Goal: Register for event/course: Sign up to attend an event or enroll in a course

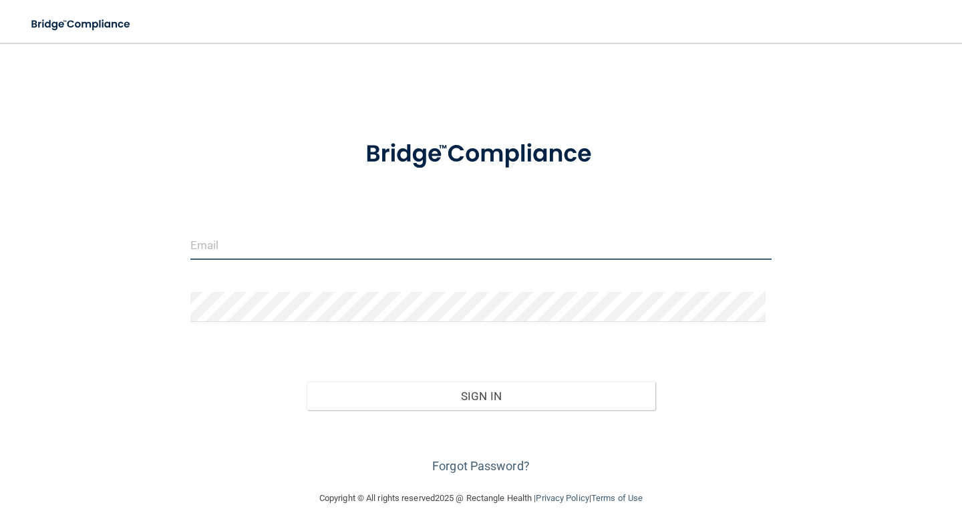
click at [342, 251] on input "email" at bounding box center [480, 245] width 581 height 30
type input "[EMAIL_ADDRESS][DOMAIN_NAME]"
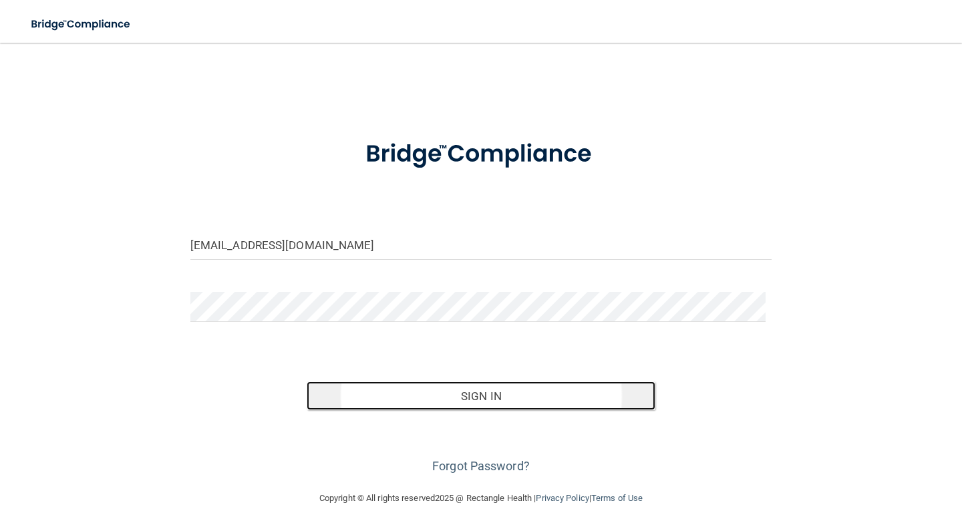
click at [479, 399] on button "Sign In" at bounding box center [481, 396] width 349 height 29
click at [464, 398] on button "Sign In" at bounding box center [481, 396] width 349 height 29
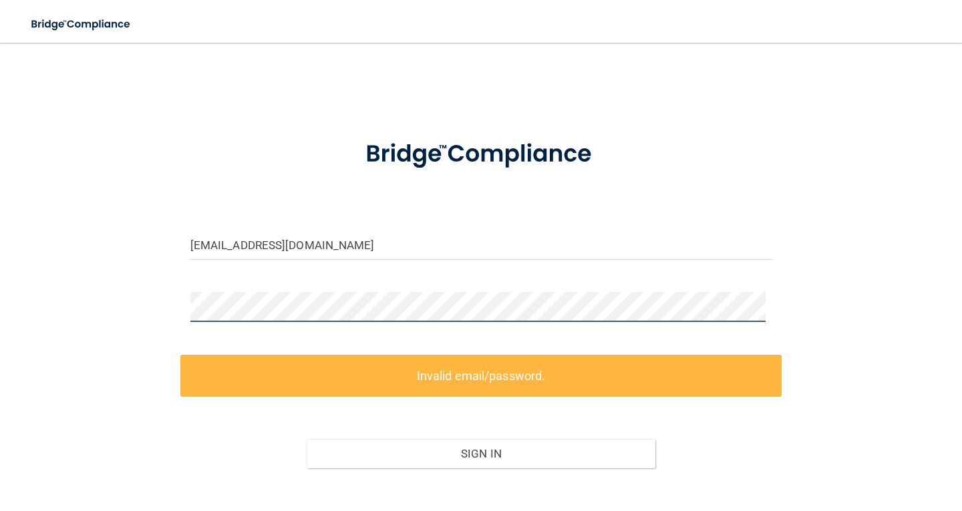
click at [164, 291] on div "[EMAIL_ADDRESS][DOMAIN_NAME] Invalid email/password. You don't have permission …" at bounding box center [481, 295] width 909 height 479
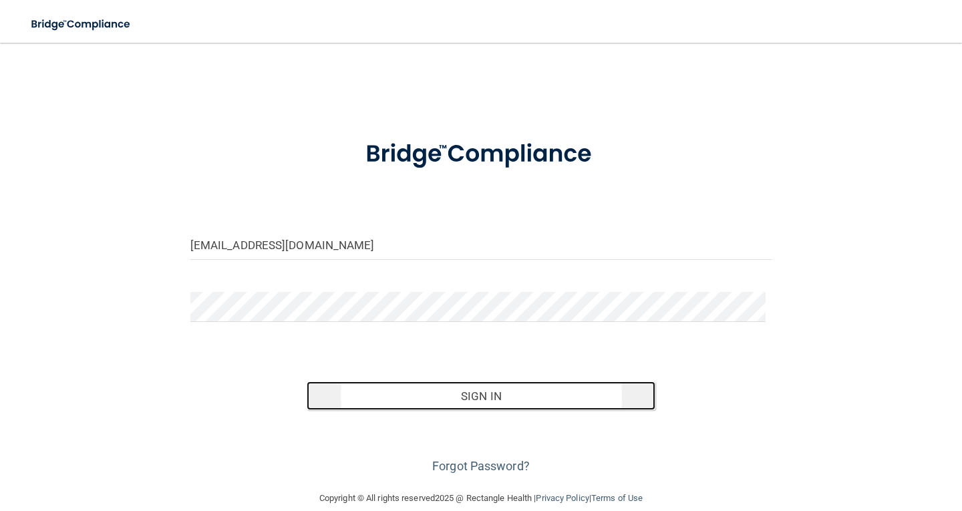
click at [489, 397] on button "Sign In" at bounding box center [481, 396] width 349 height 29
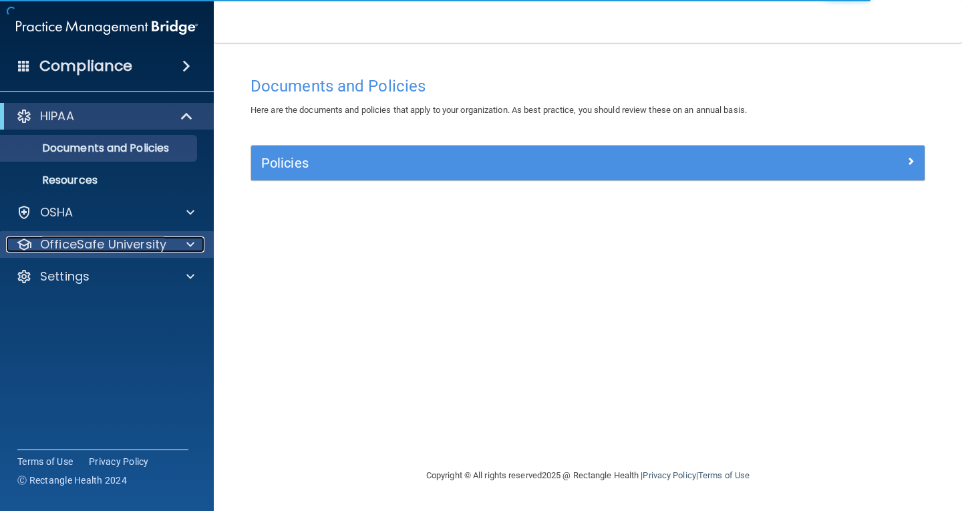
click at [147, 243] on p "OfficeSafe University" at bounding box center [103, 245] width 126 height 16
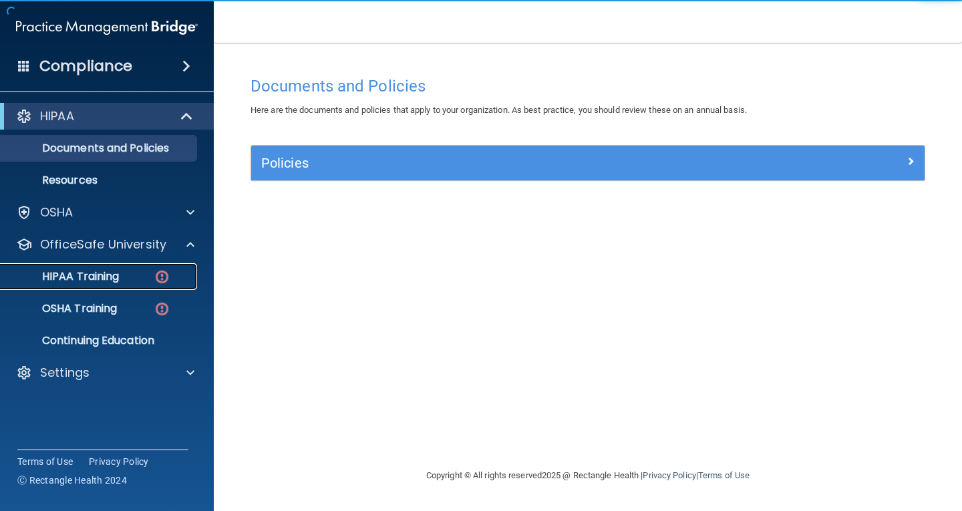
click at [135, 278] on div "HIPAA Training" at bounding box center [100, 276] width 182 height 13
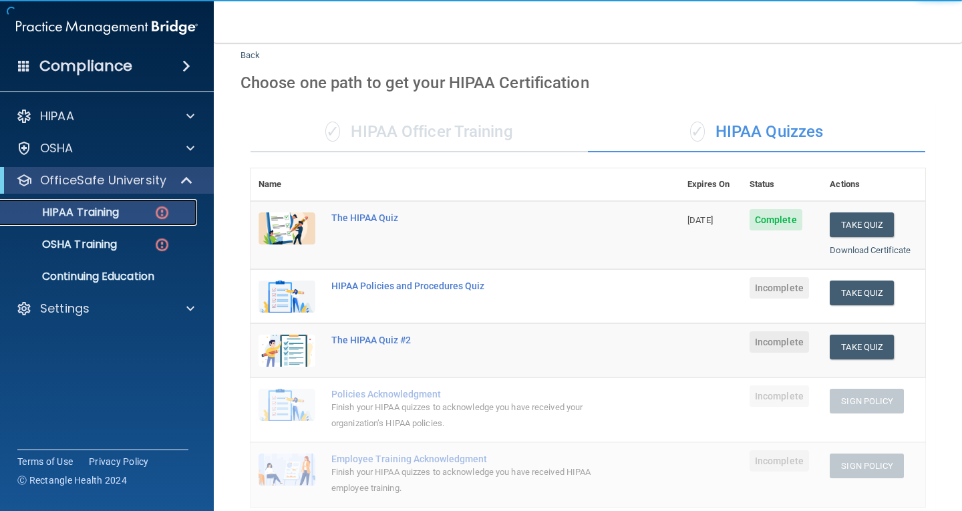
scroll to position [67, 0]
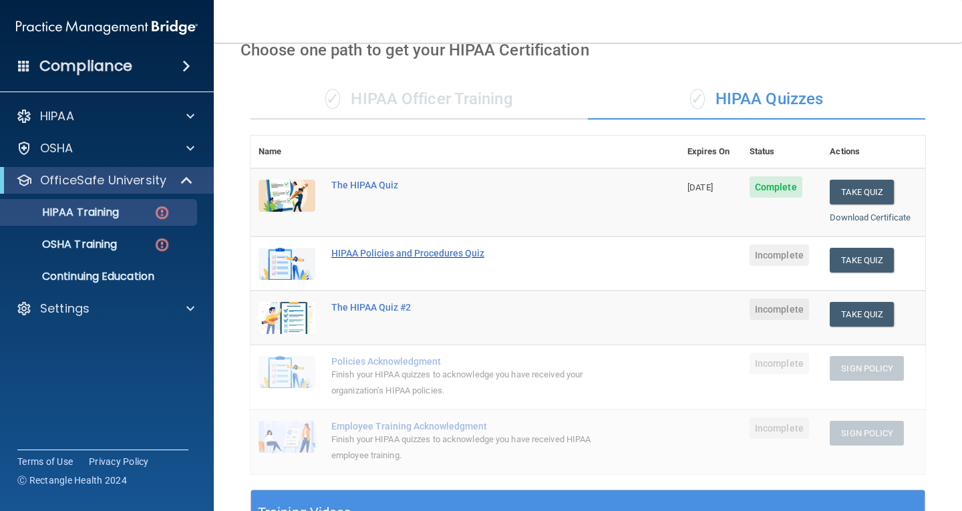
click at [464, 255] on div "HIPAA Policies and Procedures Quiz" at bounding box center [471, 253] width 281 height 11
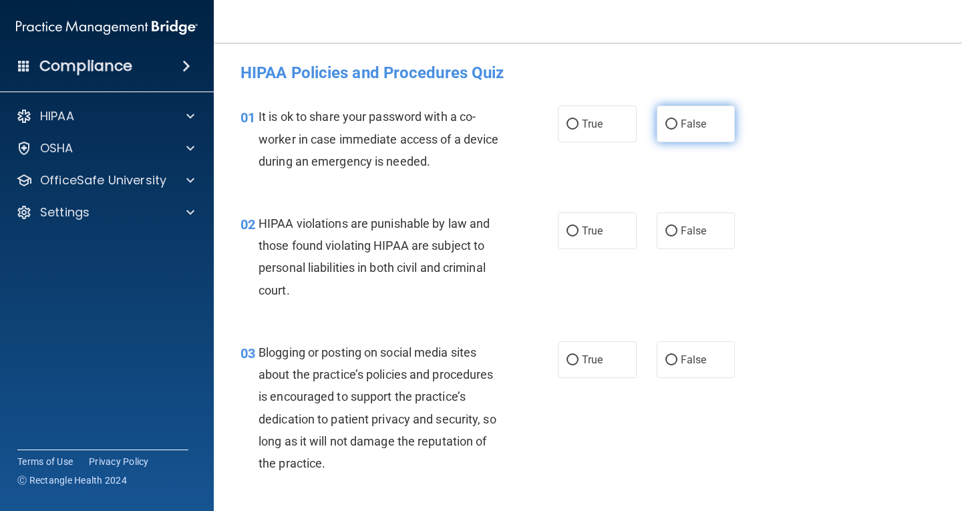
click at [690, 128] on span "False" at bounding box center [694, 124] width 26 height 13
click at [678, 128] on input "False" at bounding box center [672, 125] width 12 height 10
radio input "true"
click at [610, 236] on label "True" at bounding box center [597, 231] width 79 height 37
click at [579, 236] on input "True" at bounding box center [573, 232] width 12 height 10
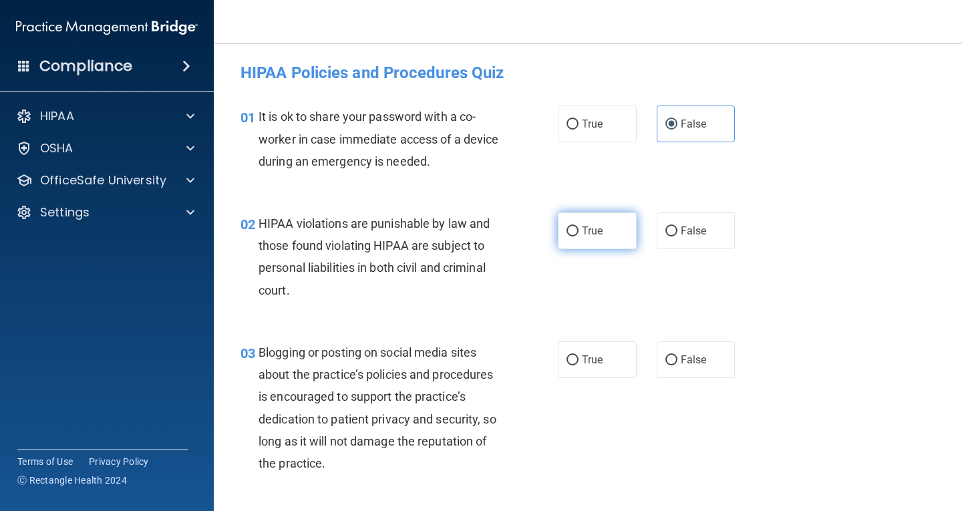
radio input "true"
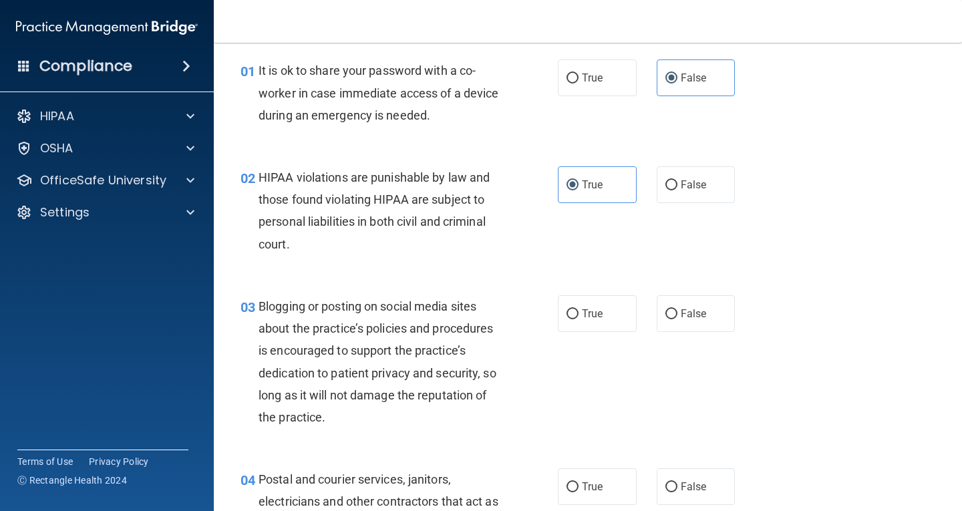
scroll to position [134, 0]
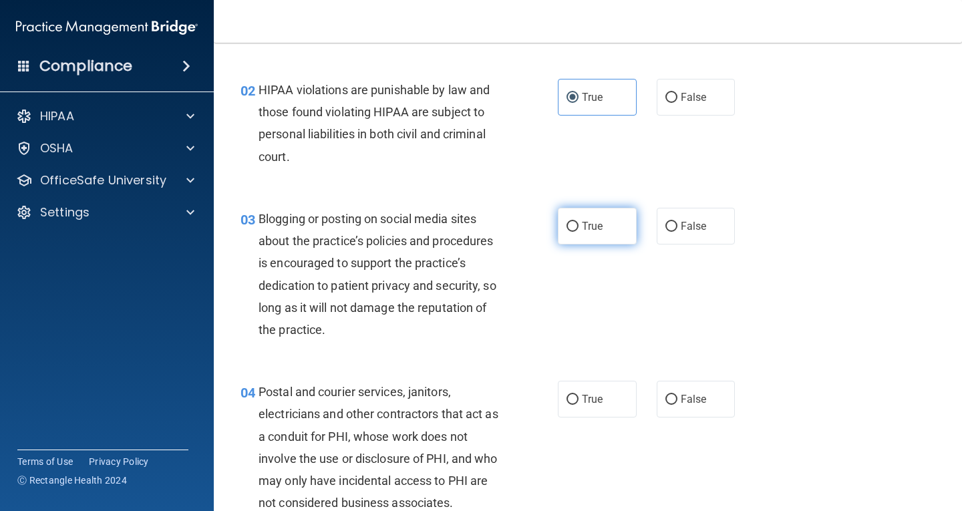
click at [612, 229] on label "True" at bounding box center [597, 226] width 79 height 37
click at [579, 229] on input "True" at bounding box center [573, 227] width 12 height 10
radio input "true"
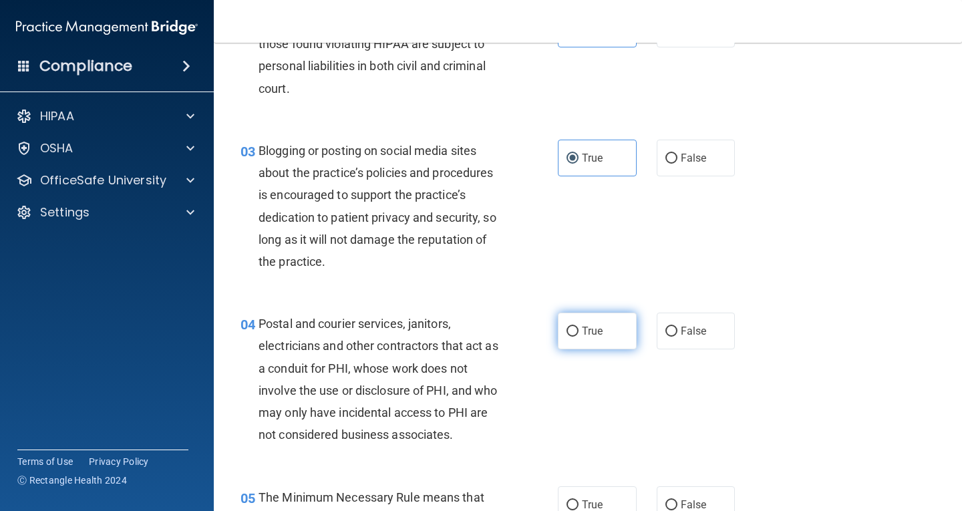
scroll to position [200, 0]
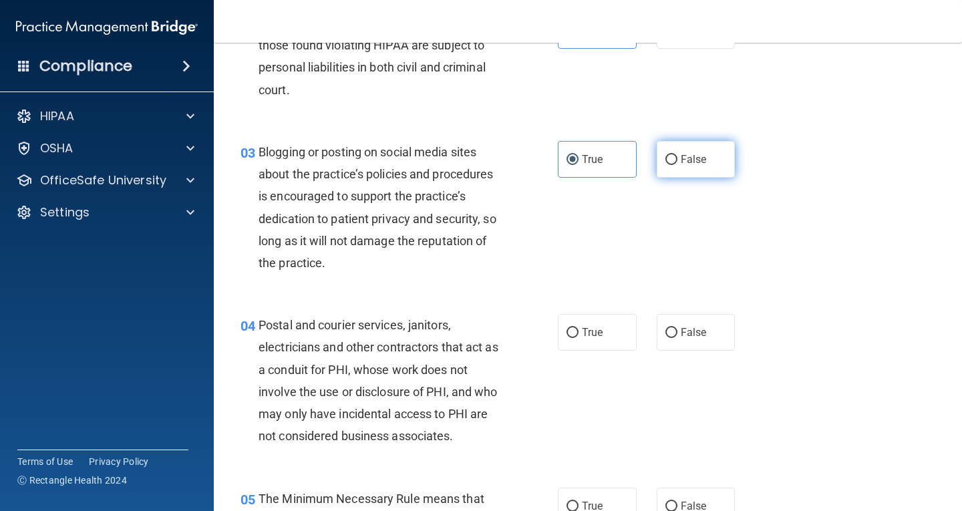
click at [694, 161] on span "False" at bounding box center [694, 159] width 26 height 13
click at [678, 161] on input "False" at bounding box center [672, 160] width 12 height 10
radio input "true"
radio input "false"
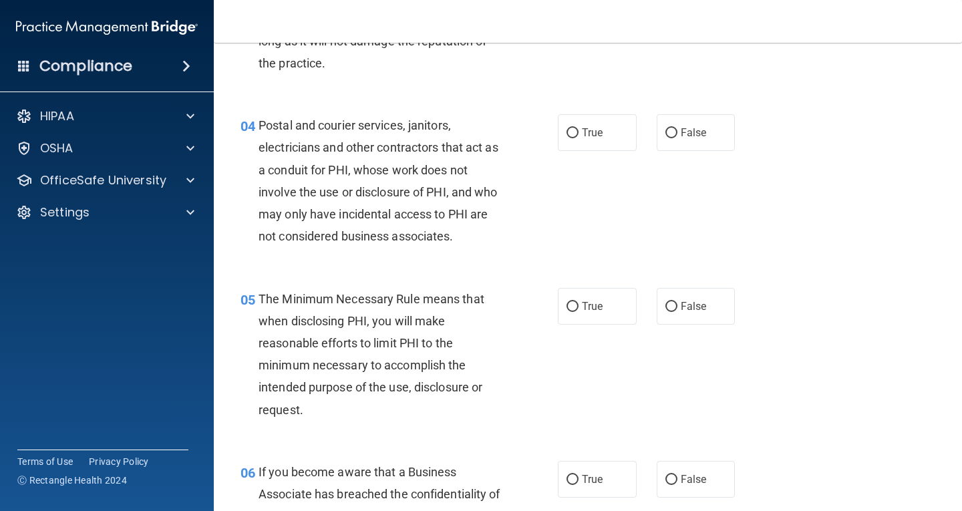
scroll to position [401, 0]
click at [577, 132] on label "True" at bounding box center [597, 132] width 79 height 37
click at [577, 132] on input "True" at bounding box center [573, 133] width 12 height 10
radio input "true"
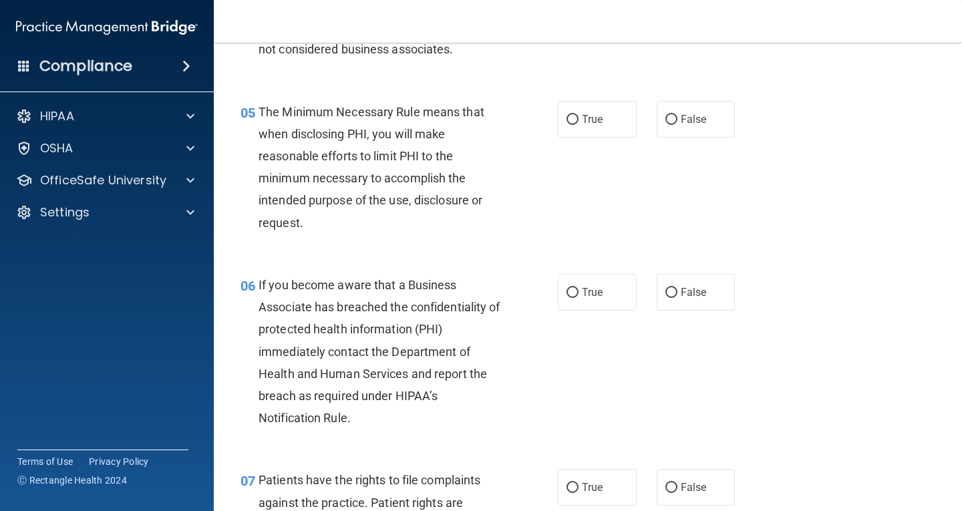
scroll to position [601, 0]
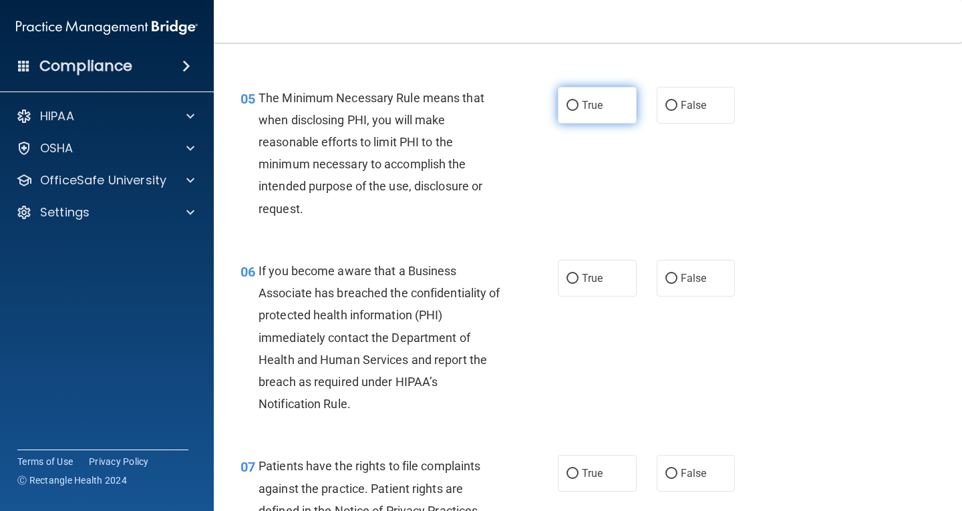
click at [587, 110] on span "True" at bounding box center [592, 105] width 21 height 13
click at [579, 110] on input "True" at bounding box center [573, 106] width 12 height 10
radio input "true"
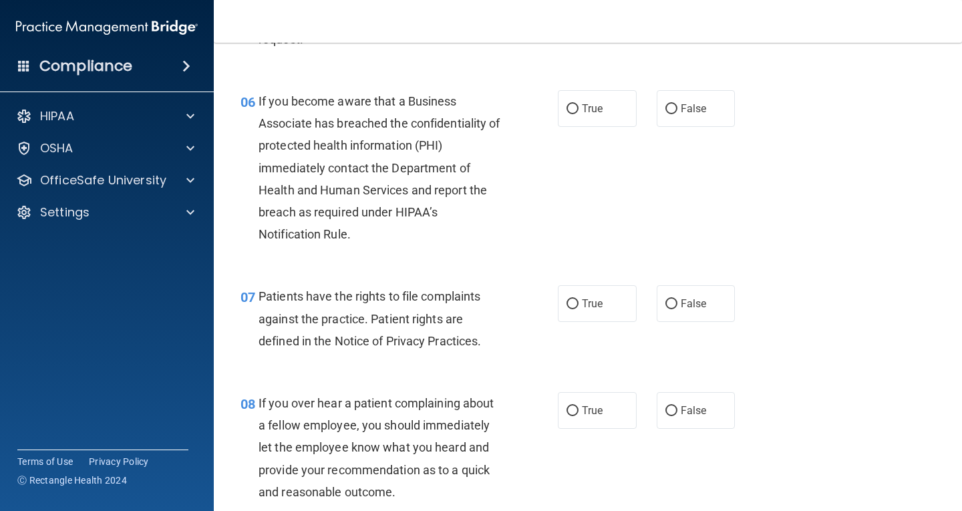
scroll to position [802, 0]
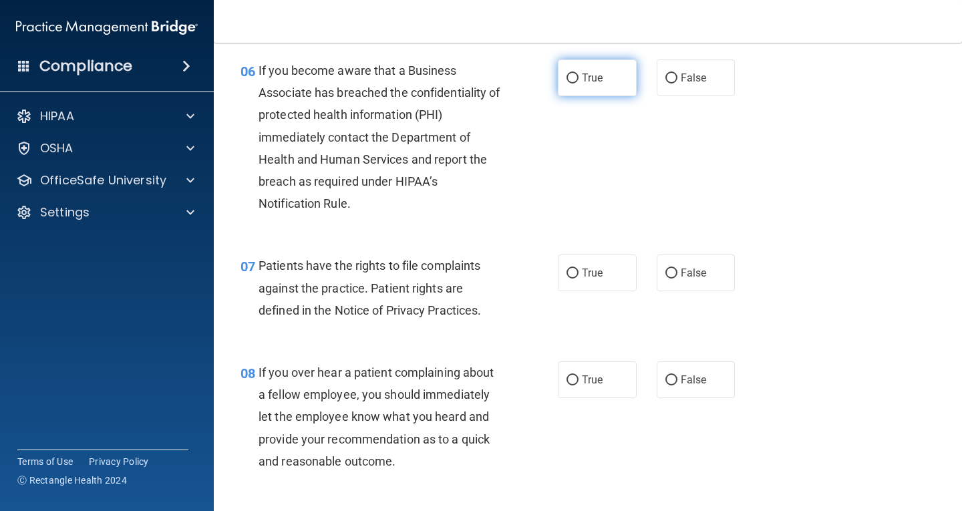
click at [573, 86] on label "True" at bounding box center [597, 77] width 79 height 37
click at [573, 84] on input "True" at bounding box center [573, 79] width 12 height 10
radio input "true"
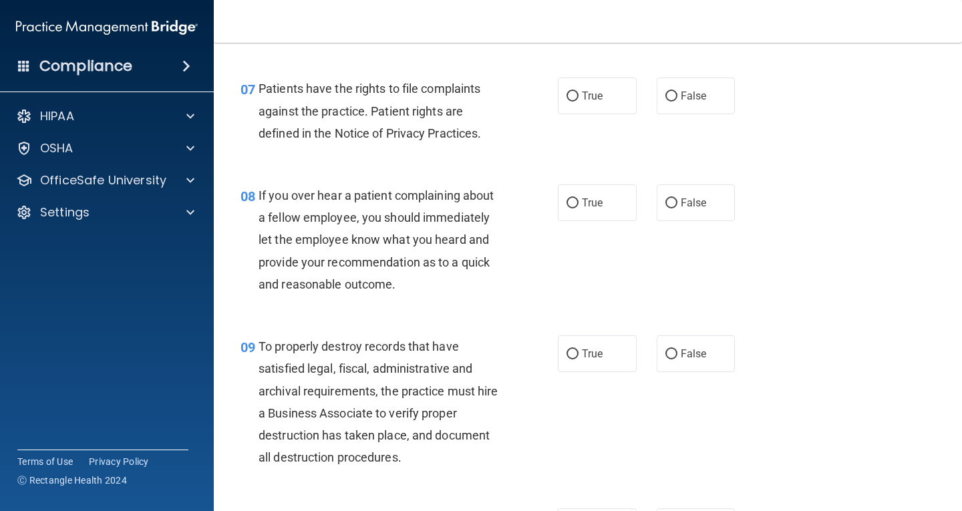
scroll to position [1002, 0]
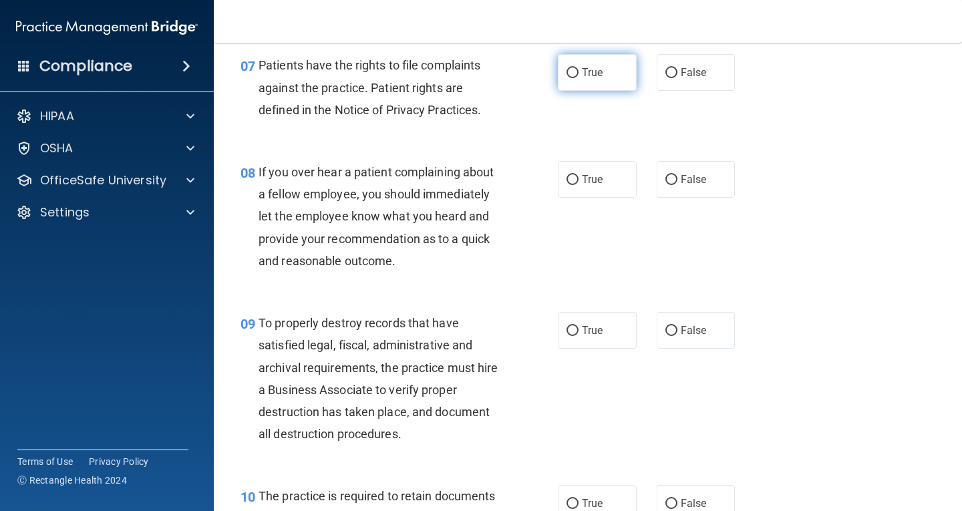
click at [595, 76] on span "True" at bounding box center [592, 72] width 21 height 13
click at [579, 76] on input "True" at bounding box center [573, 73] width 12 height 10
radio input "true"
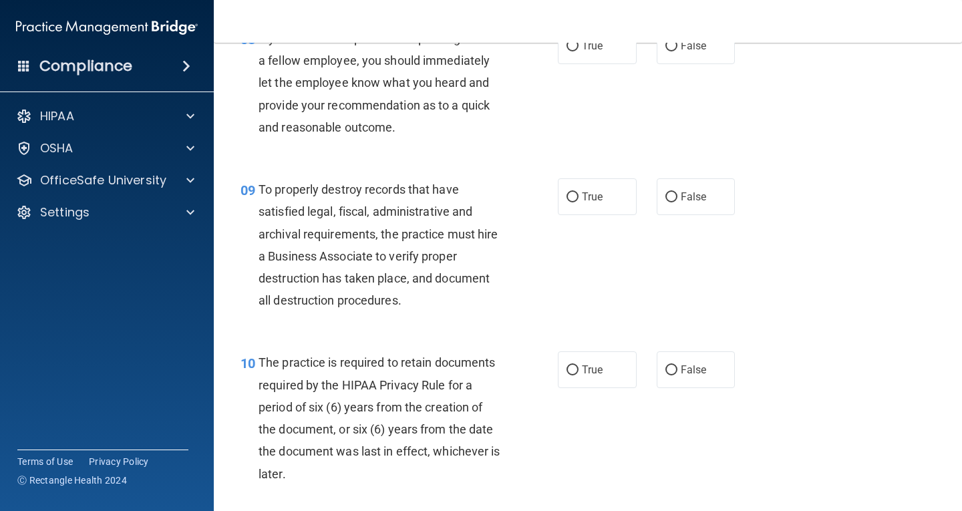
scroll to position [1069, 0]
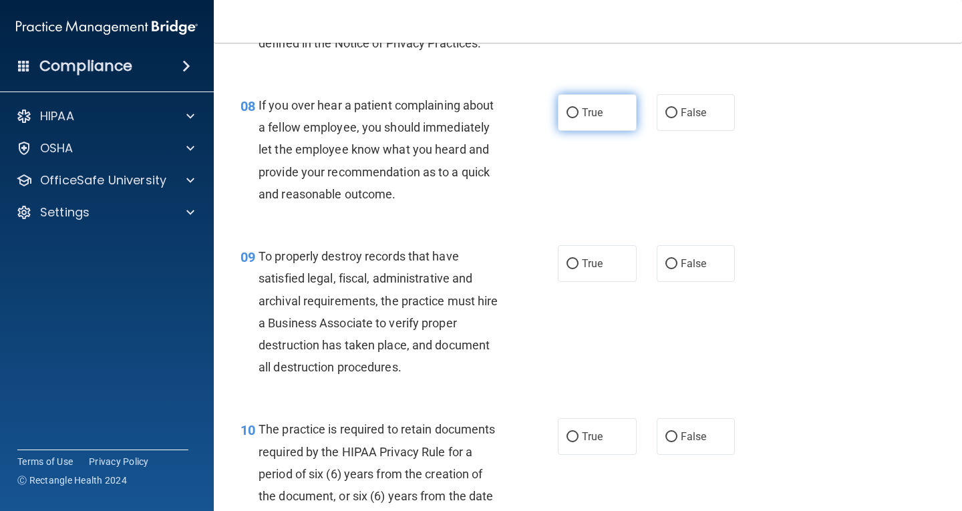
click at [587, 113] on span "True" at bounding box center [592, 112] width 21 height 13
click at [579, 113] on input "True" at bounding box center [573, 113] width 12 height 10
radio input "true"
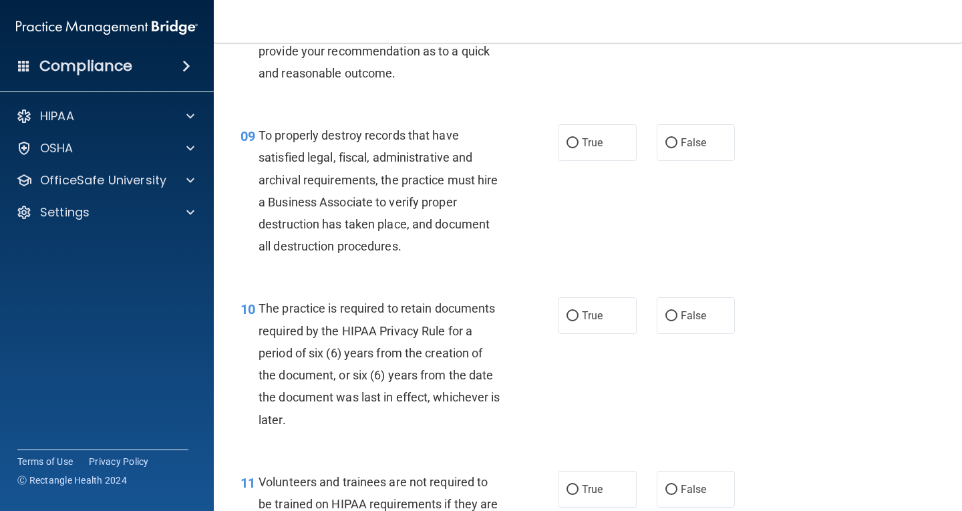
scroll to position [1203, 0]
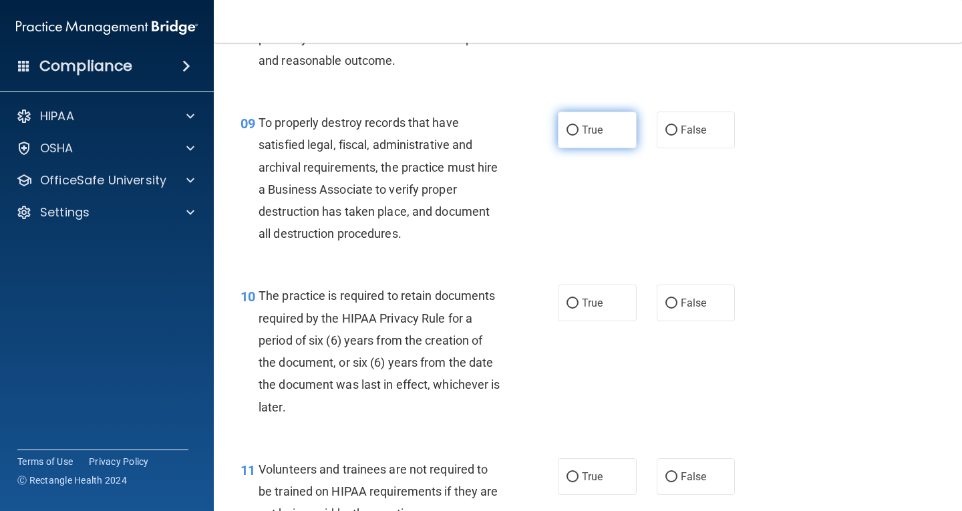
click at [610, 120] on label "True" at bounding box center [597, 130] width 79 height 37
click at [579, 126] on input "True" at bounding box center [573, 131] width 12 height 10
radio input "true"
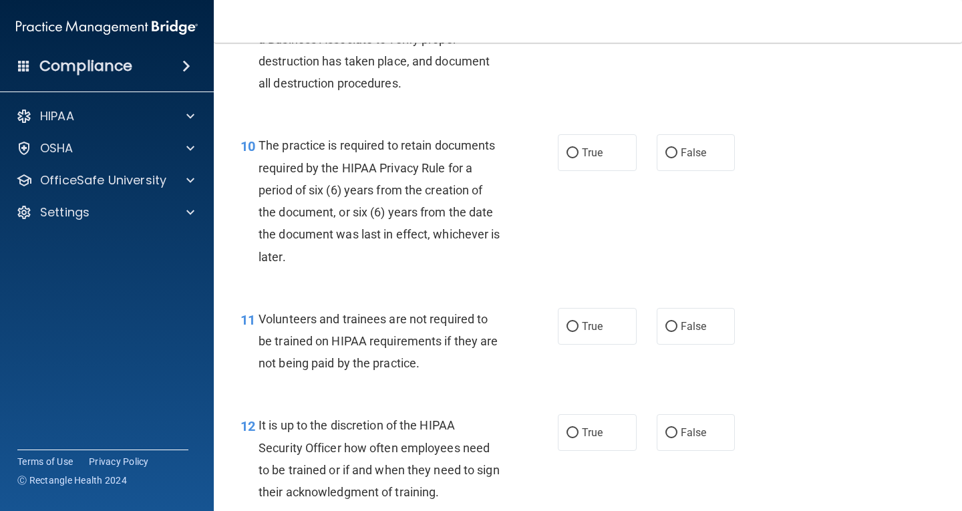
scroll to position [1403, 0]
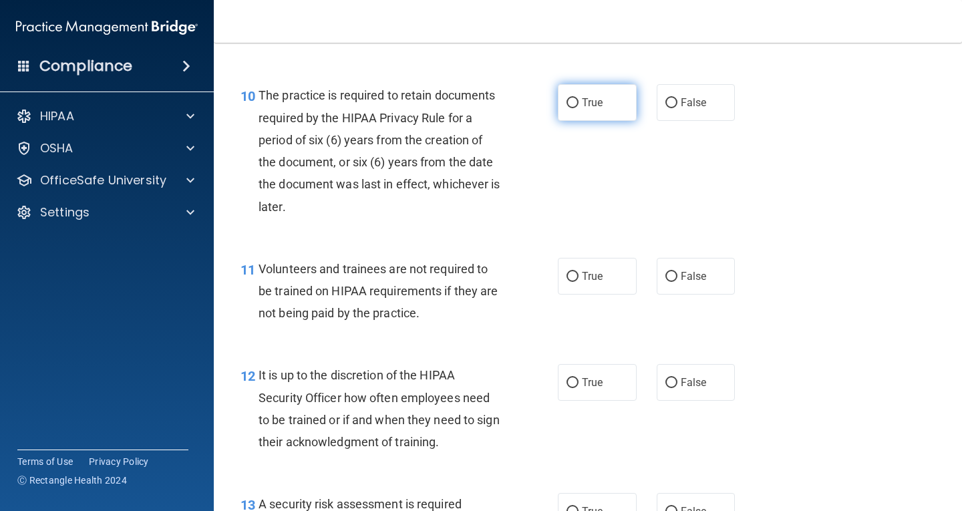
click at [603, 104] on label "True" at bounding box center [597, 102] width 79 height 37
click at [579, 104] on input "True" at bounding box center [573, 103] width 12 height 10
radio input "true"
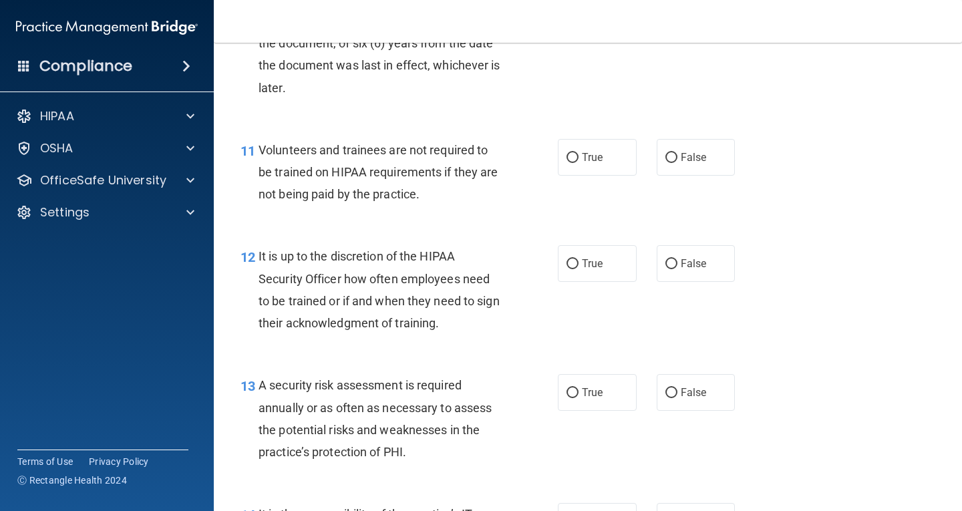
scroll to position [1537, 0]
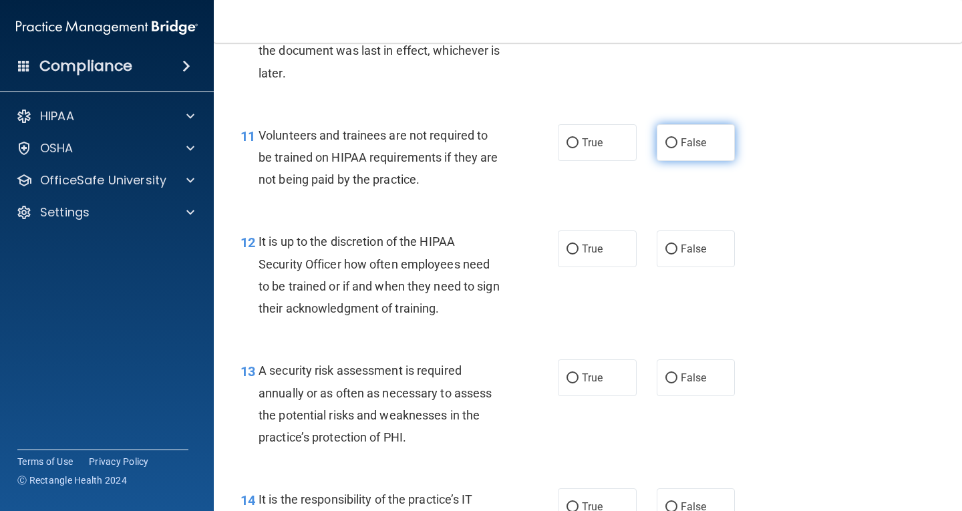
click at [681, 140] on span "False" at bounding box center [694, 142] width 26 height 13
click at [678, 140] on input "False" at bounding box center [672, 143] width 12 height 10
radio input "true"
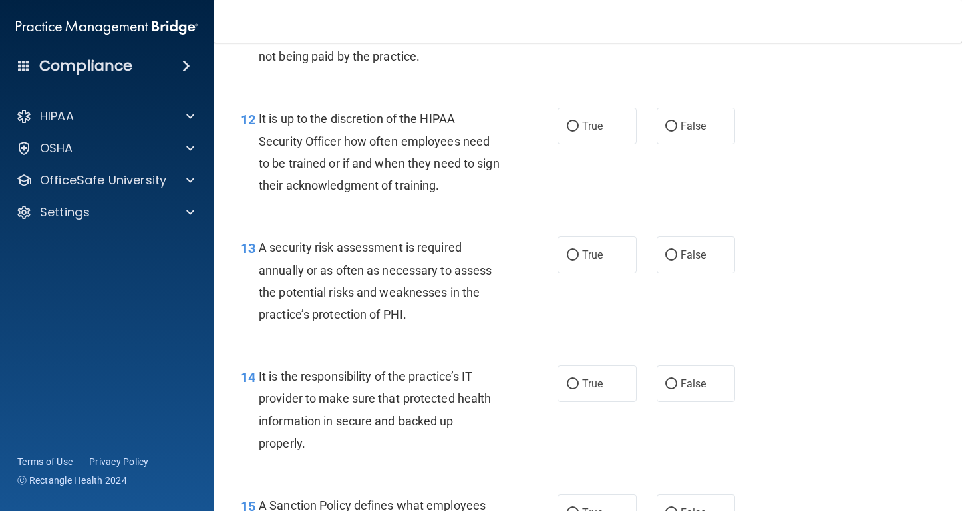
scroll to position [1671, 0]
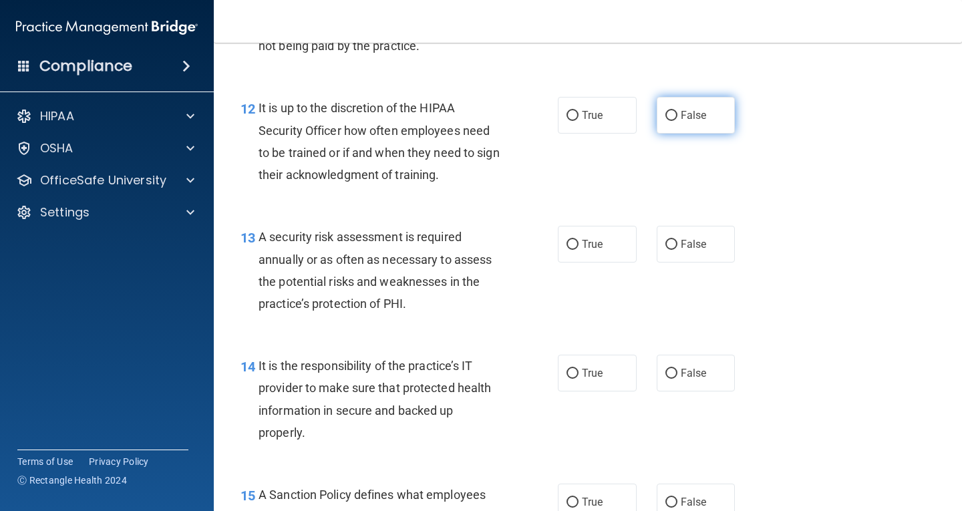
click at [670, 114] on input "False" at bounding box center [672, 116] width 12 height 10
radio input "true"
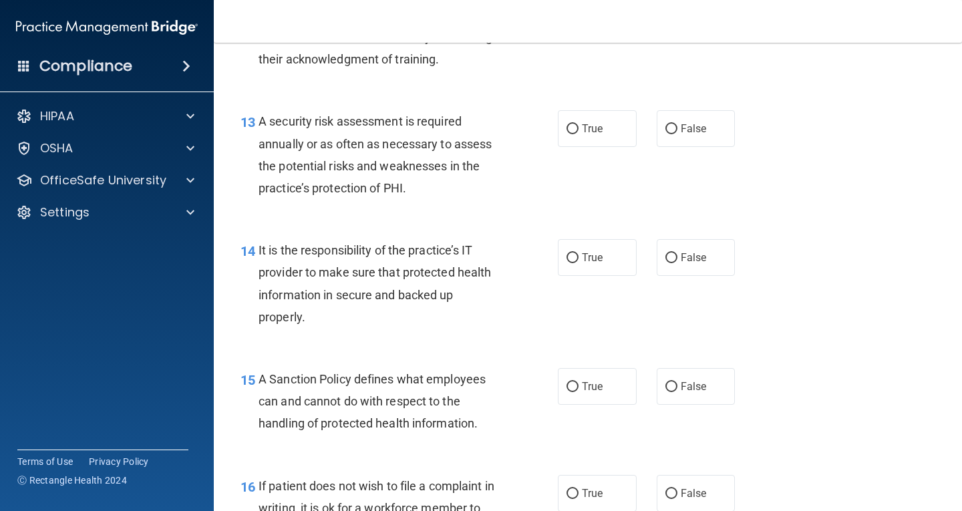
scroll to position [1804, 0]
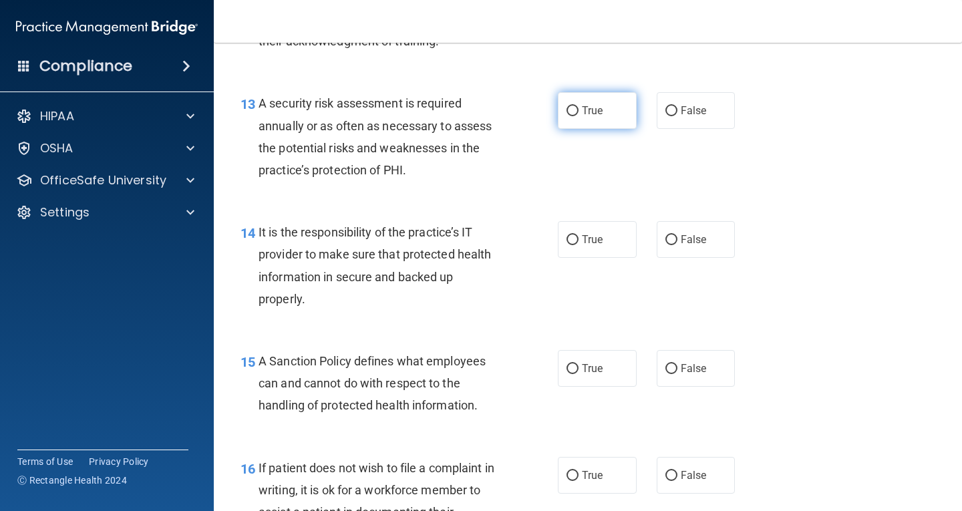
click at [585, 97] on label "True" at bounding box center [597, 110] width 79 height 37
click at [579, 106] on input "True" at bounding box center [573, 111] width 12 height 10
radio input "true"
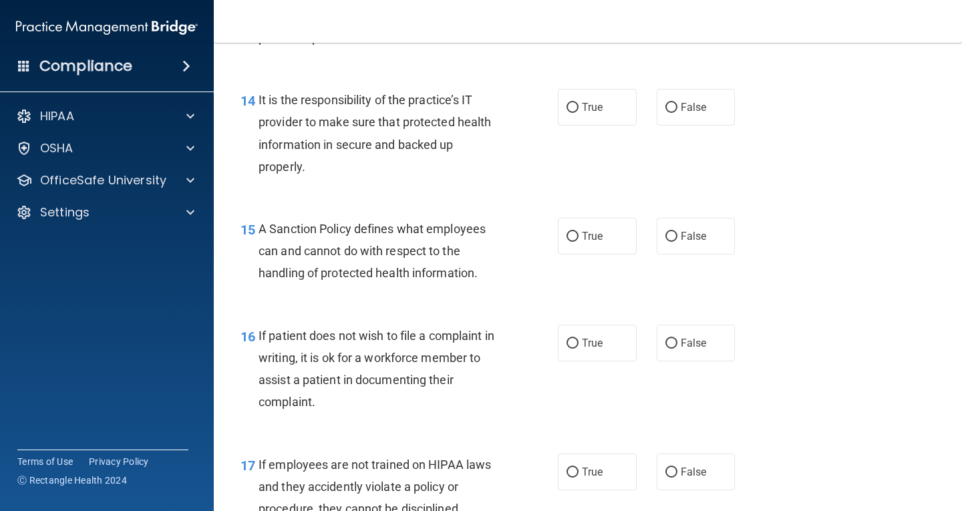
scroll to position [1938, 0]
click at [586, 106] on span "True" at bounding box center [592, 106] width 21 height 13
click at [579, 106] on input "True" at bounding box center [573, 107] width 12 height 10
radio input "true"
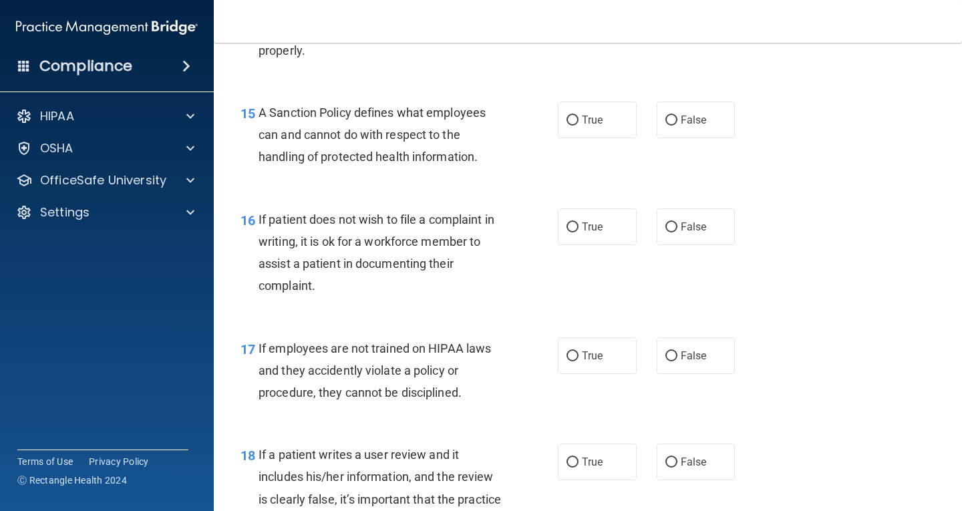
scroll to position [2072, 0]
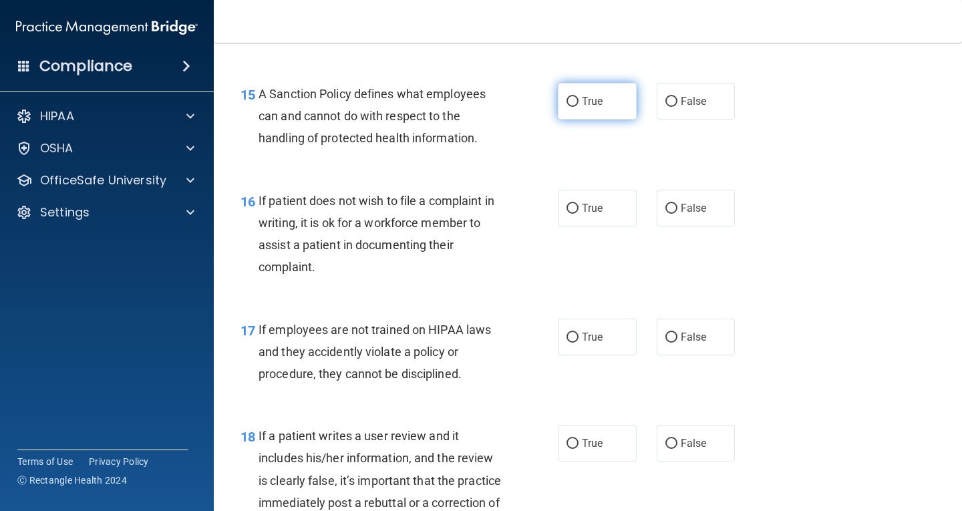
click at [563, 108] on label "True" at bounding box center [597, 101] width 79 height 37
click at [567, 107] on input "True" at bounding box center [573, 102] width 12 height 10
radio input "true"
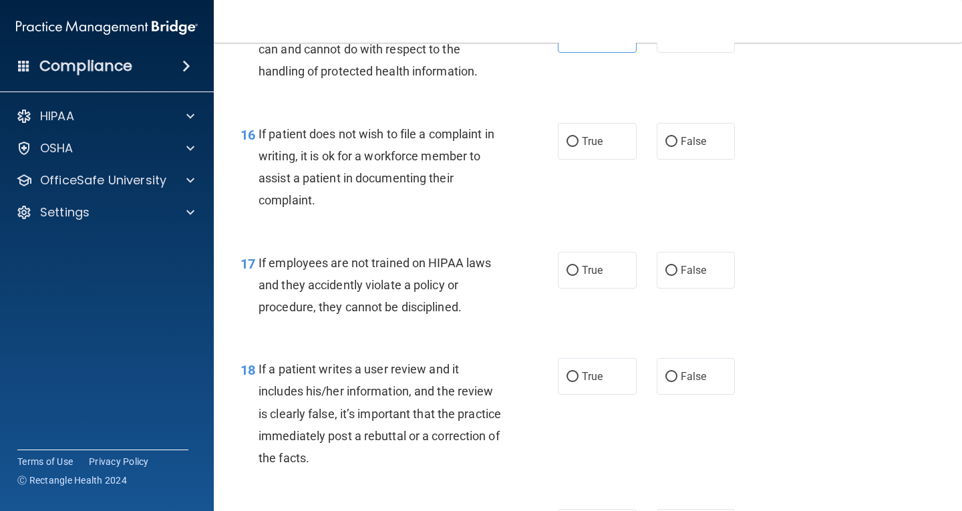
scroll to position [2205, 0]
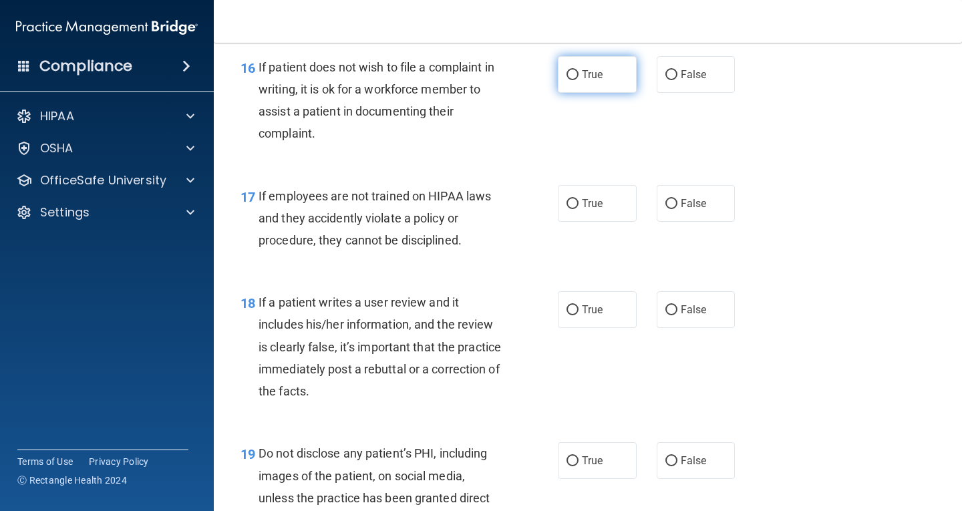
click at [594, 70] on span "True" at bounding box center [592, 74] width 21 height 13
click at [579, 70] on input "True" at bounding box center [573, 75] width 12 height 10
radio input "true"
click at [690, 80] on span "False" at bounding box center [694, 74] width 26 height 13
click at [678, 80] on input "False" at bounding box center [672, 75] width 12 height 10
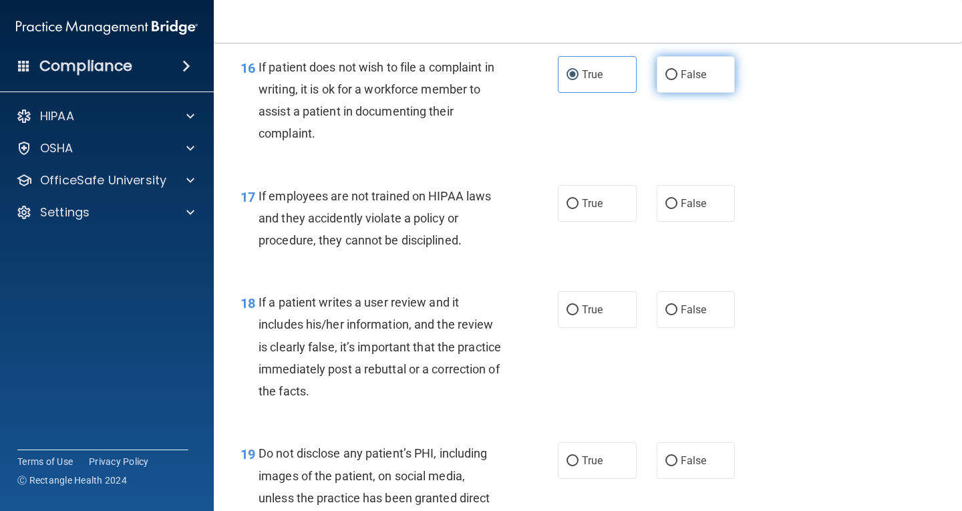
radio input "true"
radio input "false"
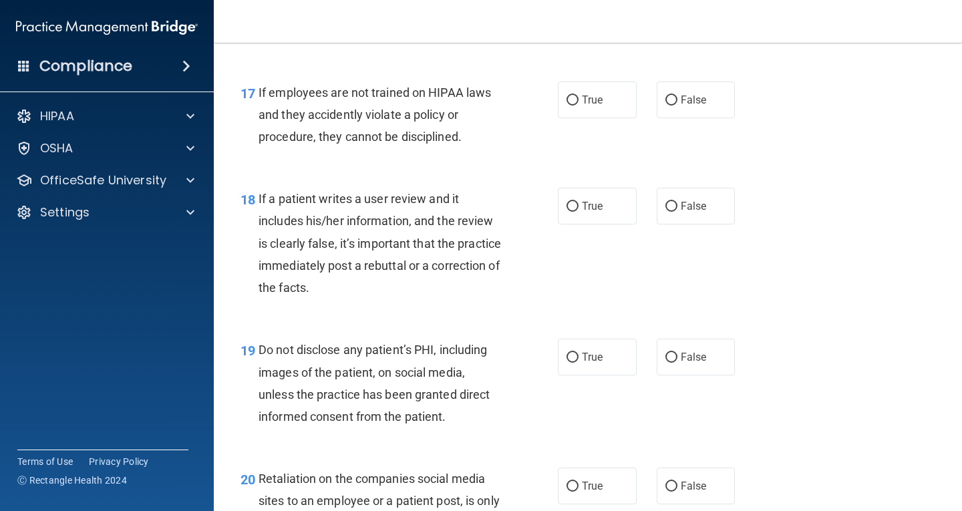
scroll to position [2339, 0]
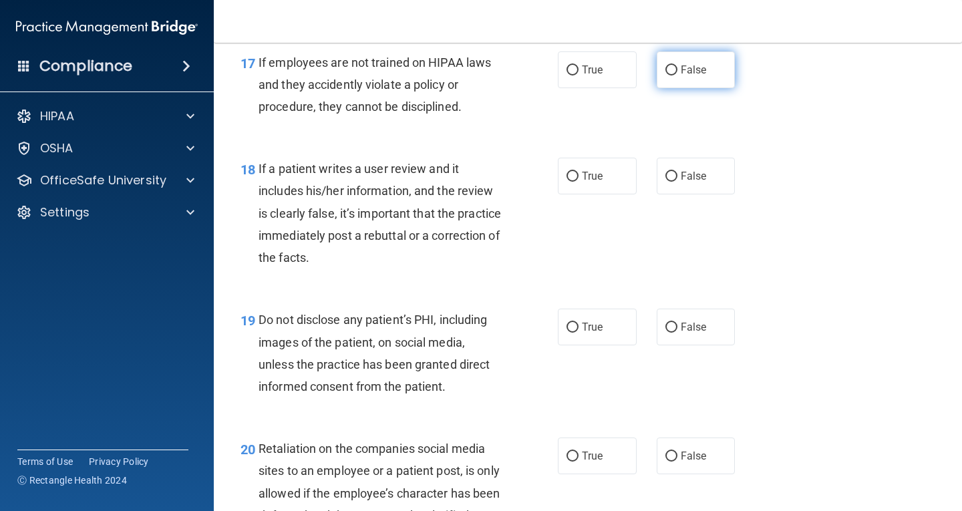
click at [698, 78] on label "False" at bounding box center [696, 69] width 79 height 37
click at [678, 76] on input "False" at bounding box center [672, 70] width 12 height 10
radio input "true"
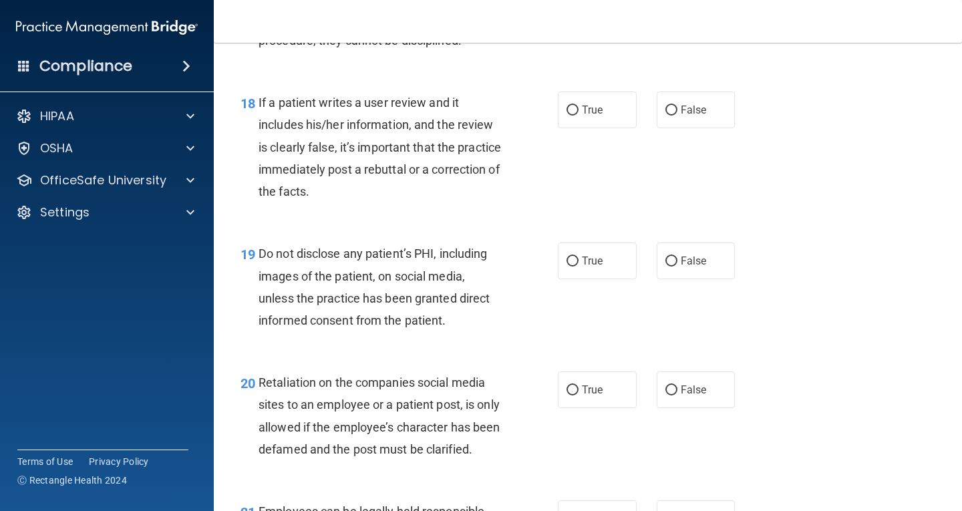
scroll to position [2406, 0]
click at [712, 93] on label "False" at bounding box center [696, 109] width 79 height 37
click at [678, 105] on input "False" at bounding box center [672, 110] width 12 height 10
radio input "true"
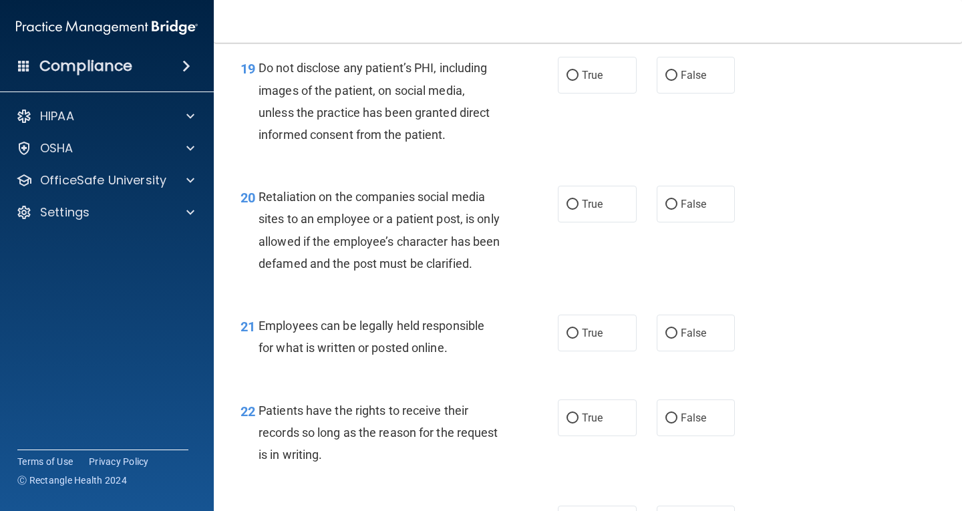
scroll to position [2606, 0]
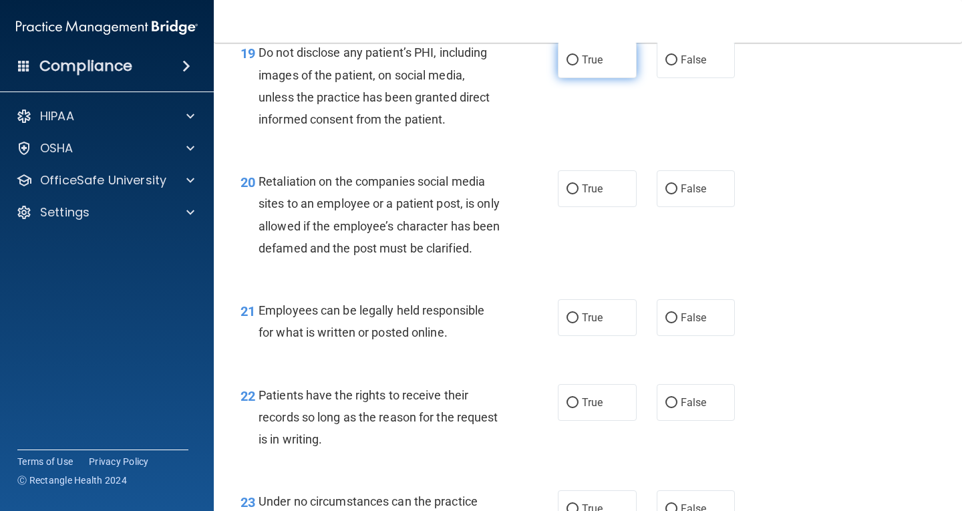
click at [603, 72] on label "True" at bounding box center [597, 59] width 79 height 37
click at [579, 65] on input "True" at bounding box center [573, 60] width 12 height 10
radio input "true"
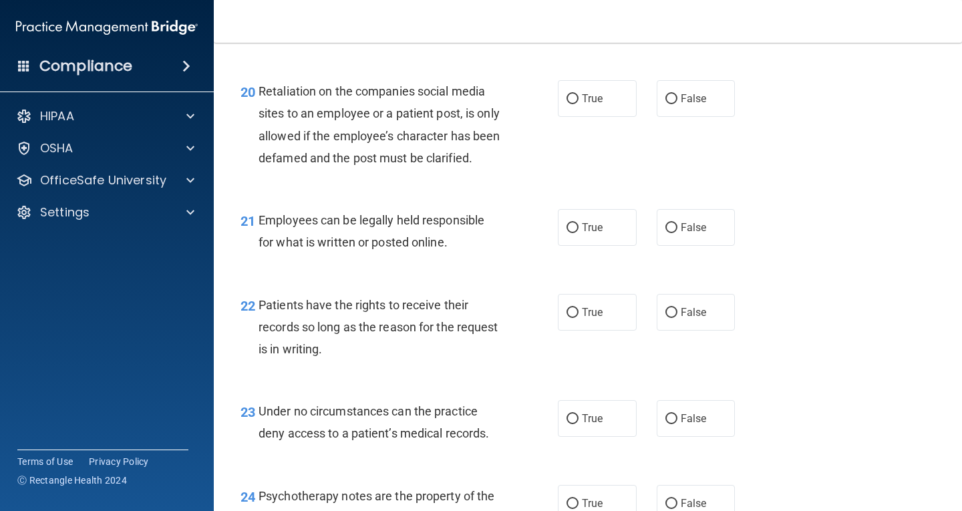
scroll to position [2673, 0]
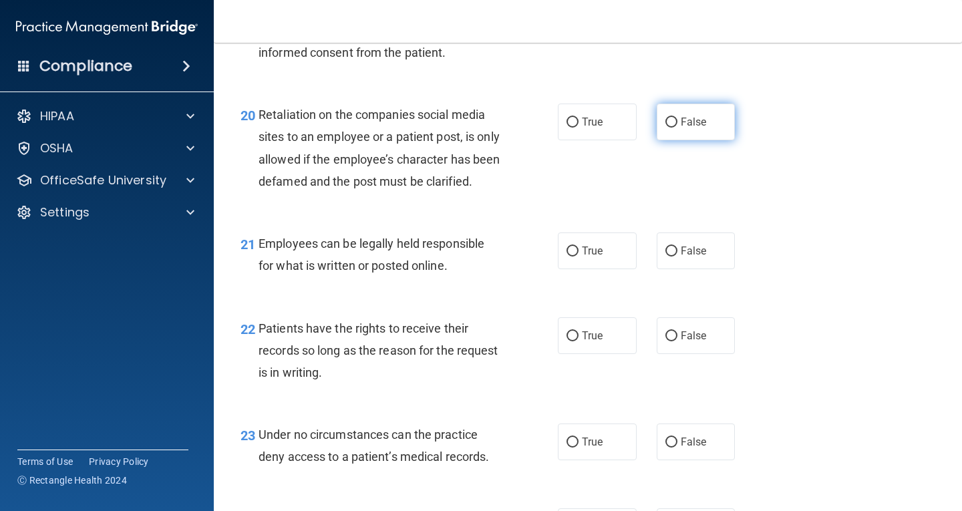
click at [693, 120] on span "False" at bounding box center [694, 122] width 26 height 13
click at [678, 120] on input "False" at bounding box center [672, 123] width 12 height 10
radio input "true"
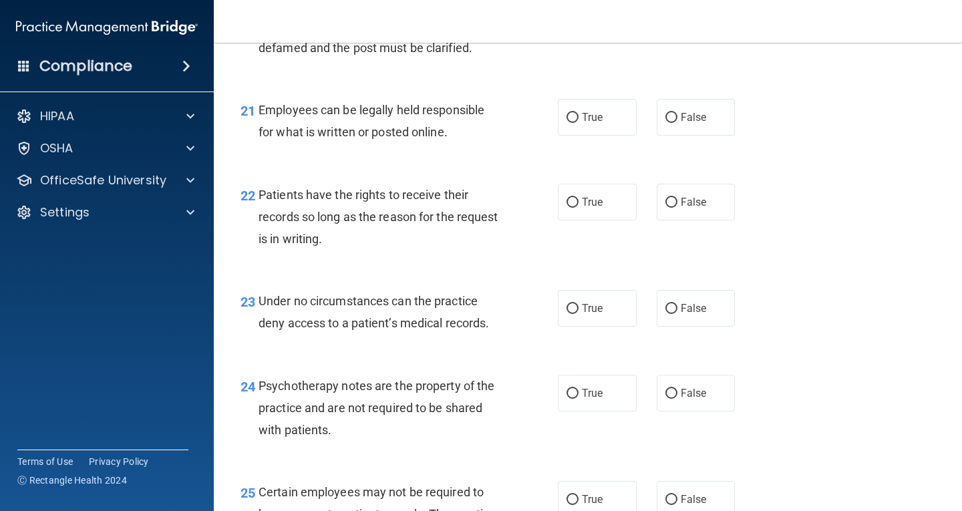
scroll to position [2874, 0]
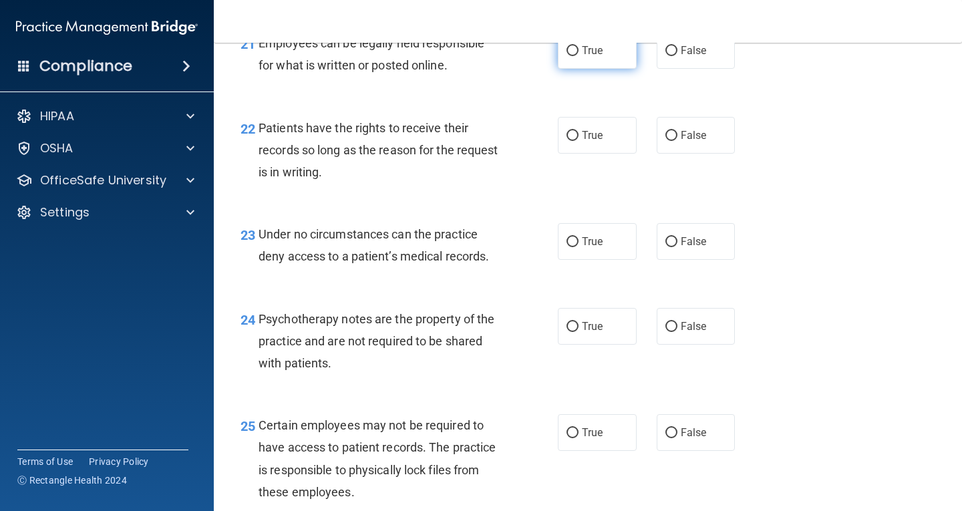
click at [595, 57] on span "True" at bounding box center [592, 50] width 21 height 13
click at [579, 56] on input "True" at bounding box center [573, 51] width 12 height 10
radio input "true"
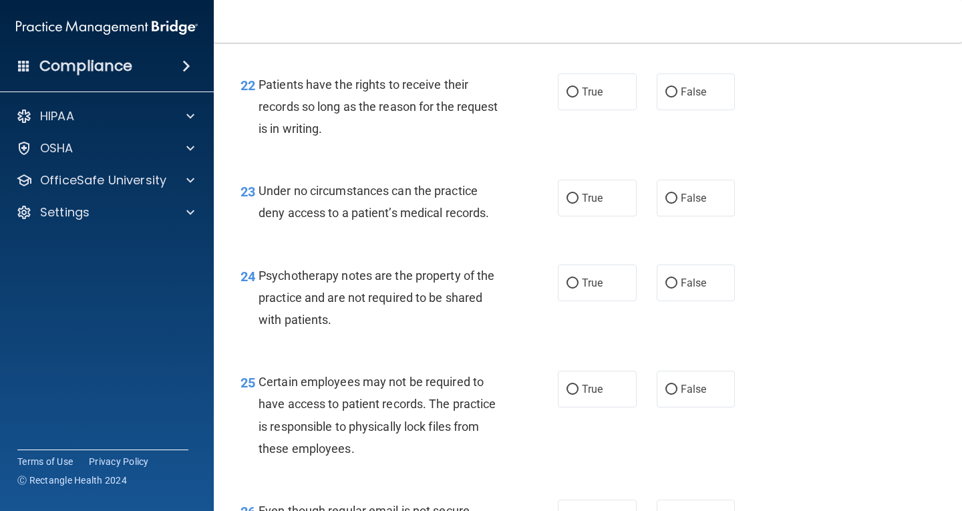
scroll to position [2941, 0]
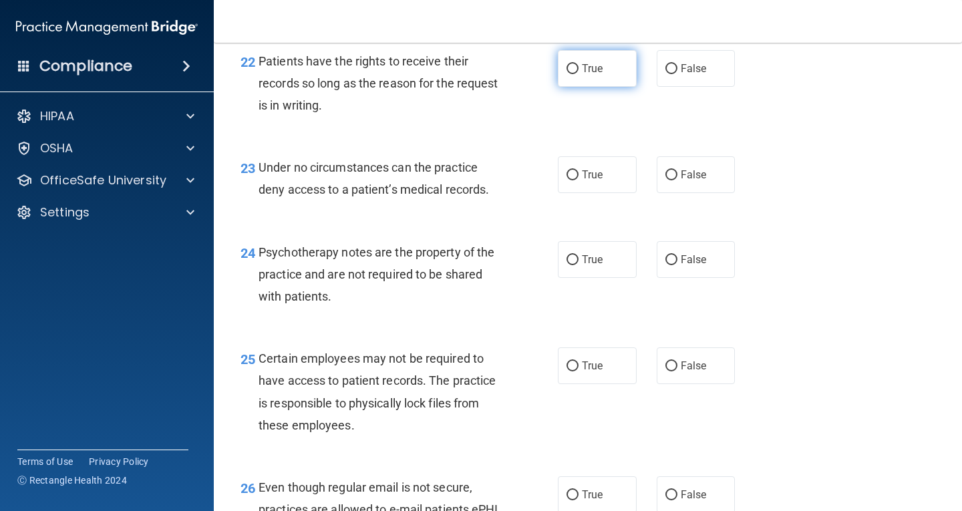
click at [608, 87] on label "True" at bounding box center [597, 68] width 79 height 37
click at [579, 74] on input "True" at bounding box center [573, 69] width 12 height 10
radio input "true"
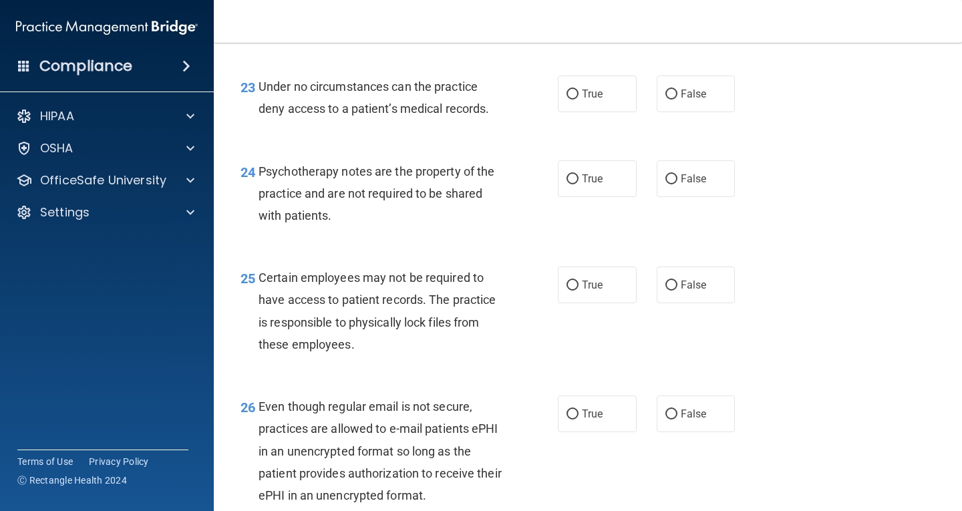
scroll to position [3074, 0]
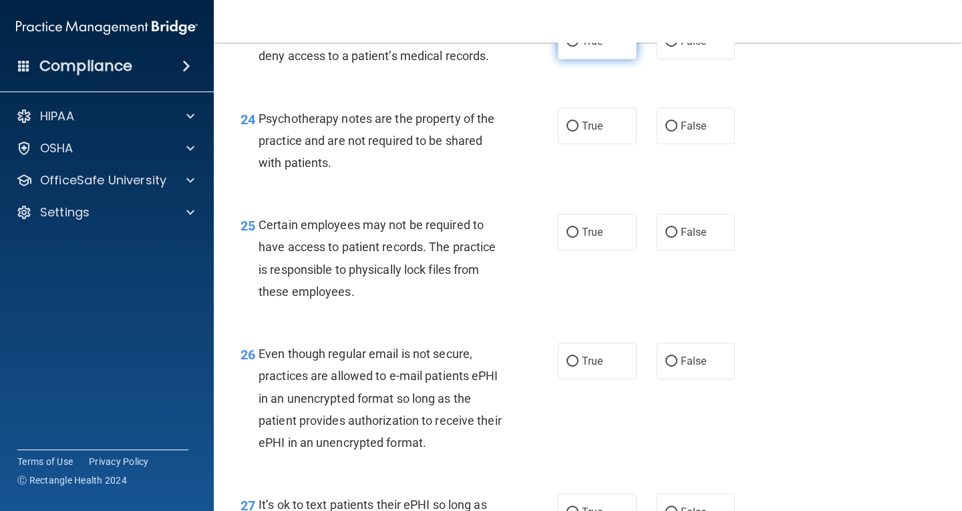
click at [584, 47] on span "True" at bounding box center [592, 41] width 21 height 13
click at [579, 47] on input "True" at bounding box center [573, 42] width 12 height 10
radio input "true"
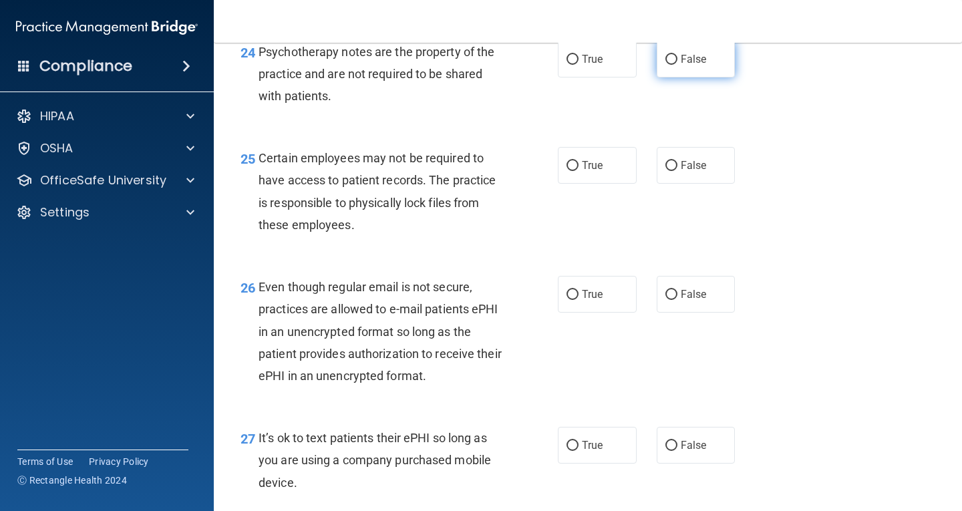
click at [694, 65] on span "False" at bounding box center [694, 59] width 26 height 13
click at [678, 65] on input "False" at bounding box center [672, 60] width 12 height 10
radio input "true"
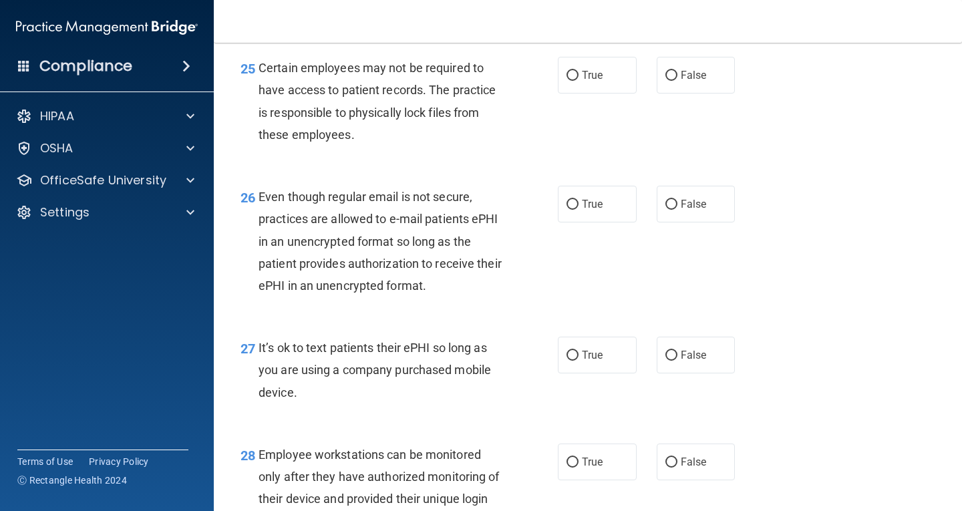
scroll to position [3208, 0]
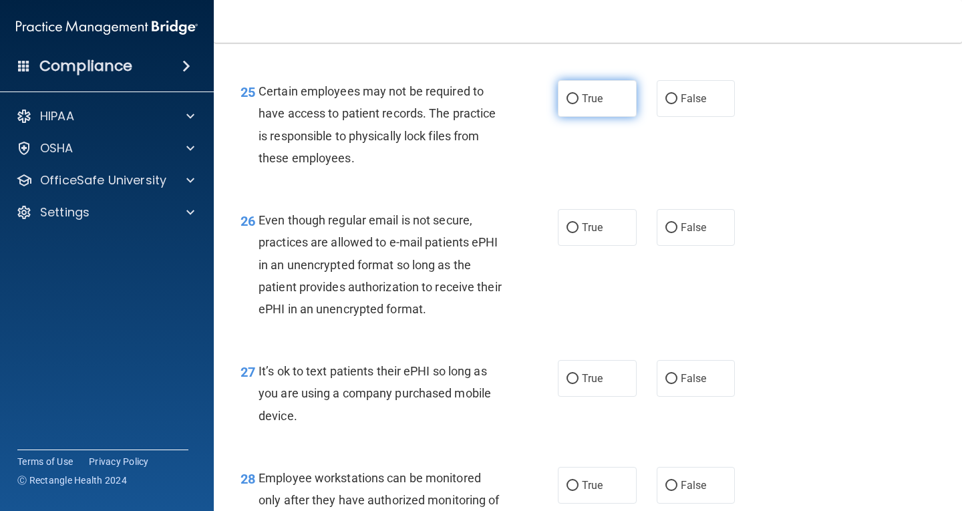
click at [585, 105] on span "True" at bounding box center [592, 98] width 21 height 13
click at [579, 104] on input "True" at bounding box center [573, 99] width 12 height 10
radio input "true"
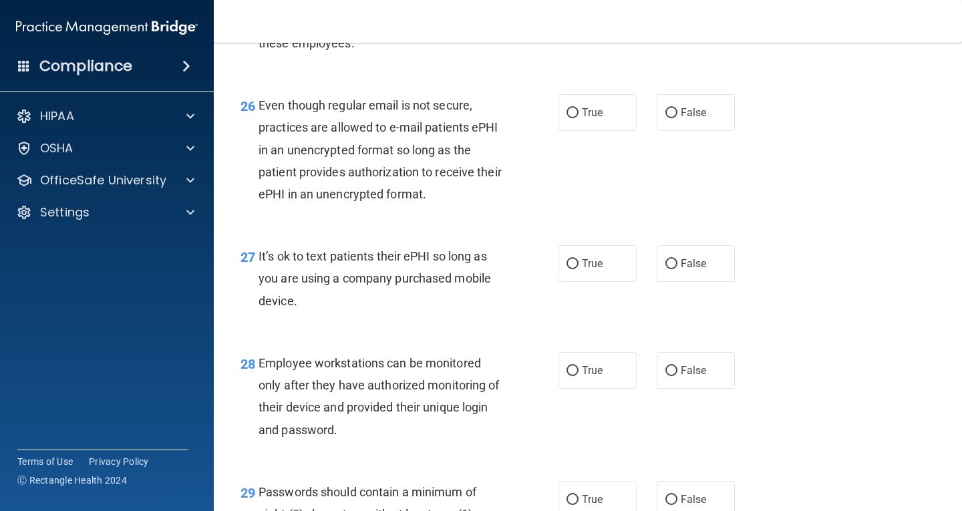
scroll to position [3342, 0]
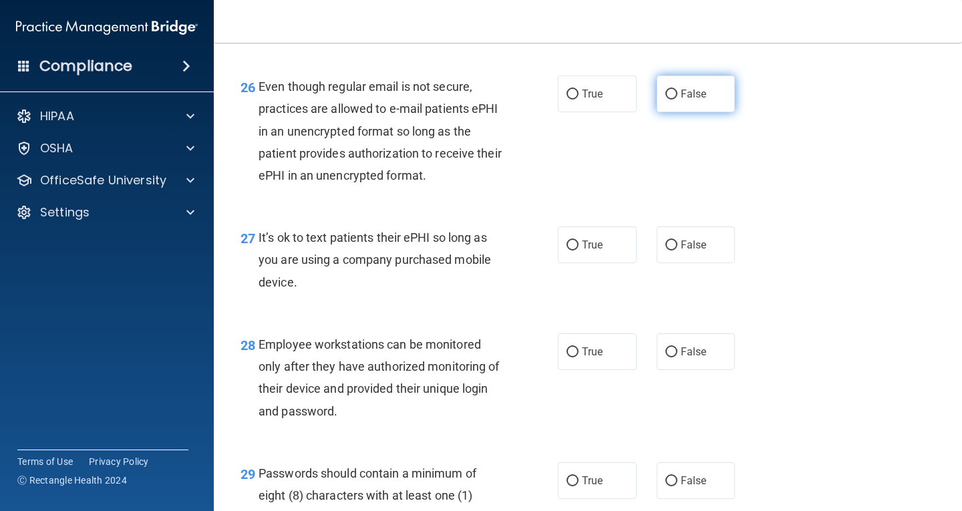
click at [671, 100] on input "False" at bounding box center [672, 95] width 12 height 10
radio input "true"
click at [624, 110] on label "True" at bounding box center [597, 94] width 79 height 37
click at [579, 100] on input "True" at bounding box center [573, 95] width 12 height 10
radio input "true"
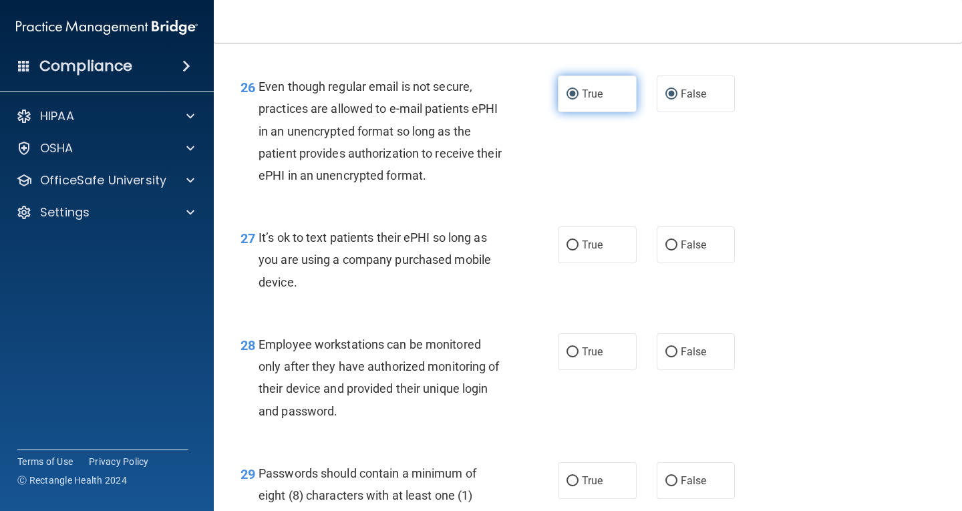
radio input "false"
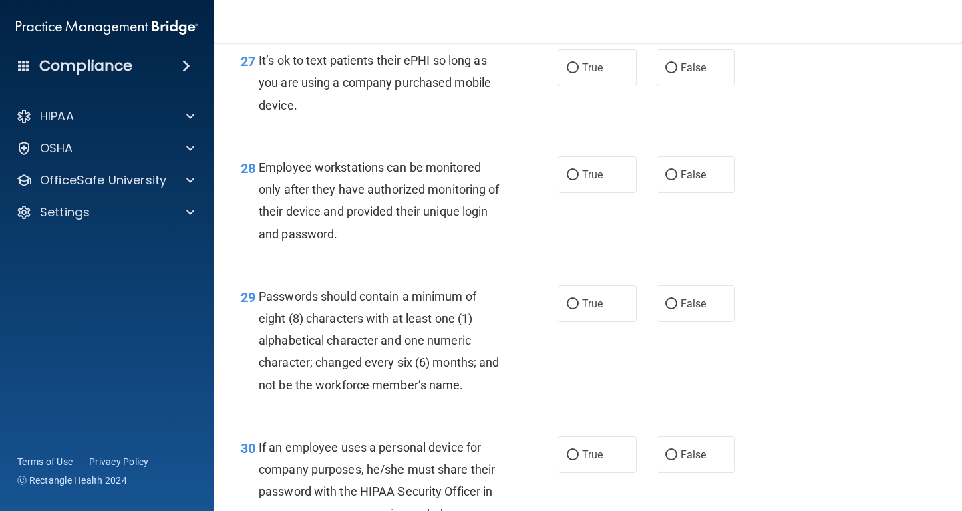
scroll to position [3542, 0]
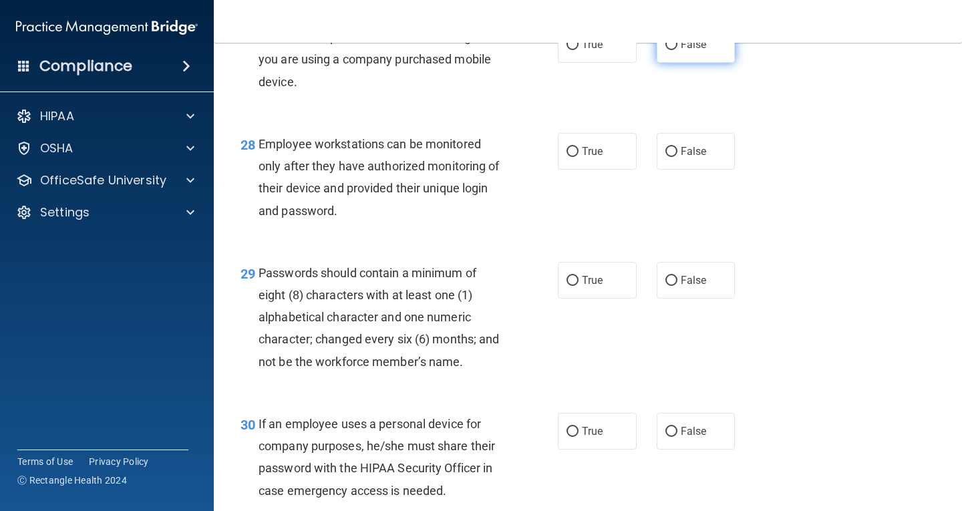
click at [692, 51] on span "False" at bounding box center [694, 44] width 26 height 13
click at [678, 50] on input "False" at bounding box center [672, 45] width 12 height 10
radio input "true"
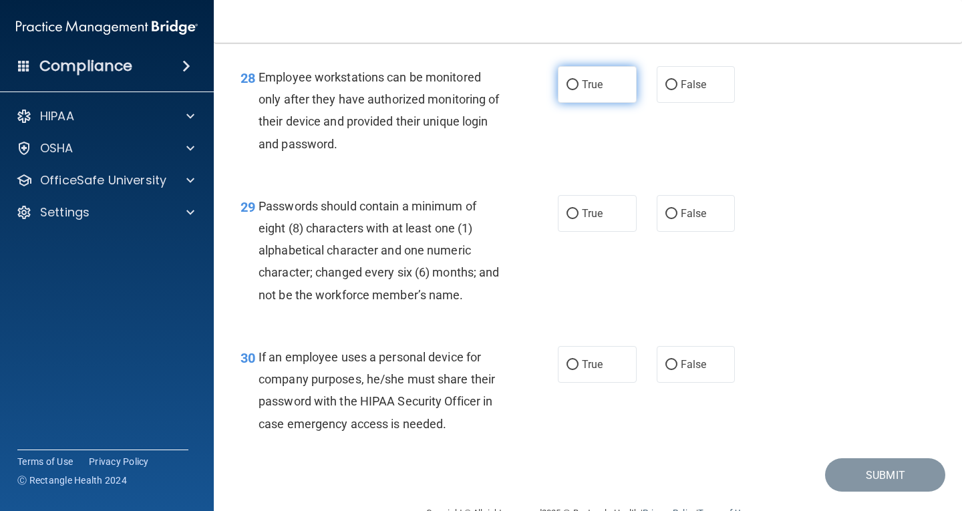
click at [582, 91] on span "True" at bounding box center [592, 84] width 21 height 13
click at [579, 90] on input "True" at bounding box center [573, 85] width 12 height 10
radio input "true"
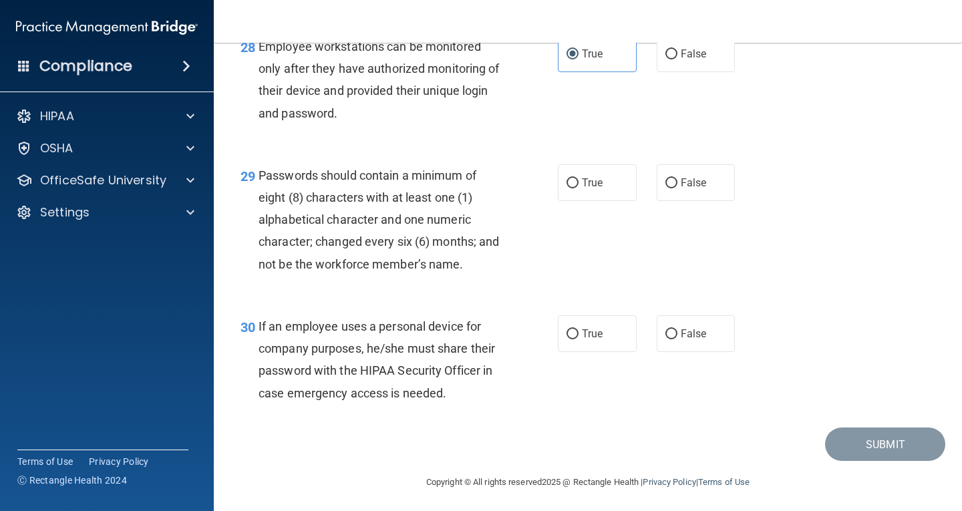
scroll to position [3665, 0]
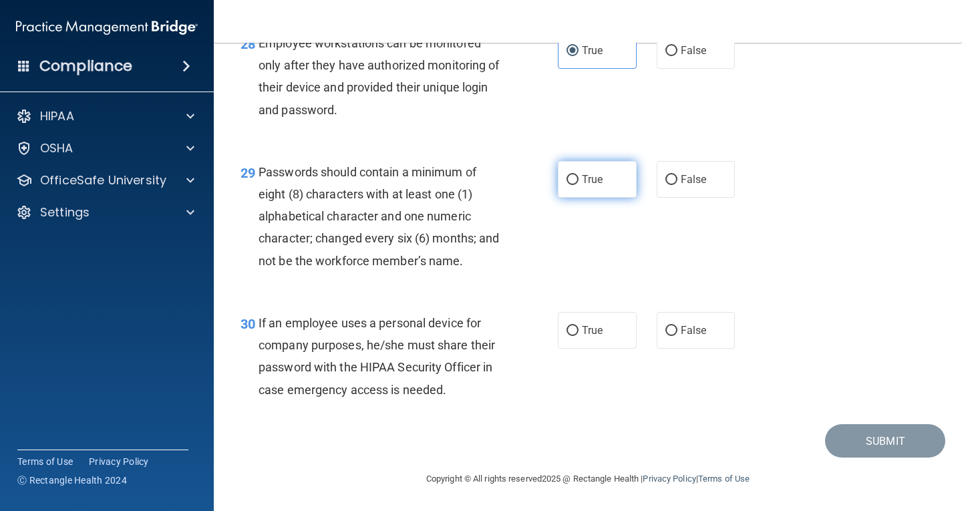
click at [599, 182] on label "True" at bounding box center [597, 179] width 79 height 37
click at [579, 182] on input "True" at bounding box center [573, 180] width 12 height 10
radio input "true"
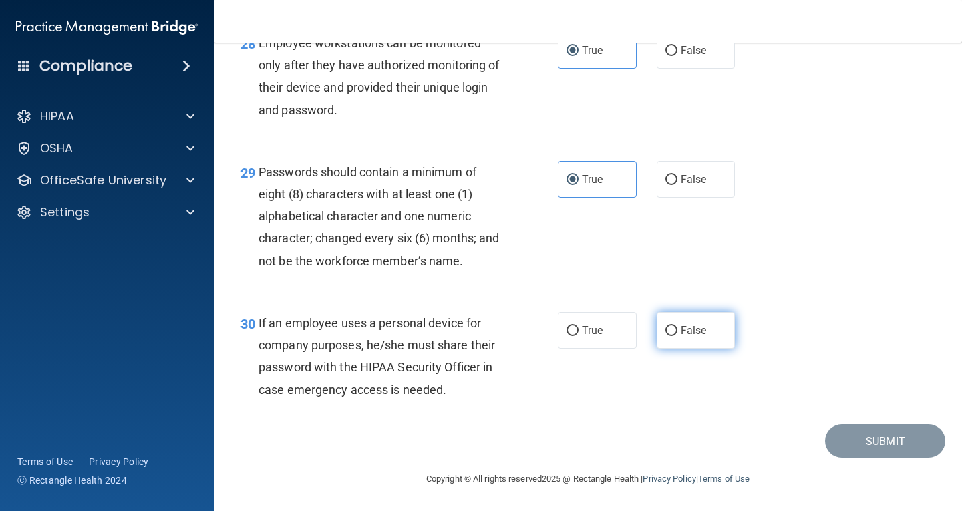
click at [696, 323] on label "False" at bounding box center [696, 330] width 79 height 37
click at [678, 326] on input "False" at bounding box center [672, 331] width 12 height 10
radio input "true"
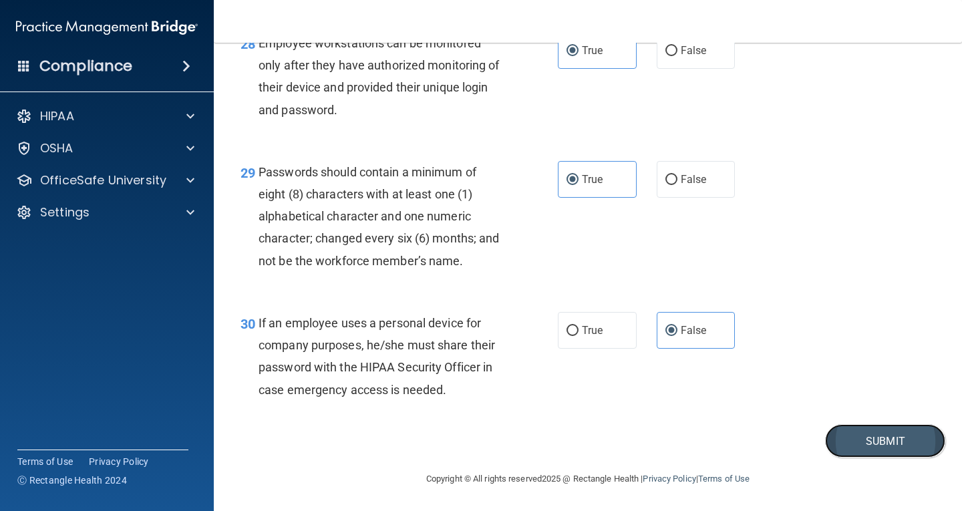
click at [853, 436] on button "Submit" at bounding box center [885, 441] width 120 height 34
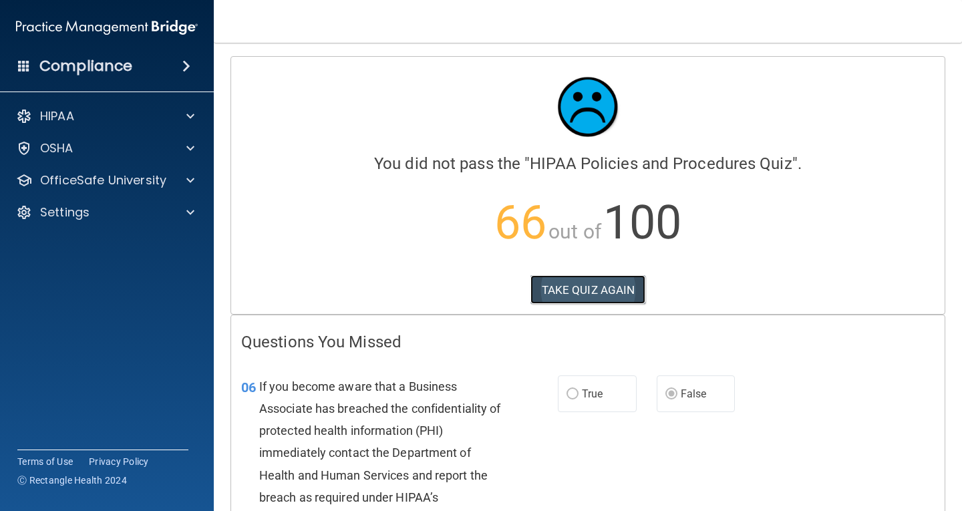
click at [584, 293] on button "TAKE QUIZ AGAIN" at bounding box center [589, 289] width 116 height 29
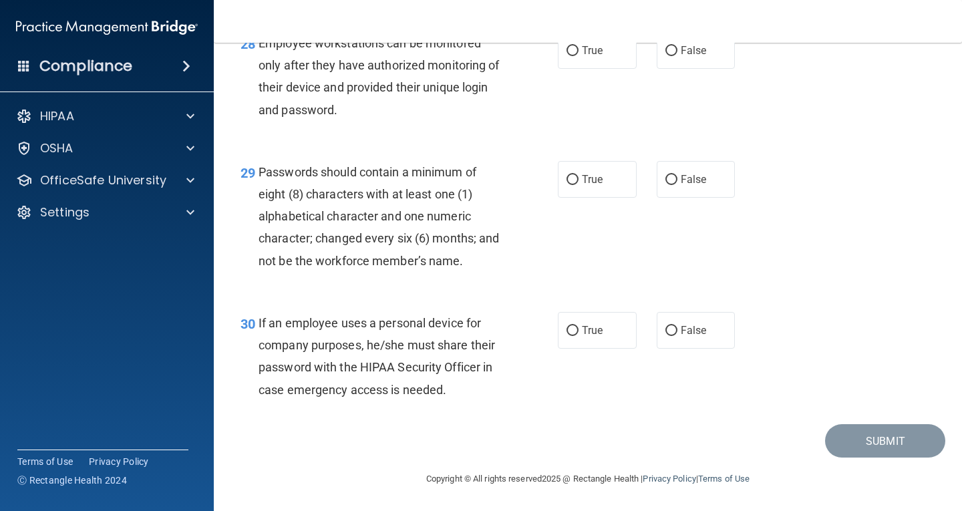
scroll to position [3665, 0]
click at [573, 331] on input "True" at bounding box center [573, 331] width 12 height 10
radio input "true"
click at [588, 181] on span "True" at bounding box center [592, 179] width 21 height 13
click at [579, 181] on input "True" at bounding box center [573, 180] width 12 height 10
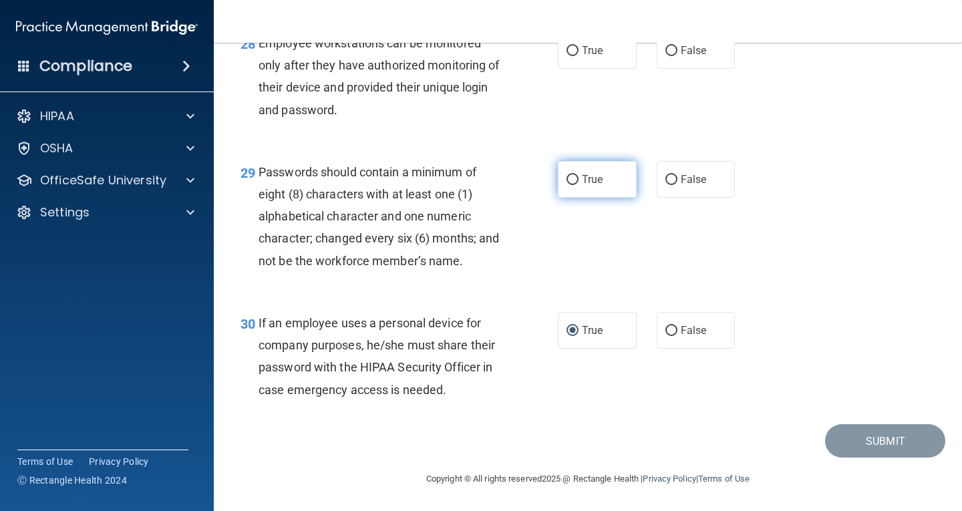
radio input "true"
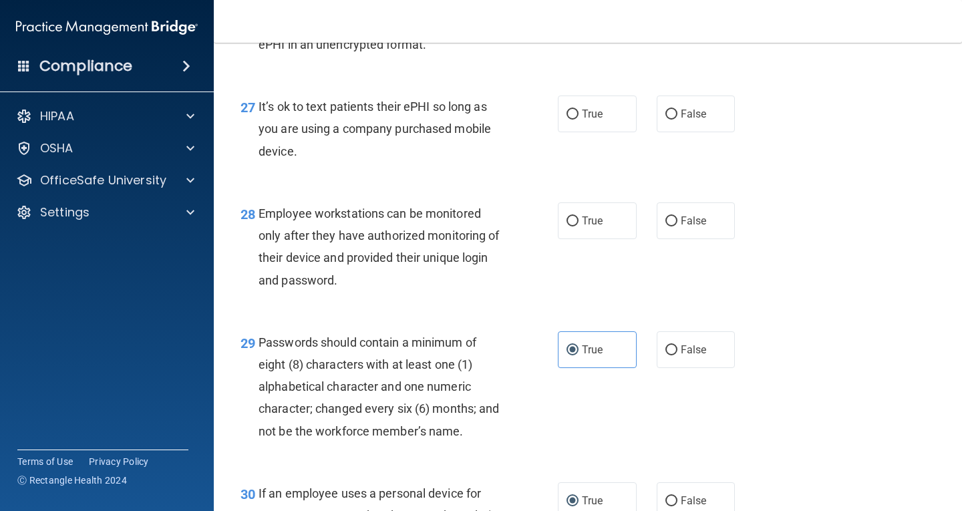
scroll to position [3465, 0]
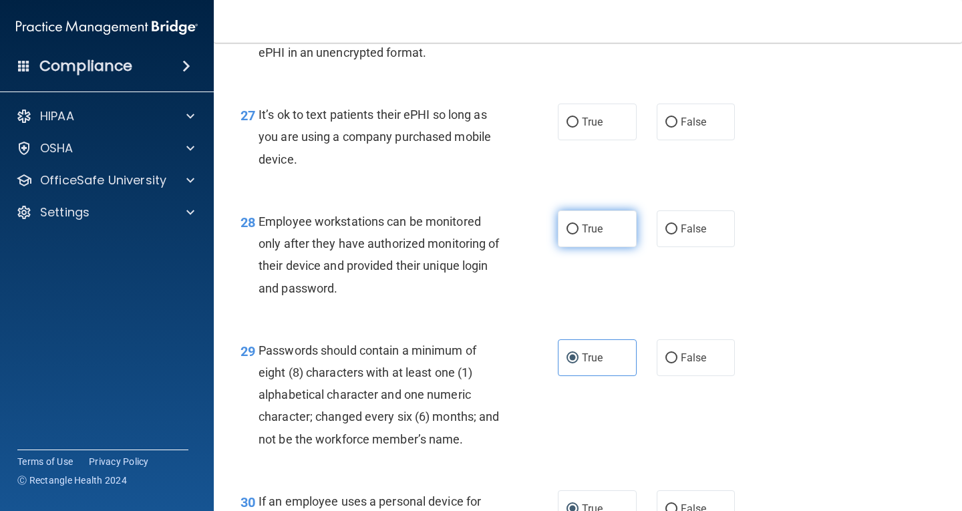
click at [596, 235] on span "True" at bounding box center [592, 229] width 21 height 13
click at [579, 235] on input "True" at bounding box center [573, 230] width 12 height 10
radio input "true"
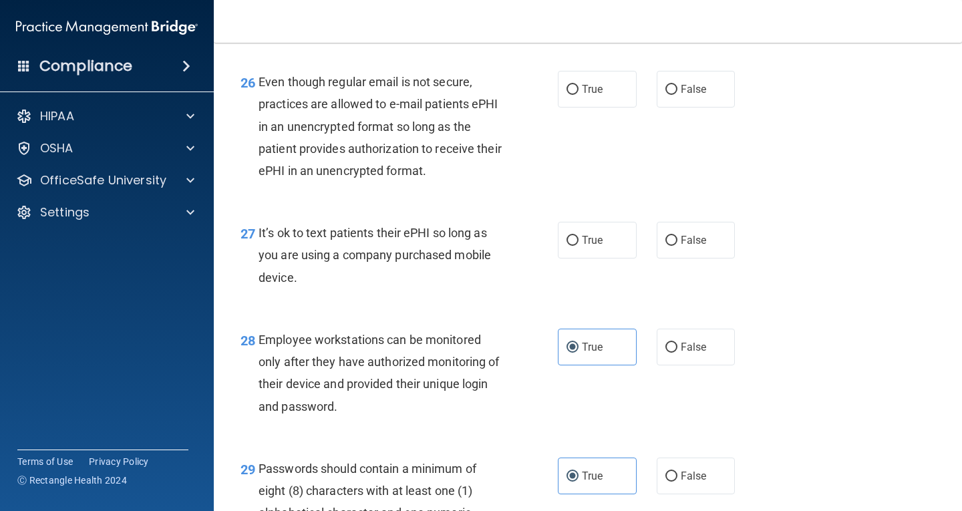
scroll to position [3331, 0]
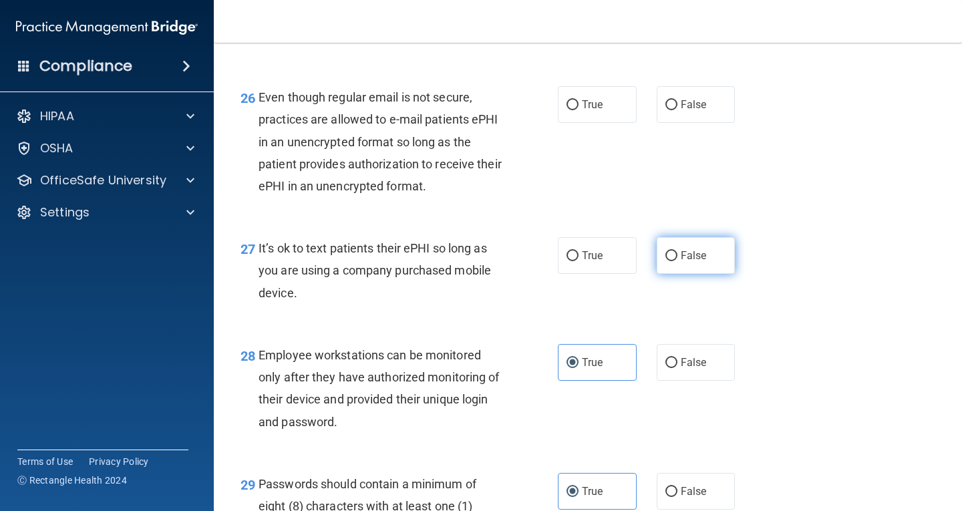
click at [694, 274] on label "False" at bounding box center [696, 255] width 79 height 37
click at [678, 261] on input "False" at bounding box center [672, 256] width 12 height 10
radio input "true"
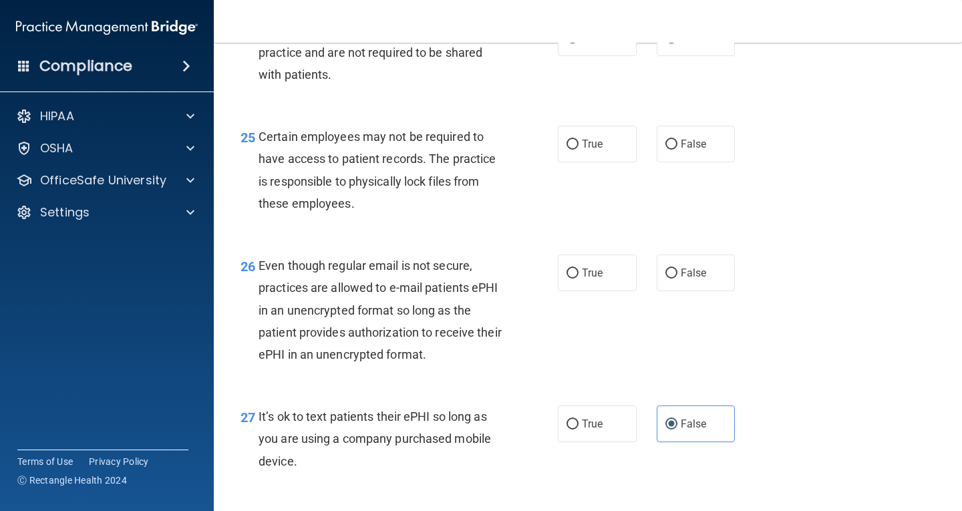
scroll to position [3130, 0]
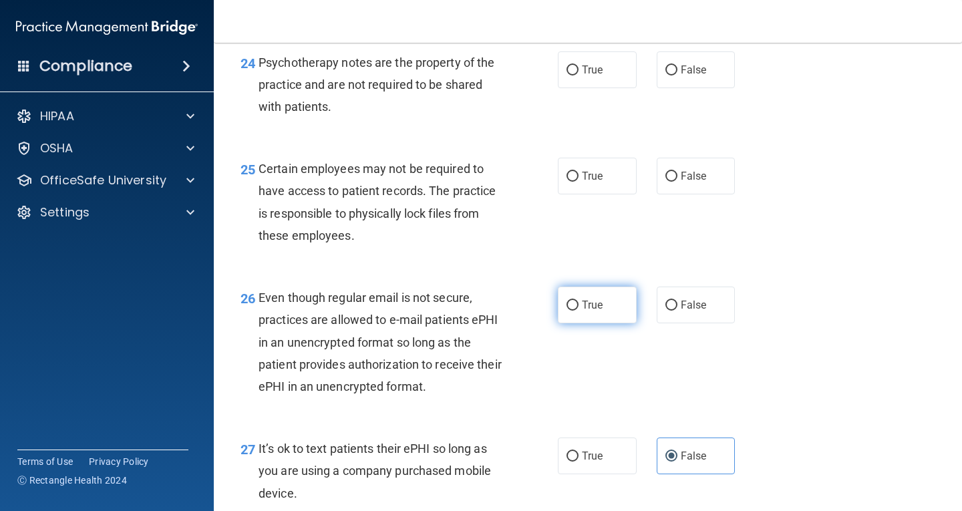
click at [567, 311] on input "True" at bounding box center [573, 306] width 12 height 10
radio input "true"
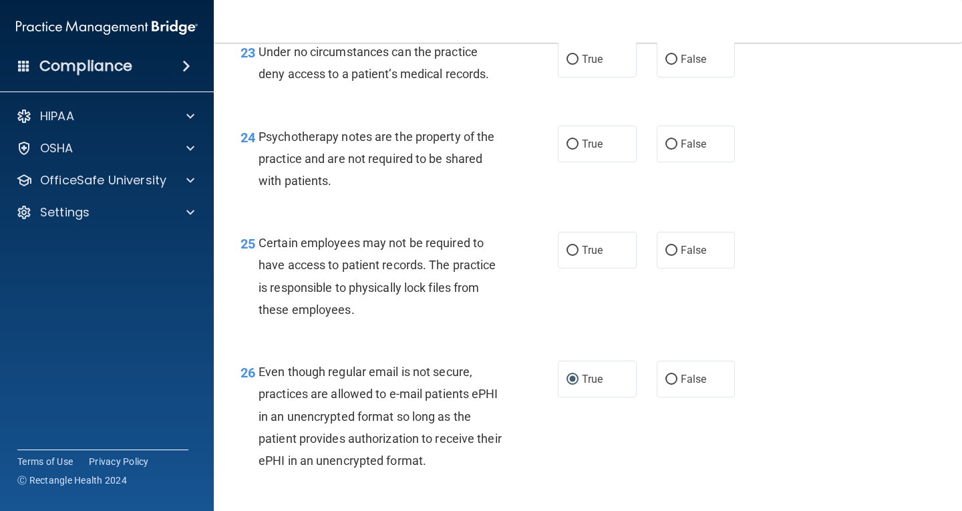
scroll to position [2997, 0]
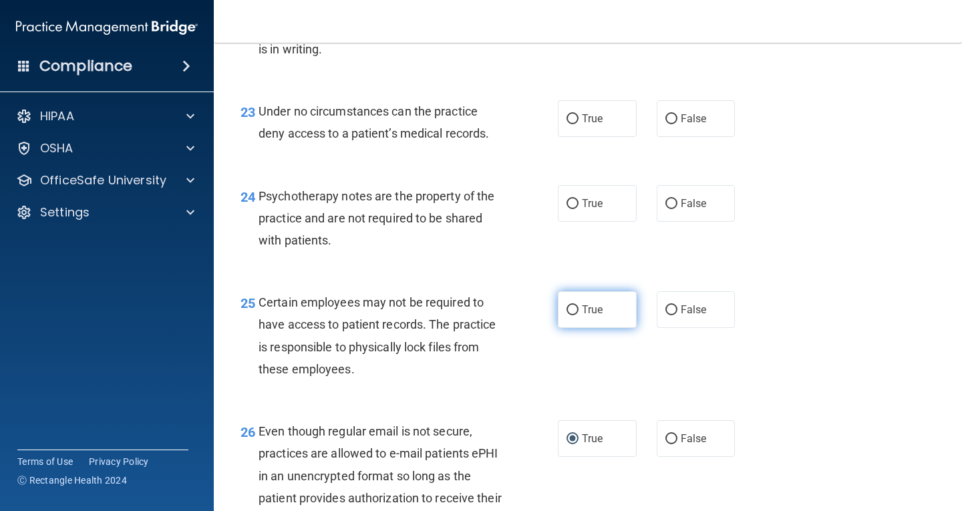
click at [587, 328] on label "True" at bounding box center [597, 309] width 79 height 37
click at [579, 315] on input "True" at bounding box center [573, 310] width 12 height 10
radio input "true"
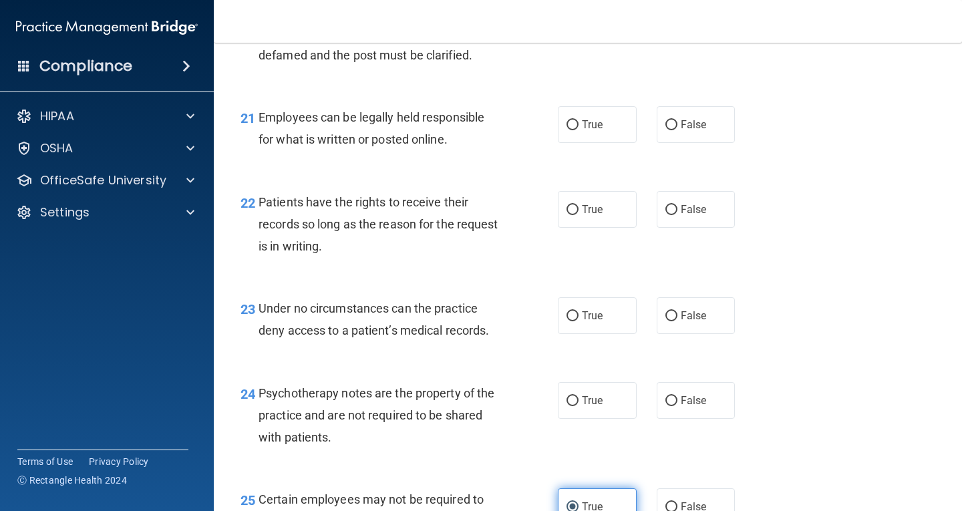
scroll to position [2796, 0]
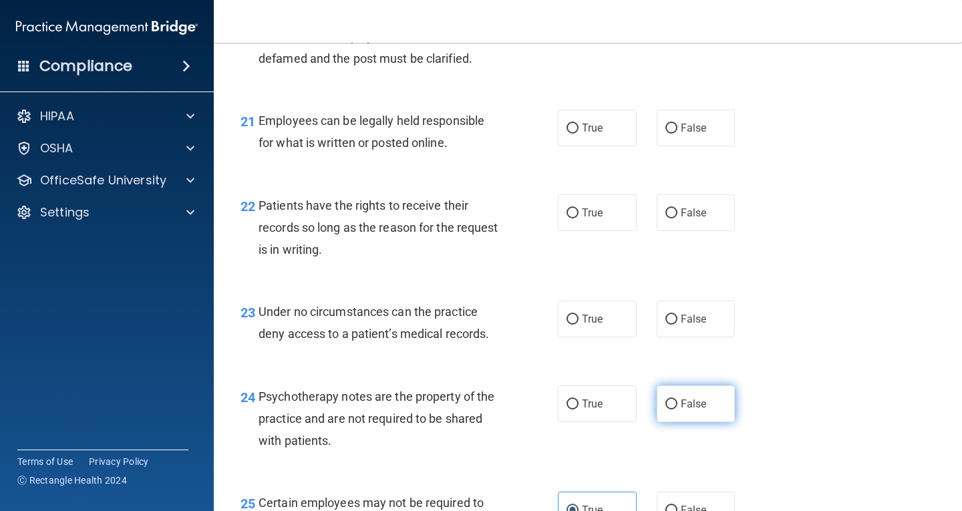
click at [711, 422] on label "False" at bounding box center [696, 404] width 79 height 37
click at [678, 410] on input "False" at bounding box center [672, 405] width 12 height 10
radio input "true"
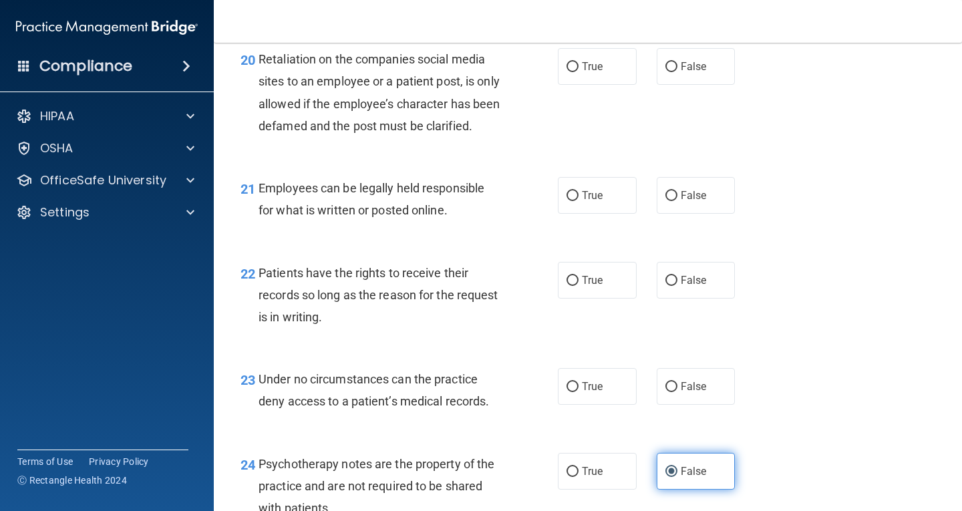
scroll to position [2729, 0]
click at [612, 404] on label "True" at bounding box center [597, 386] width 79 height 37
click at [579, 392] on input "True" at bounding box center [573, 387] width 12 height 10
radio input "true"
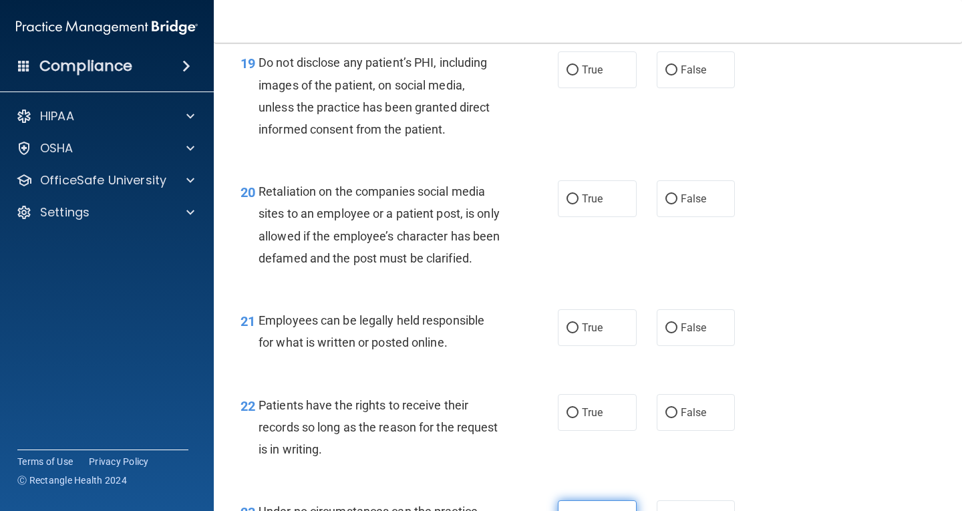
scroll to position [2596, 0]
click at [604, 428] on label "True" at bounding box center [597, 413] width 79 height 37
click at [579, 419] on input "True" at bounding box center [573, 414] width 12 height 10
radio input "true"
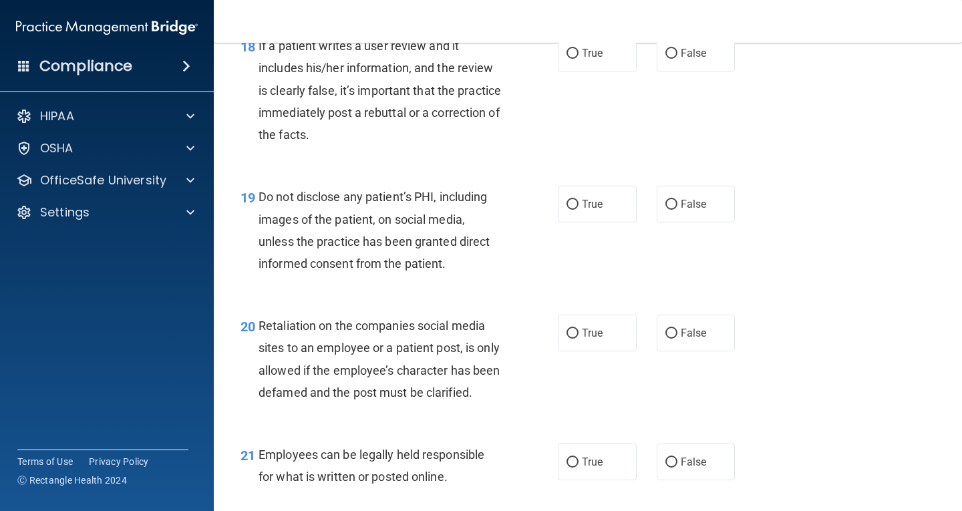
scroll to position [2529, 0]
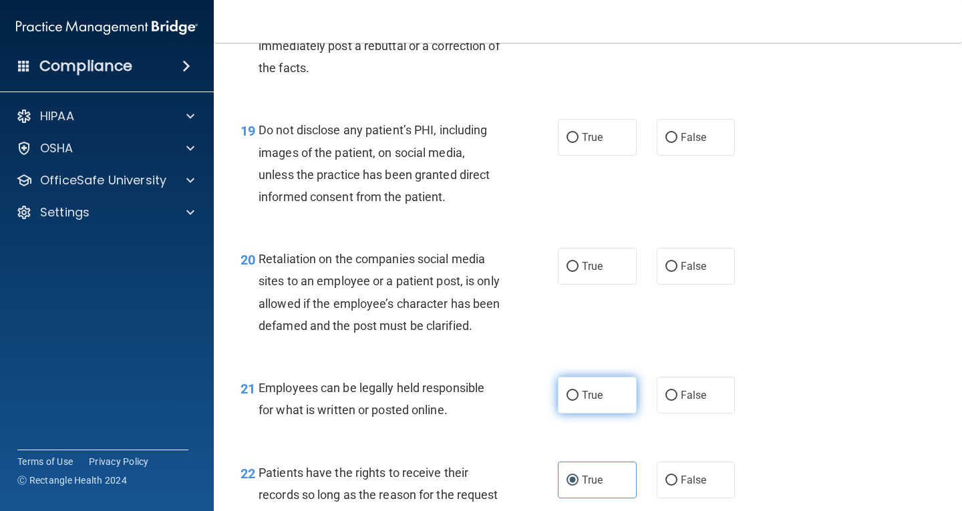
click at [594, 414] on label "True" at bounding box center [597, 395] width 79 height 37
click at [579, 401] on input "True" at bounding box center [573, 396] width 12 height 10
radio input "true"
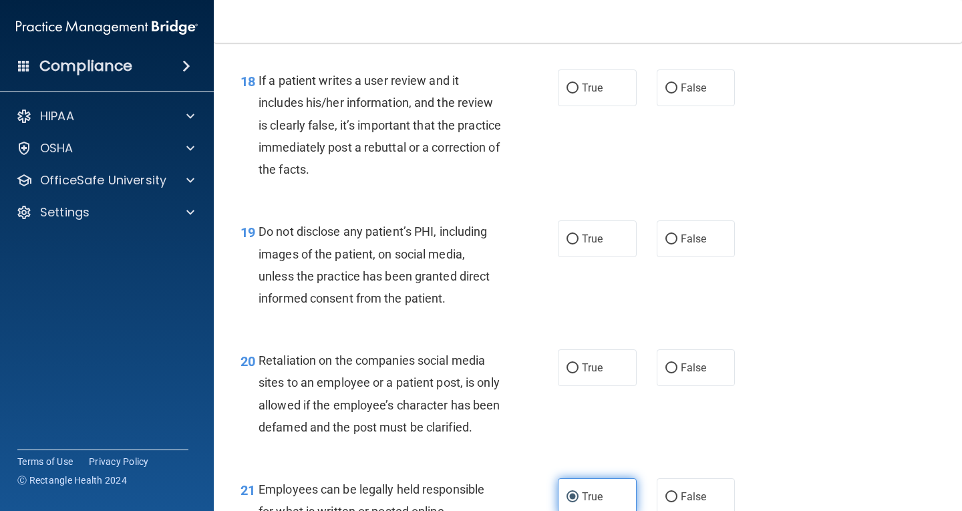
scroll to position [2395, 0]
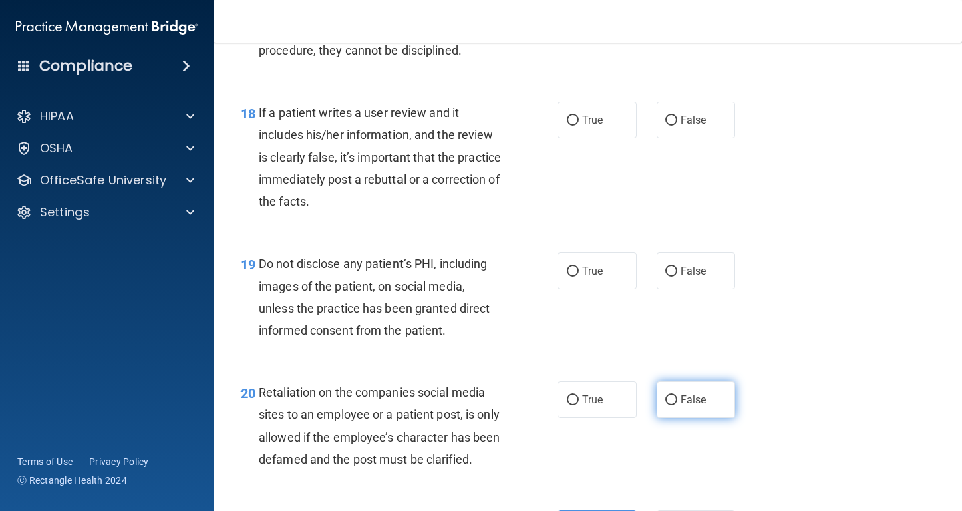
click at [681, 394] on span "False" at bounding box center [694, 400] width 26 height 13
click at [675, 396] on input "False" at bounding box center [672, 401] width 12 height 10
radio input "true"
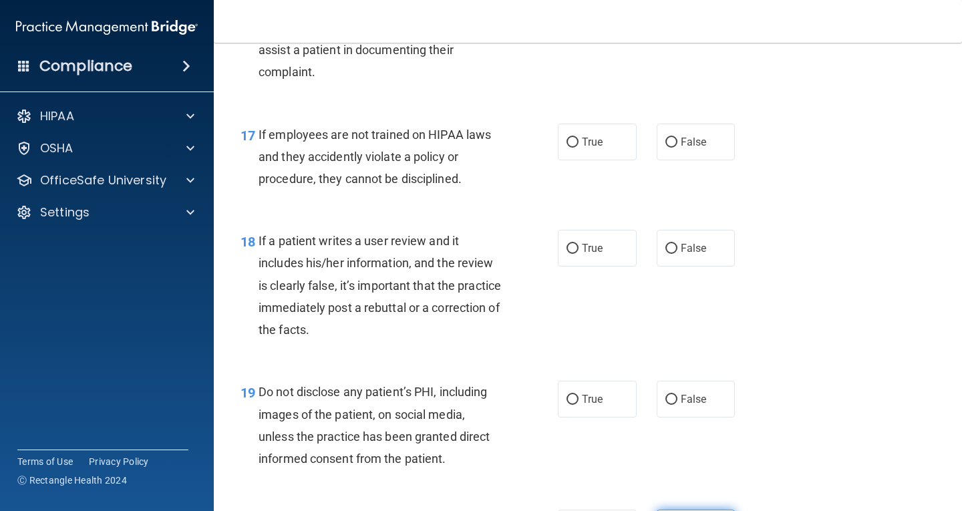
scroll to position [2262, 0]
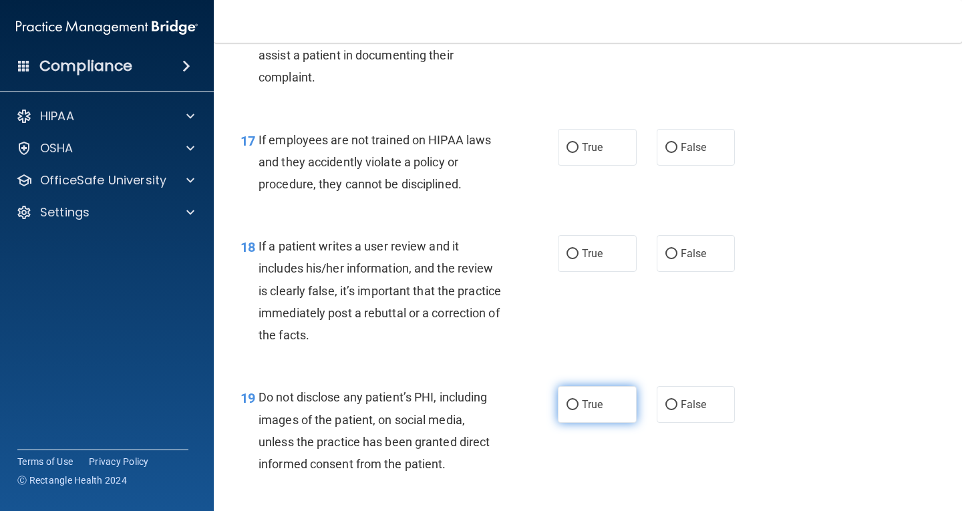
click at [582, 413] on label "True" at bounding box center [597, 404] width 79 height 37
click at [579, 410] on input "True" at bounding box center [573, 405] width 12 height 10
radio input "true"
click at [697, 257] on span "False" at bounding box center [694, 253] width 26 height 13
click at [678, 257] on input "False" at bounding box center [672, 254] width 12 height 10
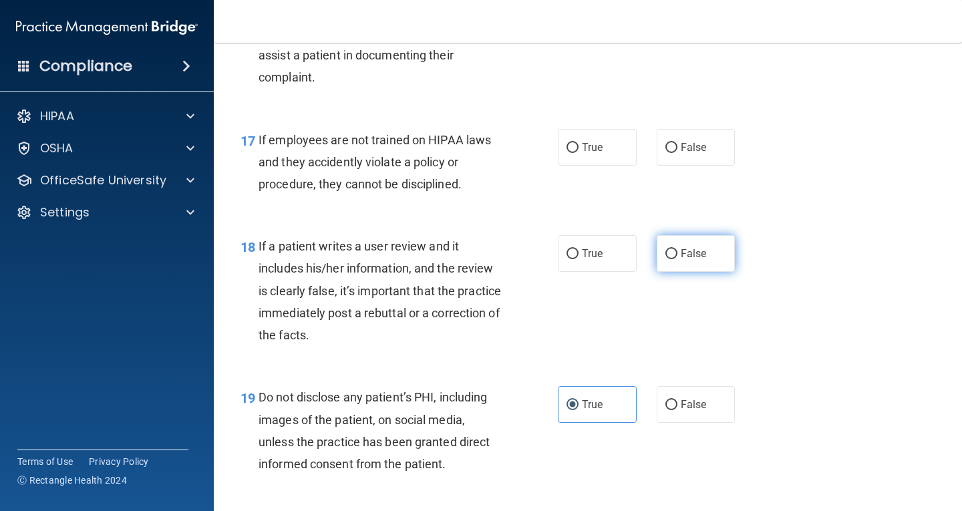
radio input "true"
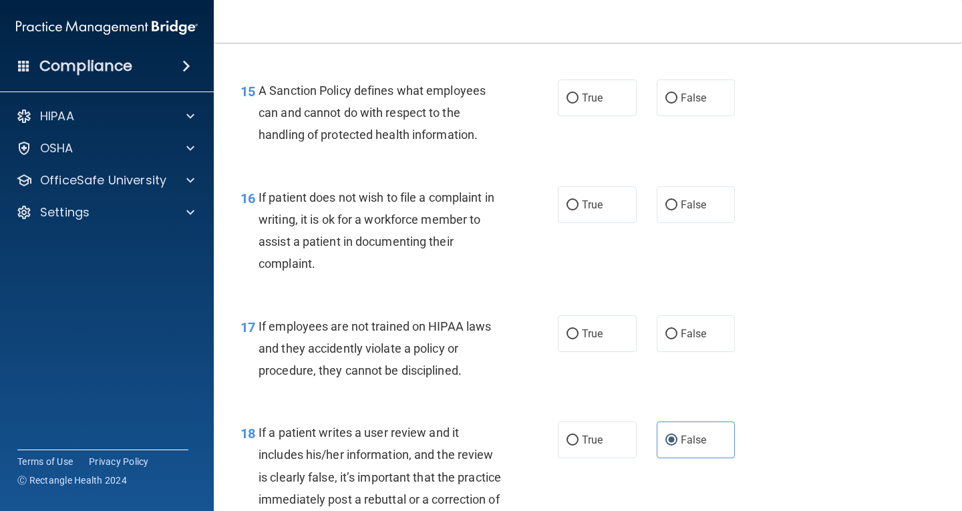
scroll to position [2061, 0]
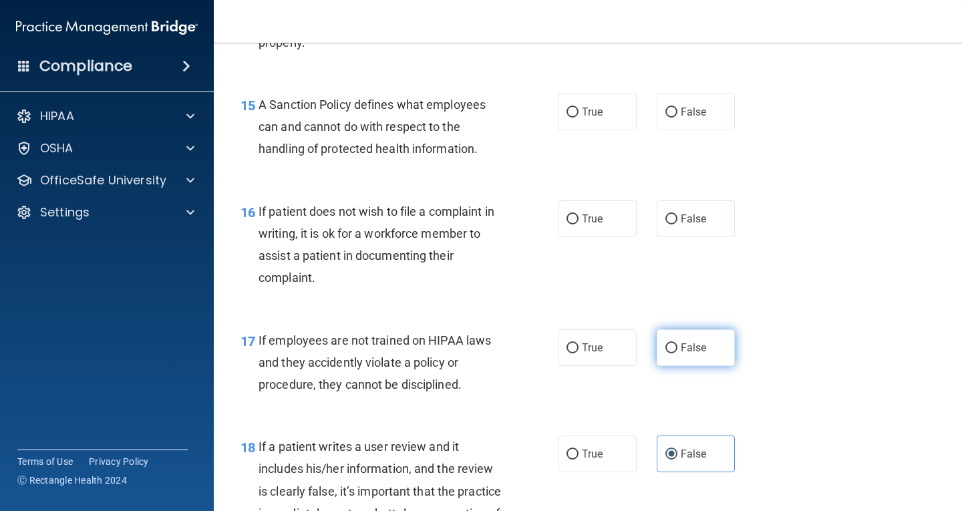
click at [658, 341] on label "False" at bounding box center [696, 347] width 79 height 37
click at [666, 344] on input "False" at bounding box center [672, 349] width 12 height 10
radio input "true"
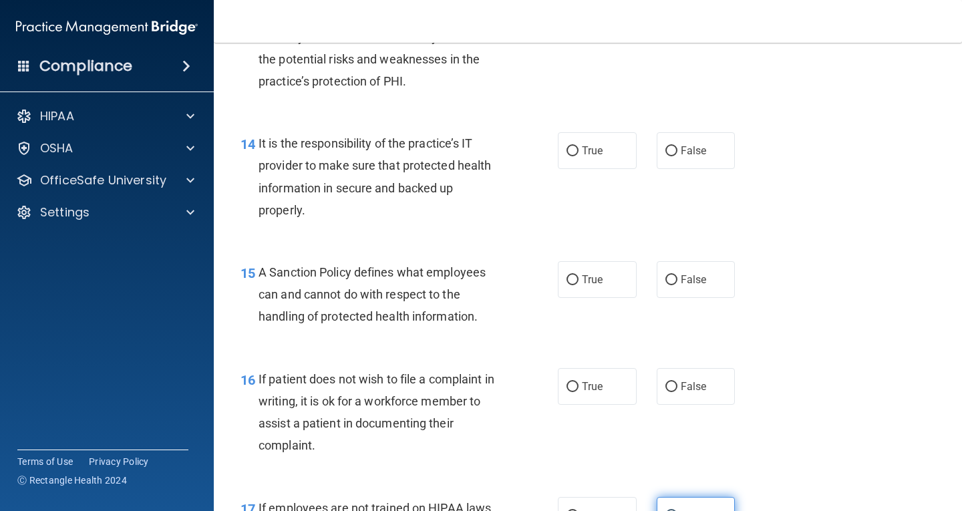
scroll to position [1861, 0]
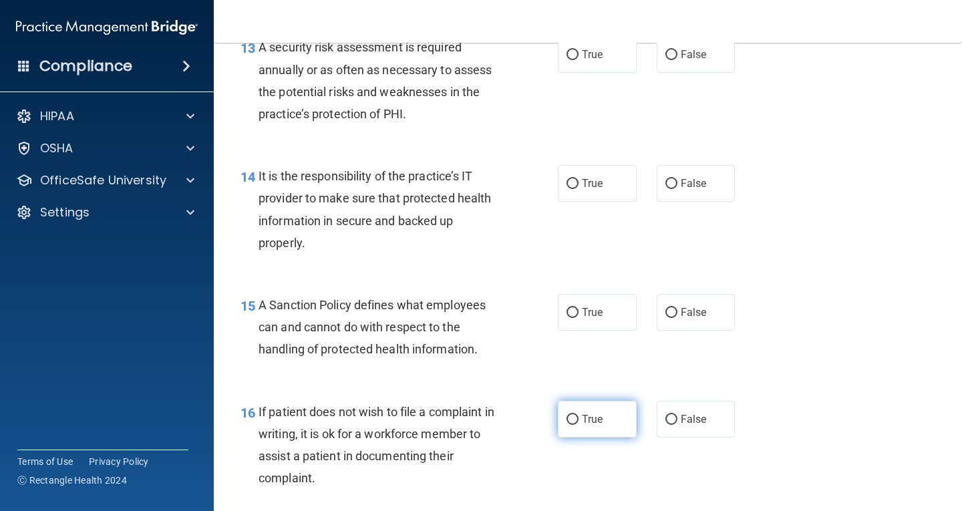
click at [599, 428] on label "True" at bounding box center [597, 419] width 79 height 37
click at [579, 425] on input "True" at bounding box center [573, 420] width 12 height 10
radio input "true"
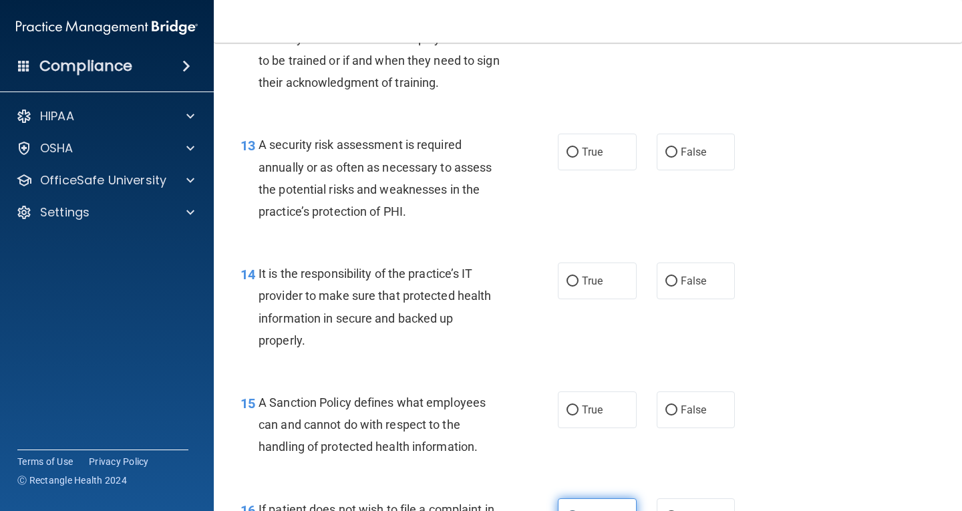
scroll to position [1794, 0]
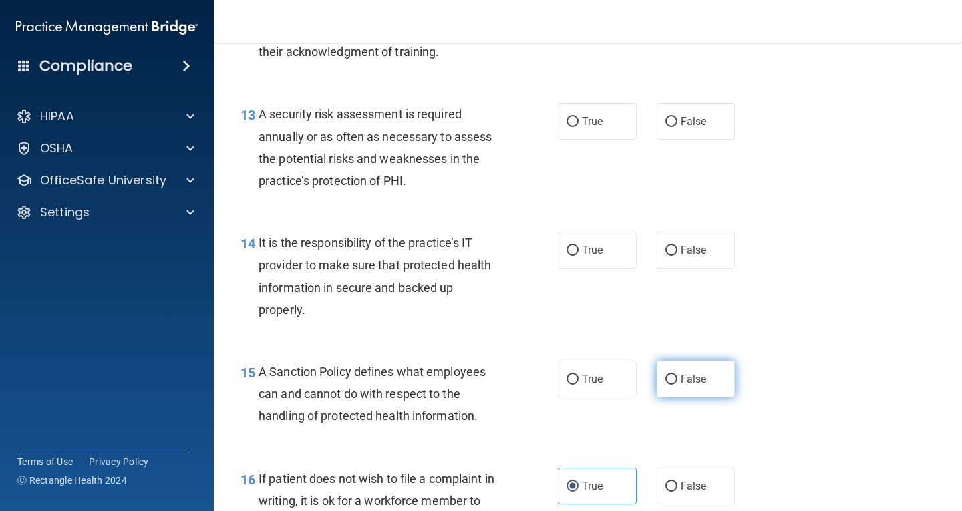
click at [700, 371] on label "False" at bounding box center [696, 379] width 79 height 37
click at [678, 375] on input "False" at bounding box center [672, 380] width 12 height 10
radio input "true"
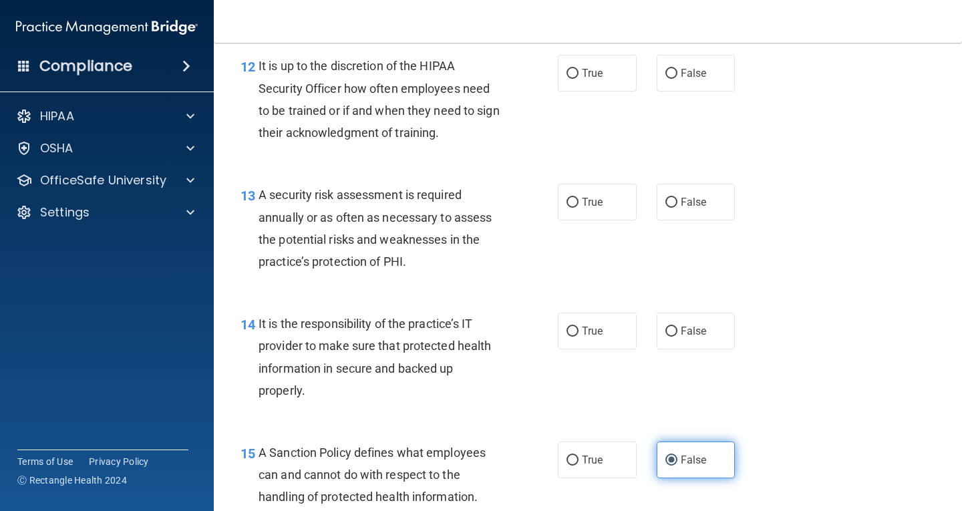
scroll to position [1660, 0]
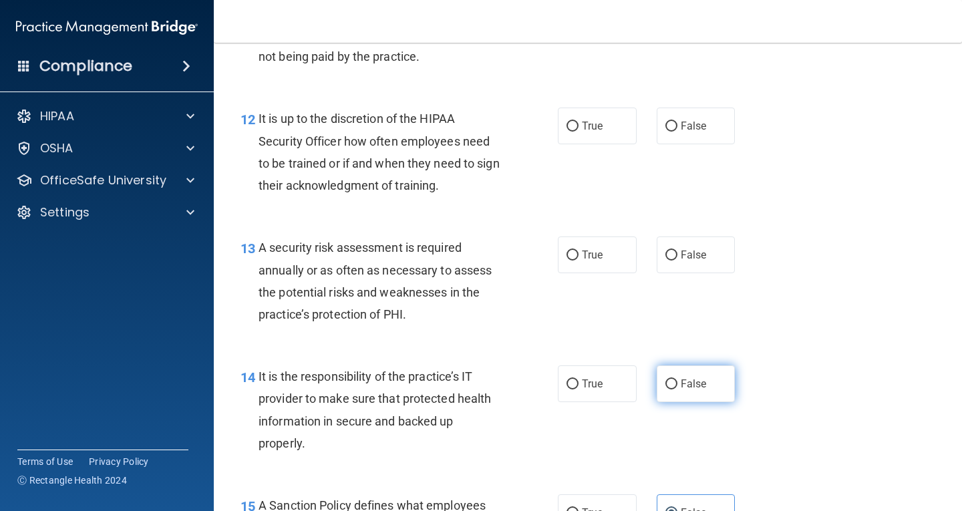
click at [700, 377] on label "False" at bounding box center [696, 384] width 79 height 37
click at [678, 380] on input "False" at bounding box center [672, 385] width 12 height 10
radio input "true"
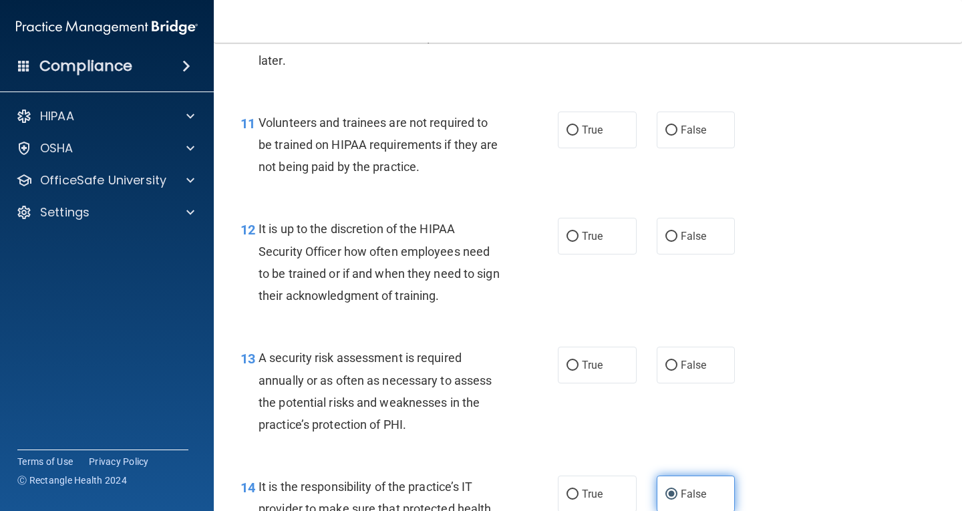
scroll to position [1526, 0]
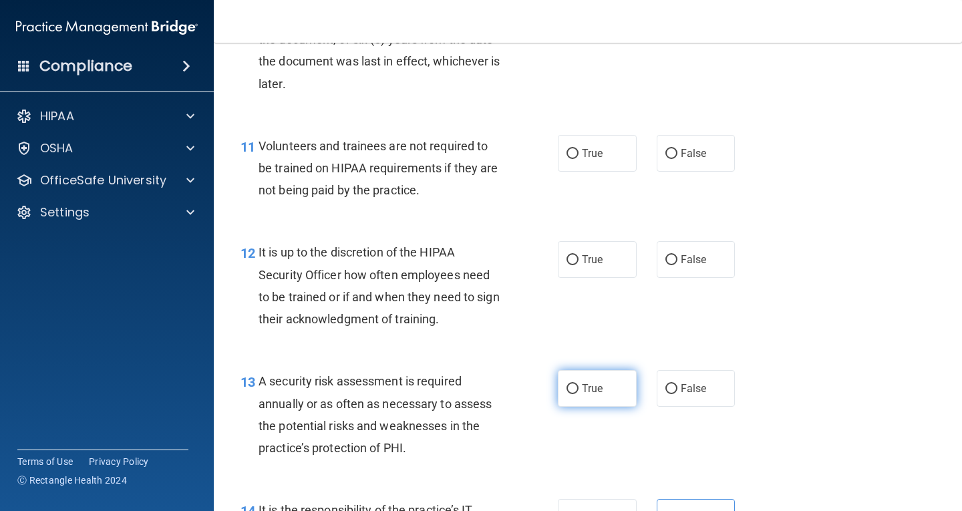
click at [614, 388] on label "True" at bounding box center [597, 388] width 79 height 37
click at [579, 388] on input "True" at bounding box center [573, 389] width 12 height 10
radio input "true"
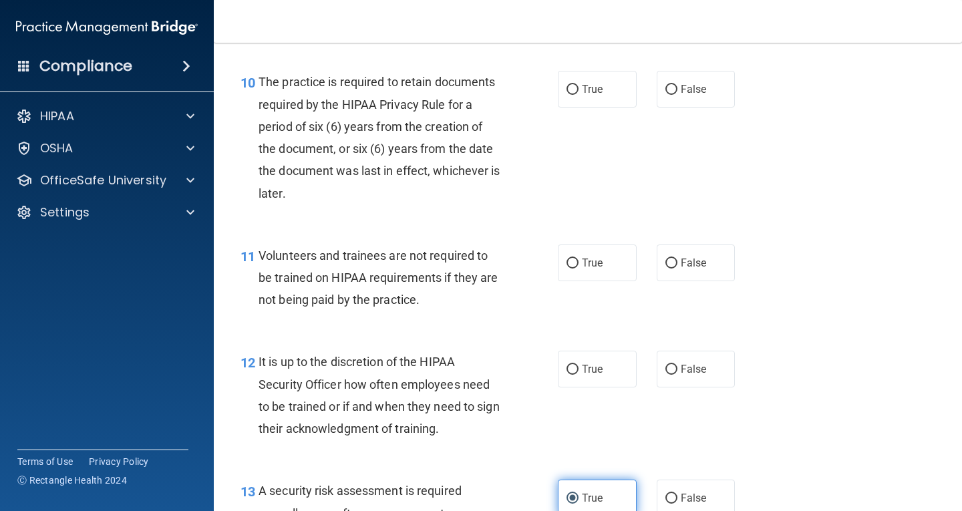
scroll to position [1393, 0]
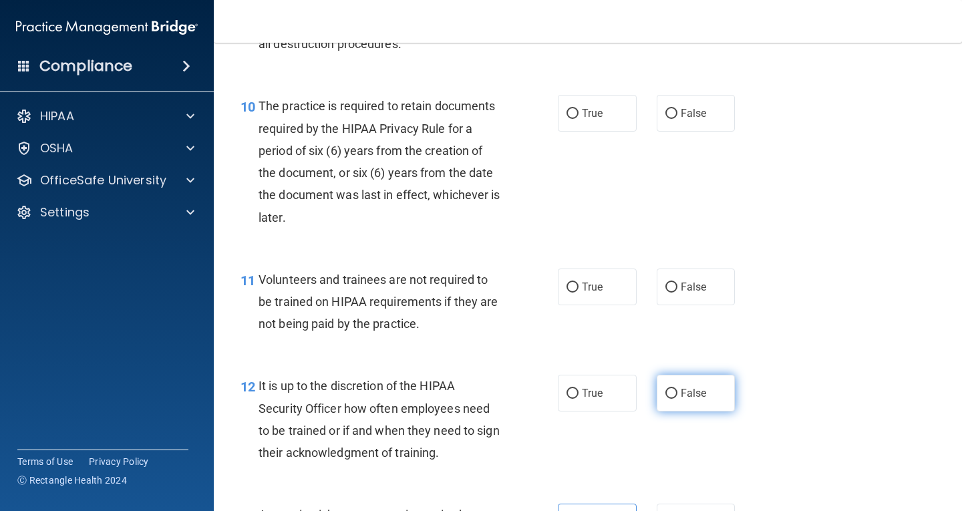
click at [690, 390] on span "False" at bounding box center [694, 393] width 26 height 13
click at [678, 390] on input "False" at bounding box center [672, 394] width 12 height 10
radio input "true"
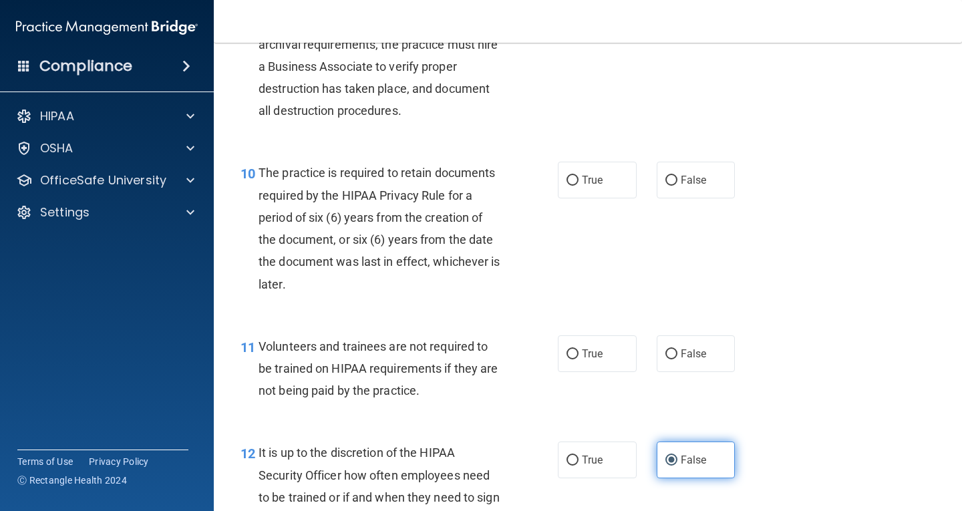
scroll to position [1259, 0]
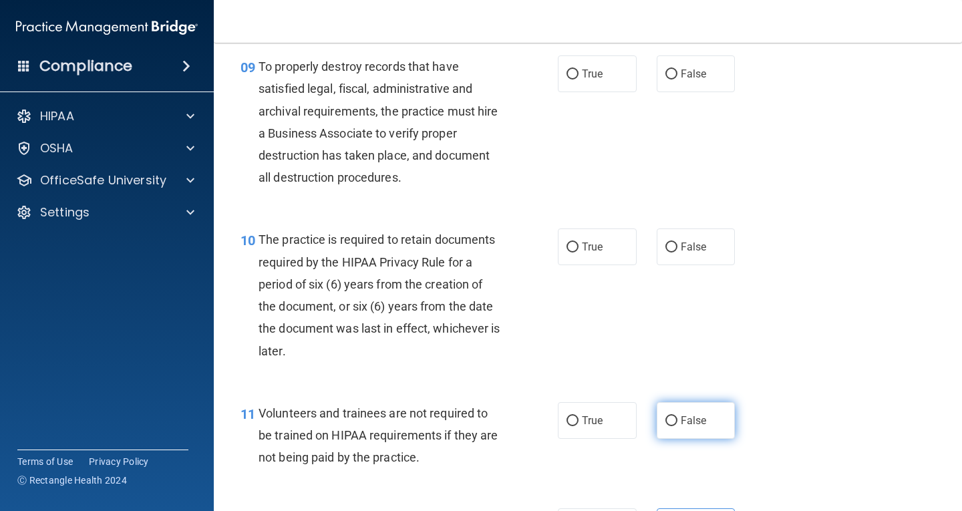
click at [686, 416] on span "False" at bounding box center [694, 420] width 26 height 13
click at [678, 416] on input "False" at bounding box center [672, 421] width 12 height 10
radio input "true"
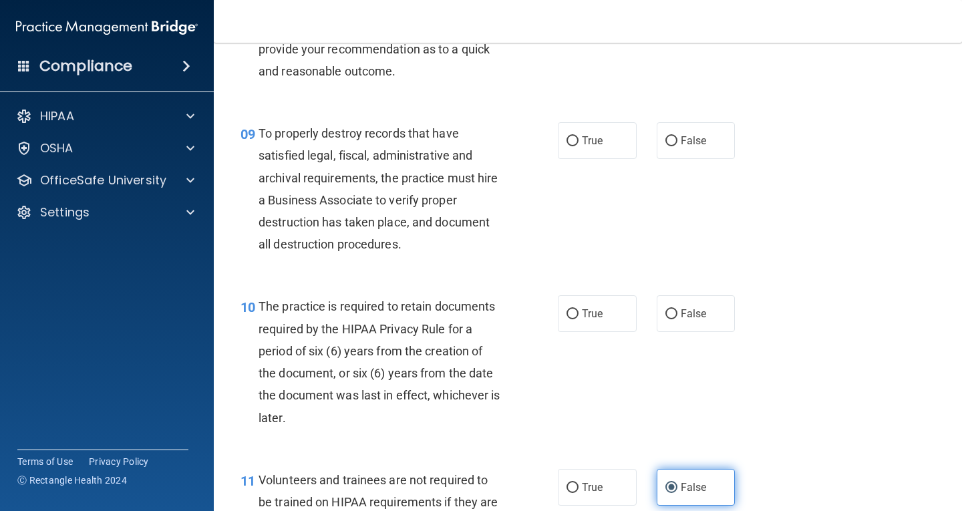
scroll to position [1125, 0]
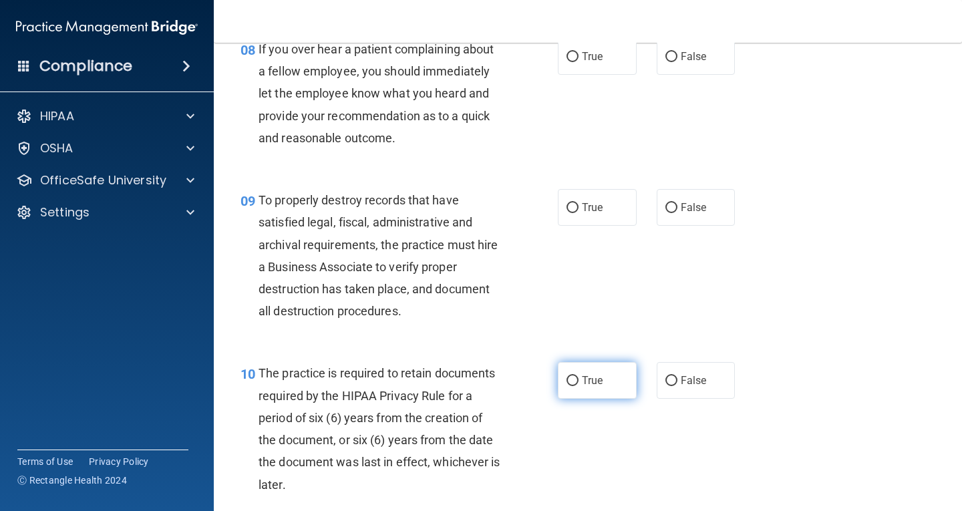
click at [591, 382] on span "True" at bounding box center [592, 380] width 21 height 13
click at [579, 382] on input "True" at bounding box center [573, 381] width 12 height 10
radio input "true"
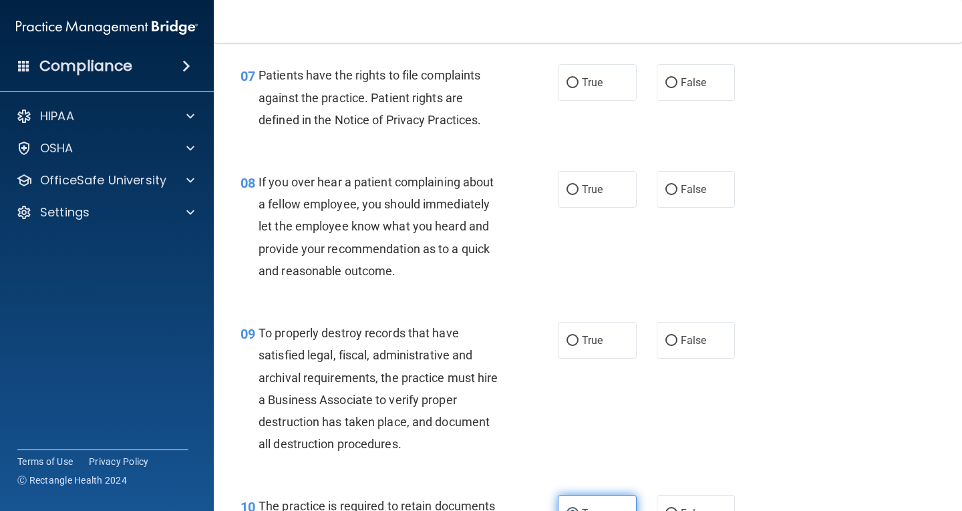
scroll to position [992, 0]
click at [698, 342] on span "False" at bounding box center [694, 341] width 26 height 13
click at [678, 342] on input "False" at bounding box center [672, 342] width 12 height 10
radio input "true"
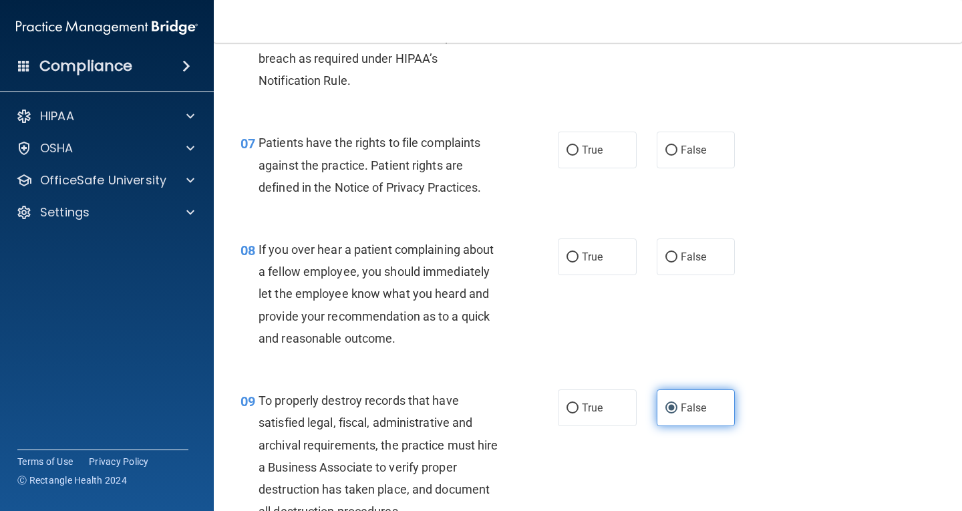
scroll to position [858, 0]
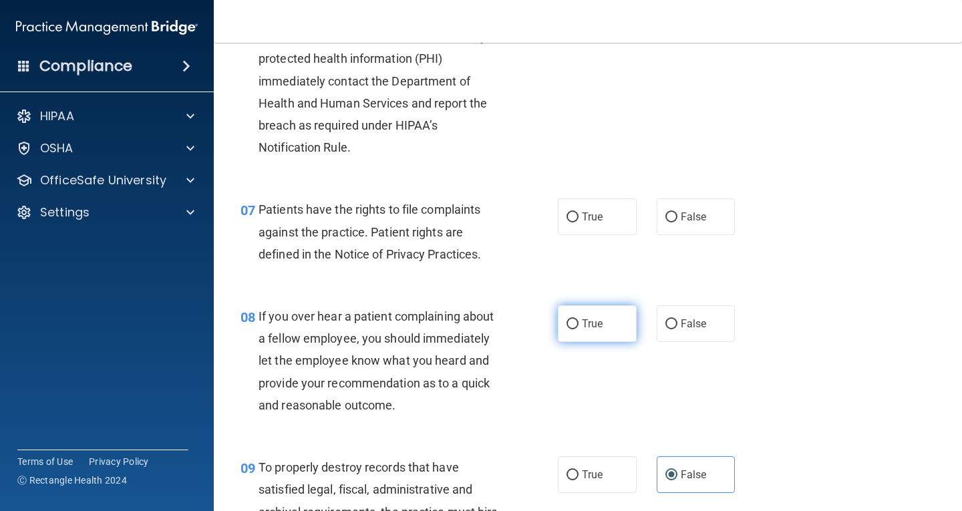
click at [599, 326] on label "True" at bounding box center [597, 323] width 79 height 37
click at [579, 326] on input "True" at bounding box center [573, 324] width 12 height 10
radio input "true"
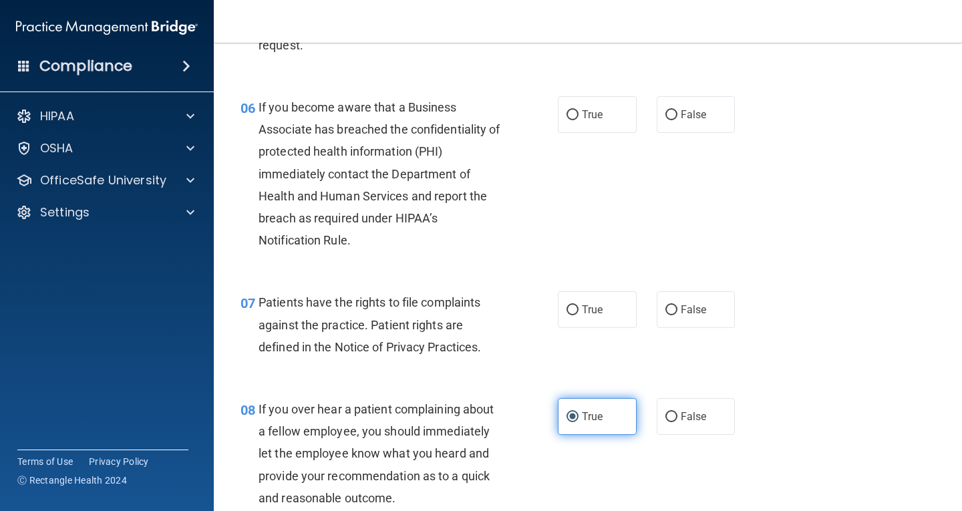
scroll to position [724, 0]
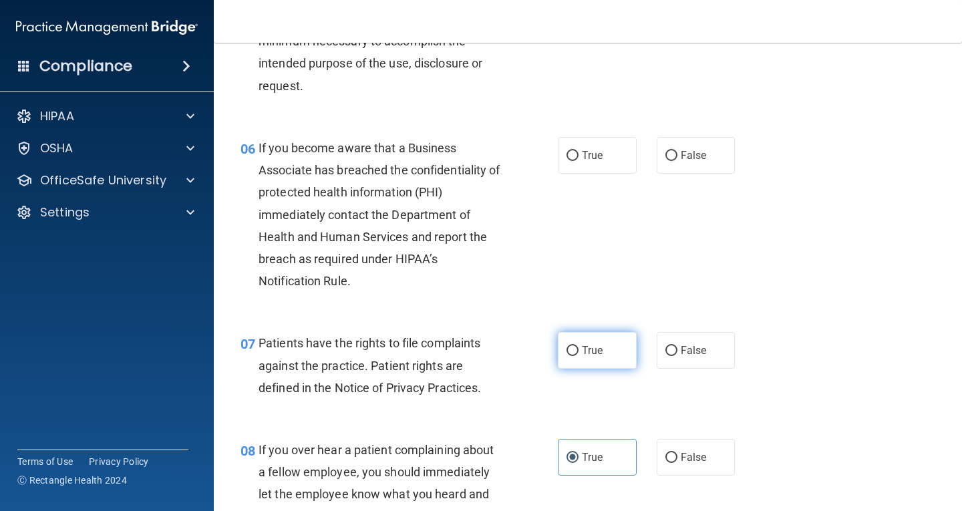
click at [599, 352] on label "True" at bounding box center [597, 350] width 79 height 37
click at [579, 352] on input "True" at bounding box center [573, 351] width 12 height 10
radio input "true"
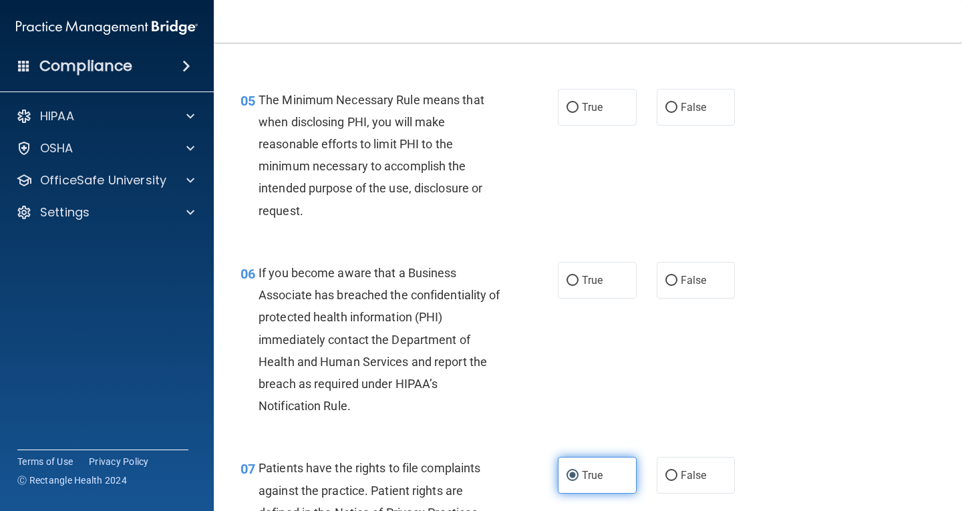
scroll to position [591, 0]
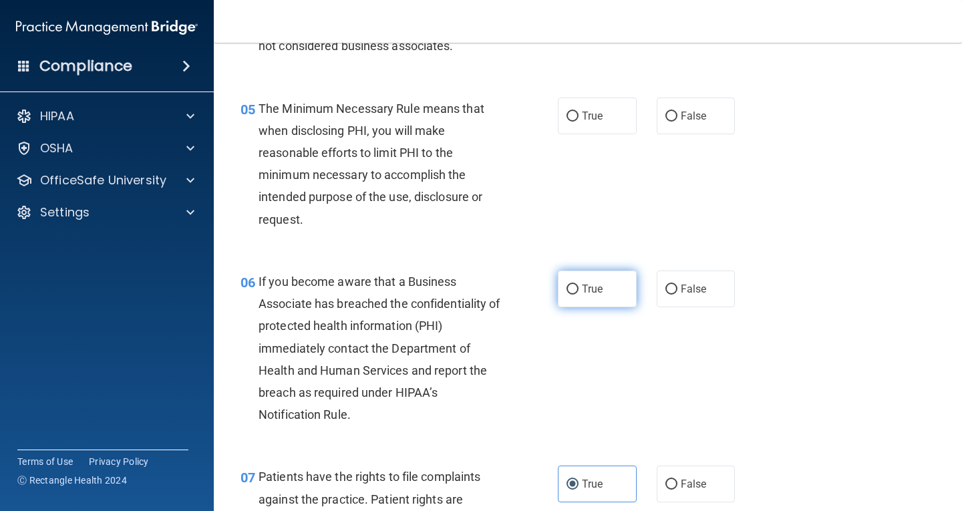
click at [605, 294] on label "True" at bounding box center [597, 289] width 79 height 37
click at [579, 294] on input "True" at bounding box center [573, 290] width 12 height 10
radio input "true"
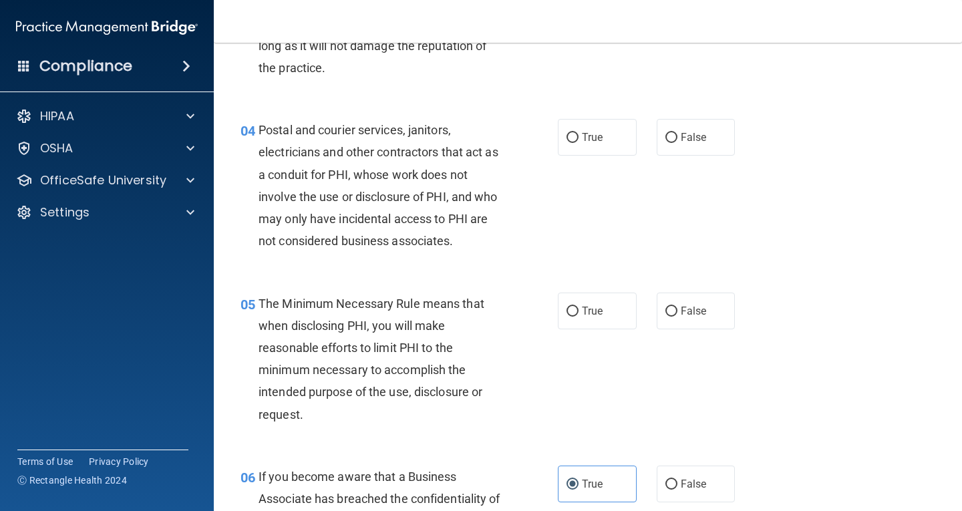
scroll to position [390, 0]
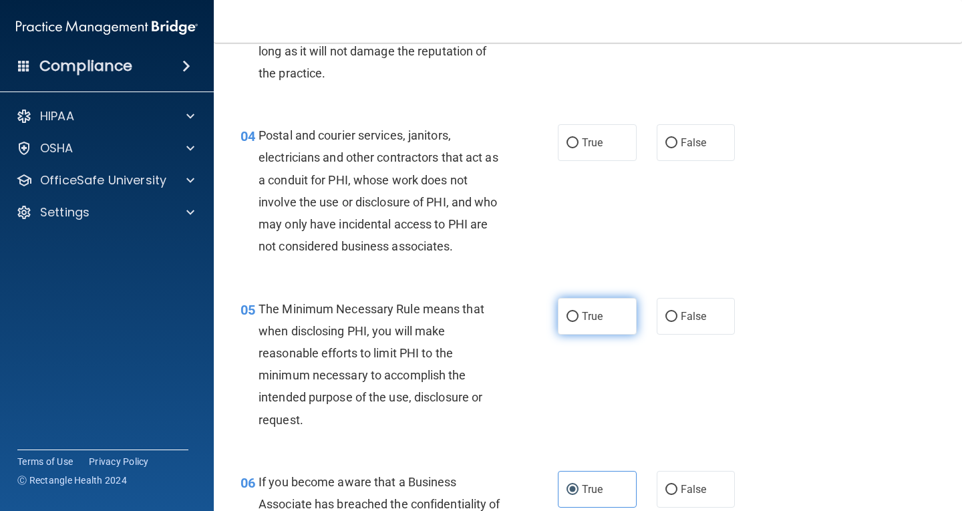
click at [604, 325] on label "True" at bounding box center [597, 316] width 79 height 37
click at [579, 322] on input "True" at bounding box center [573, 317] width 12 height 10
radio input "true"
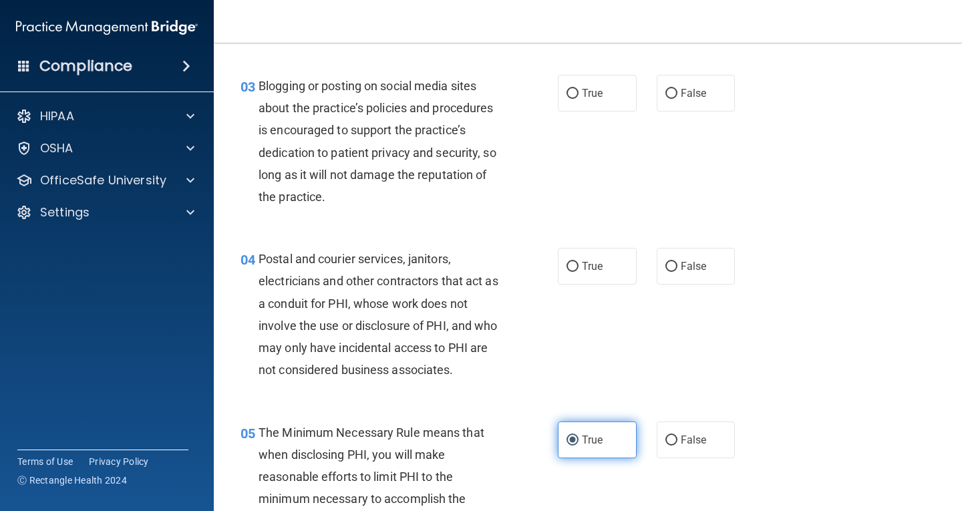
scroll to position [257, 0]
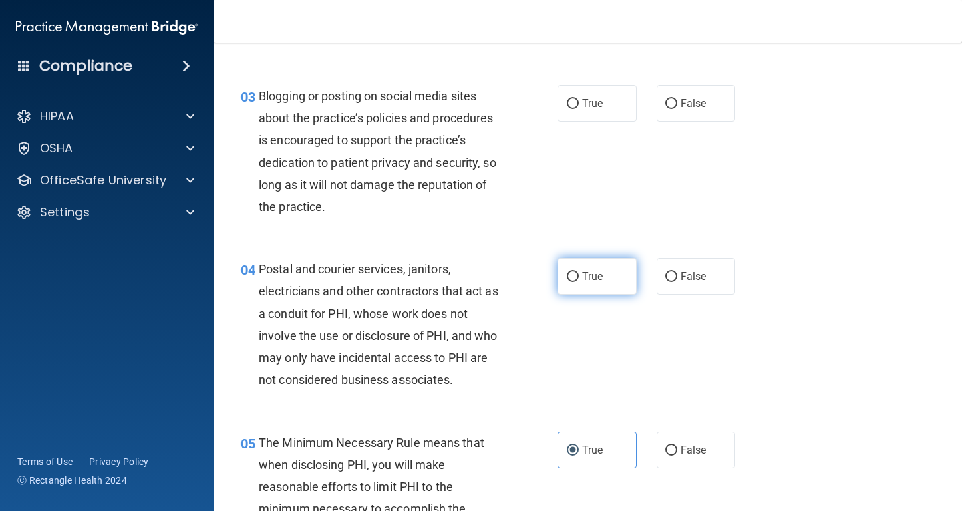
click at [607, 292] on label "True" at bounding box center [597, 276] width 79 height 37
click at [579, 282] on input "True" at bounding box center [573, 277] width 12 height 10
radio input "true"
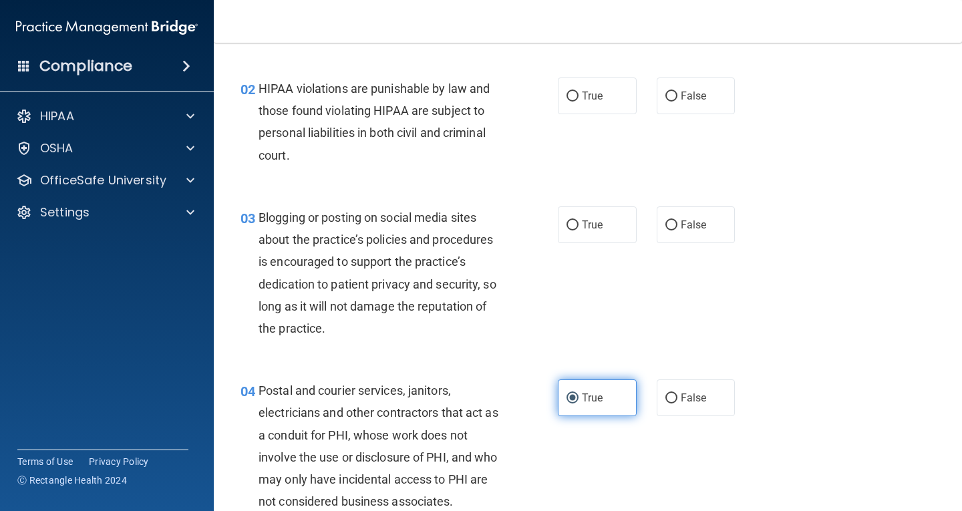
scroll to position [123, 0]
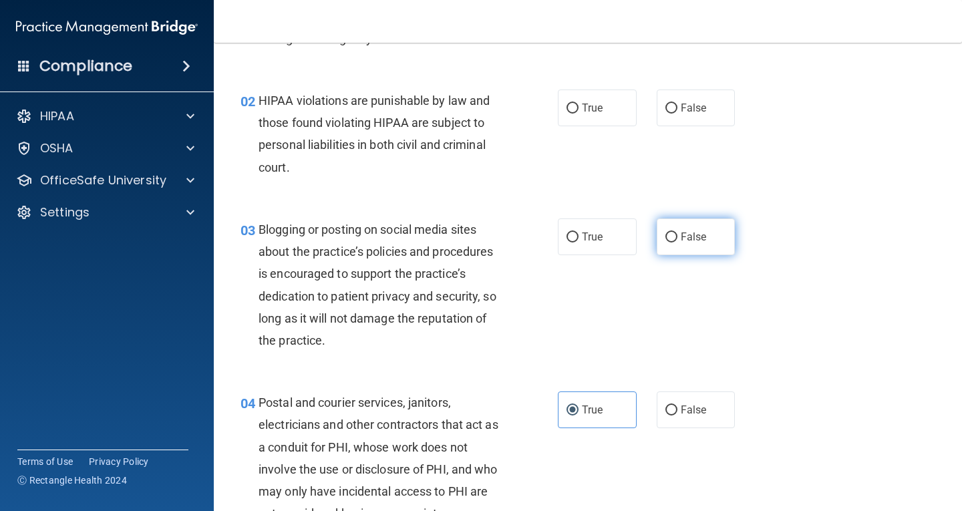
click at [706, 247] on label "False" at bounding box center [696, 237] width 79 height 37
click at [678, 243] on input "False" at bounding box center [672, 238] width 12 height 10
radio input "true"
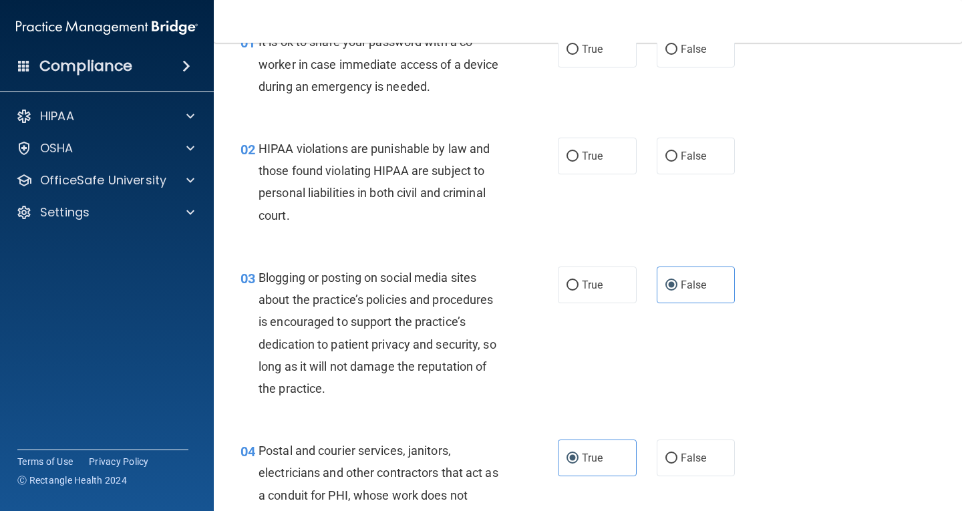
scroll to position [0, 0]
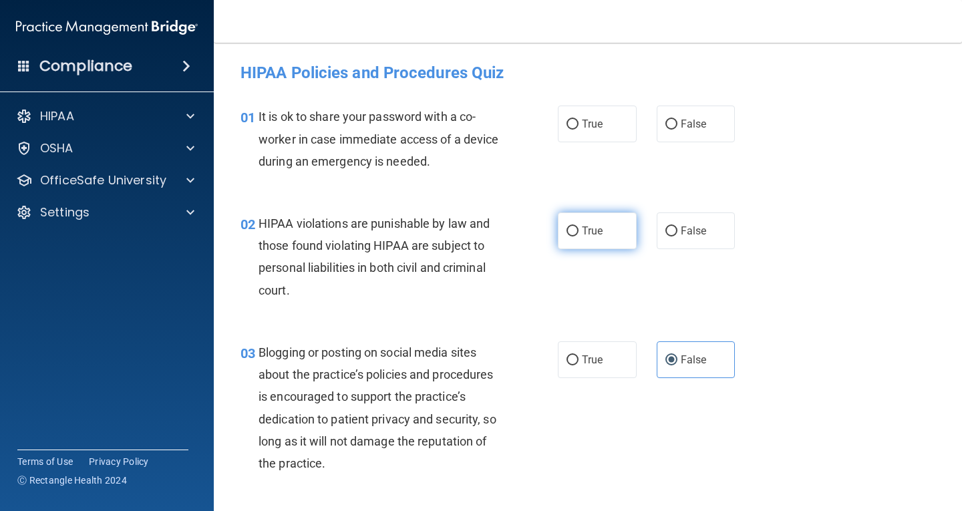
click at [597, 239] on label "True" at bounding box center [597, 231] width 79 height 37
click at [579, 237] on input "True" at bounding box center [573, 232] width 12 height 10
radio input "true"
click at [678, 137] on label "False" at bounding box center [696, 124] width 79 height 37
click at [678, 130] on input "False" at bounding box center [672, 125] width 12 height 10
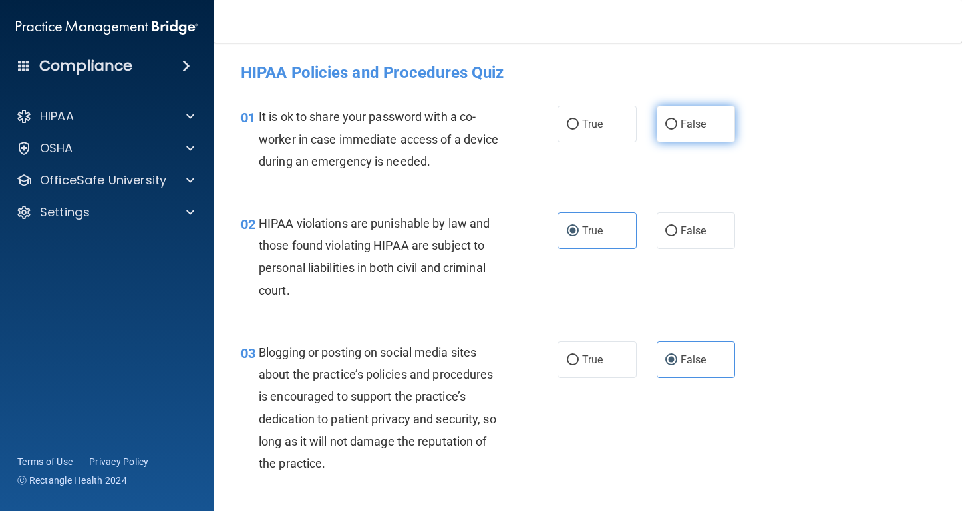
radio input "true"
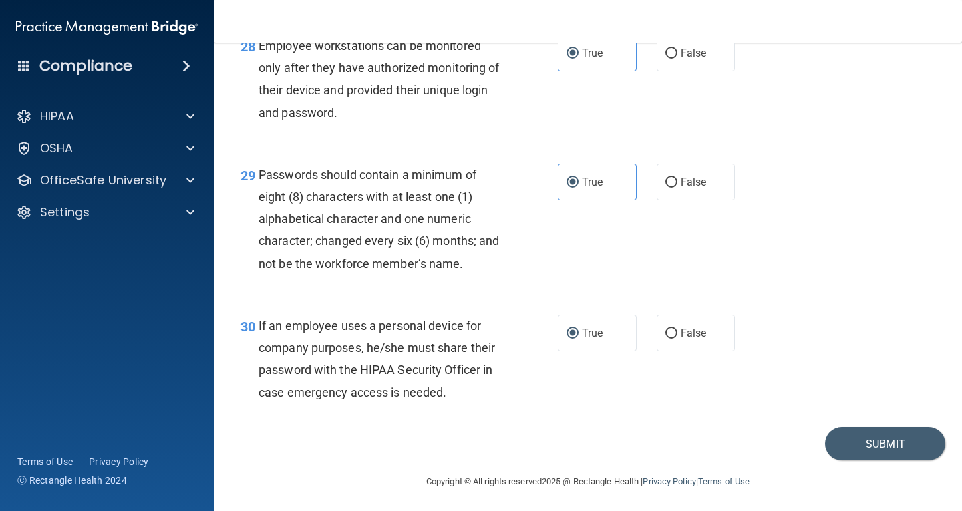
scroll to position [3665, 0]
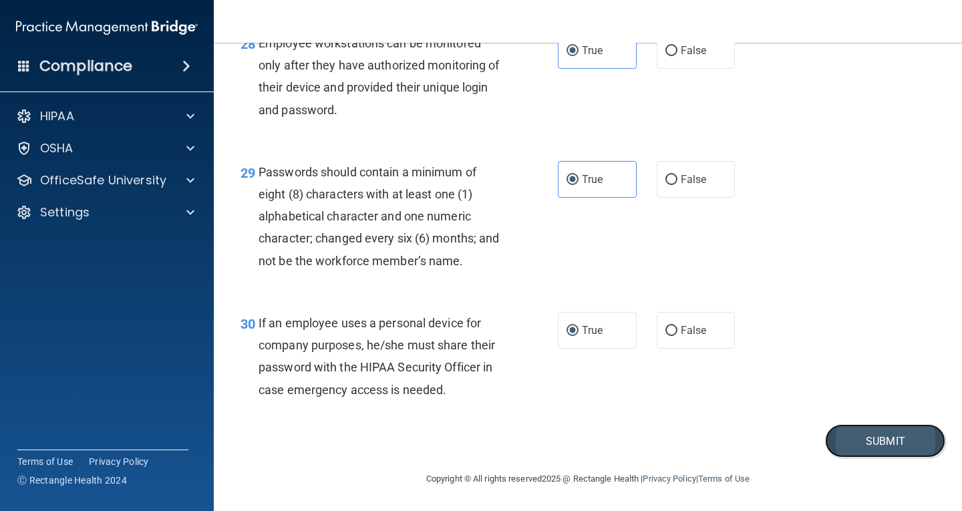
click at [892, 440] on button "Submit" at bounding box center [885, 441] width 120 height 34
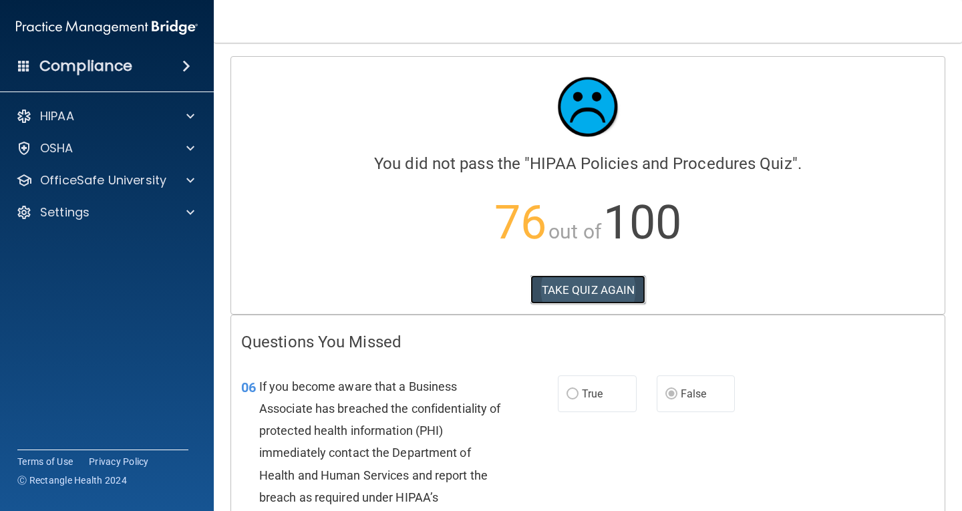
click at [549, 300] on button "TAKE QUIZ AGAIN" at bounding box center [589, 289] width 116 height 29
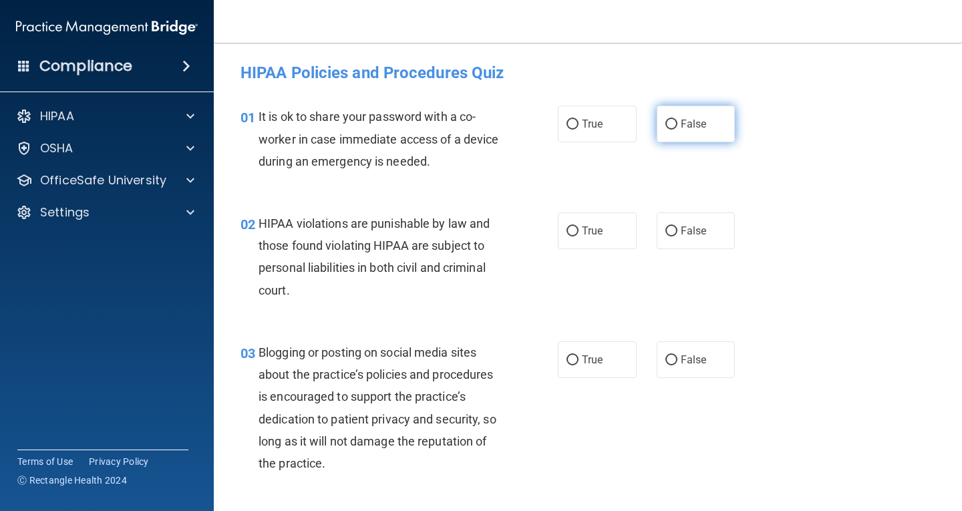
click at [667, 126] on input "False" at bounding box center [672, 125] width 12 height 10
radio input "true"
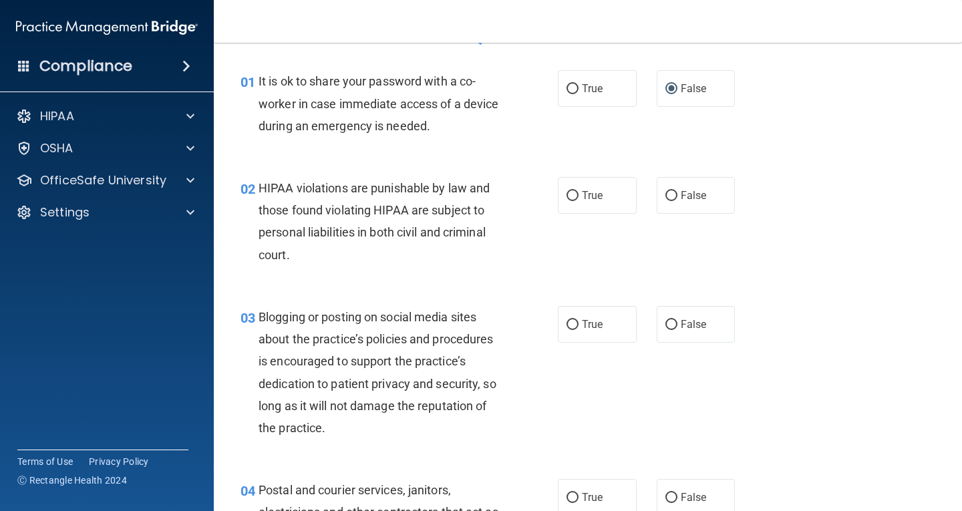
scroll to position [67, 0]
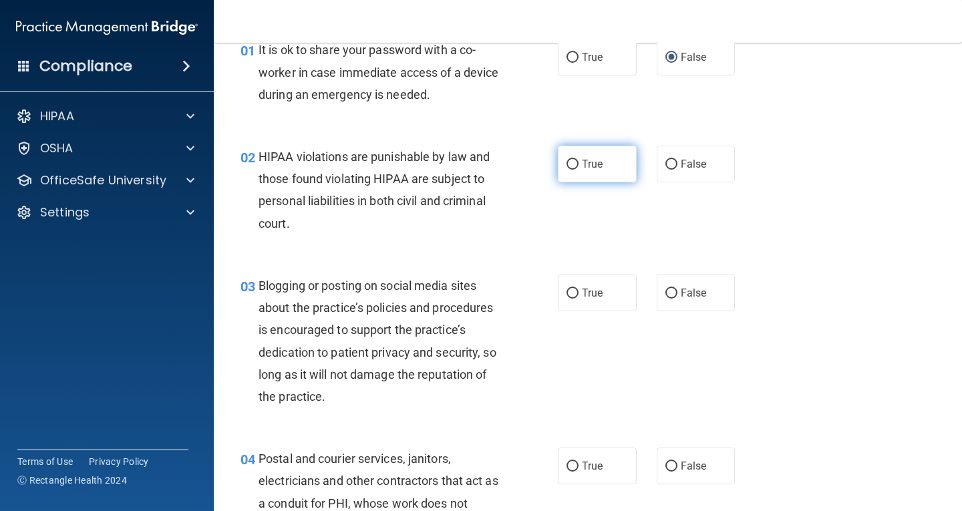
click at [593, 165] on span "True" at bounding box center [592, 164] width 21 height 13
click at [579, 165] on input "True" at bounding box center [573, 165] width 12 height 10
radio input "true"
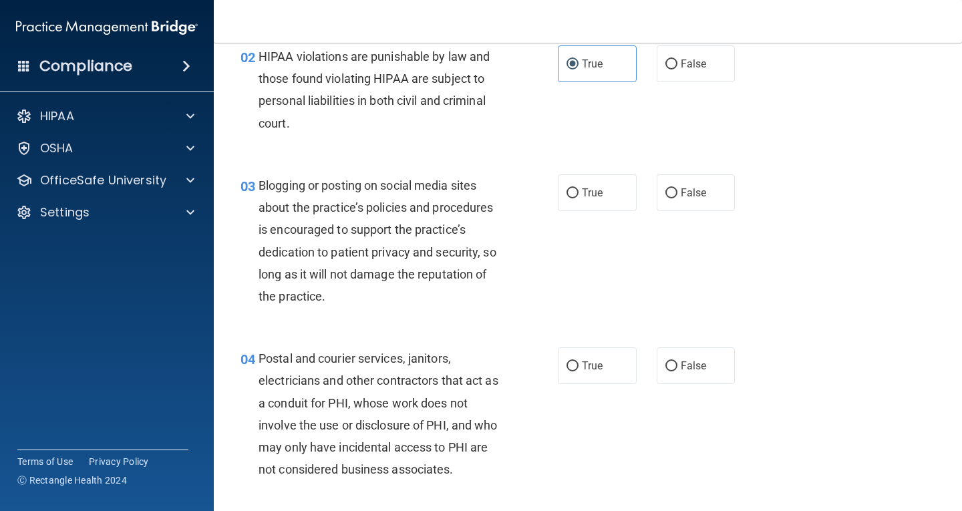
scroll to position [200, 0]
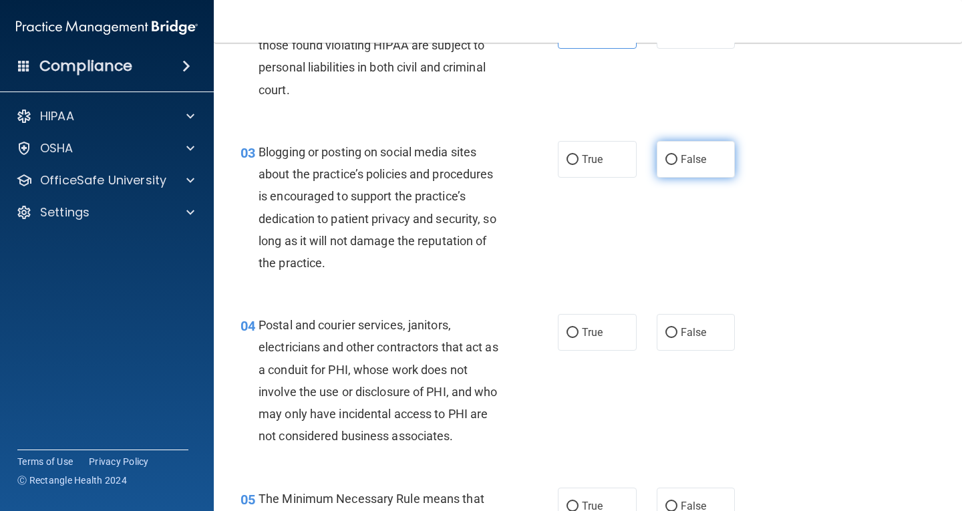
click at [665, 172] on label "False" at bounding box center [696, 159] width 79 height 37
click at [666, 165] on input "False" at bounding box center [672, 160] width 12 height 10
radio input "true"
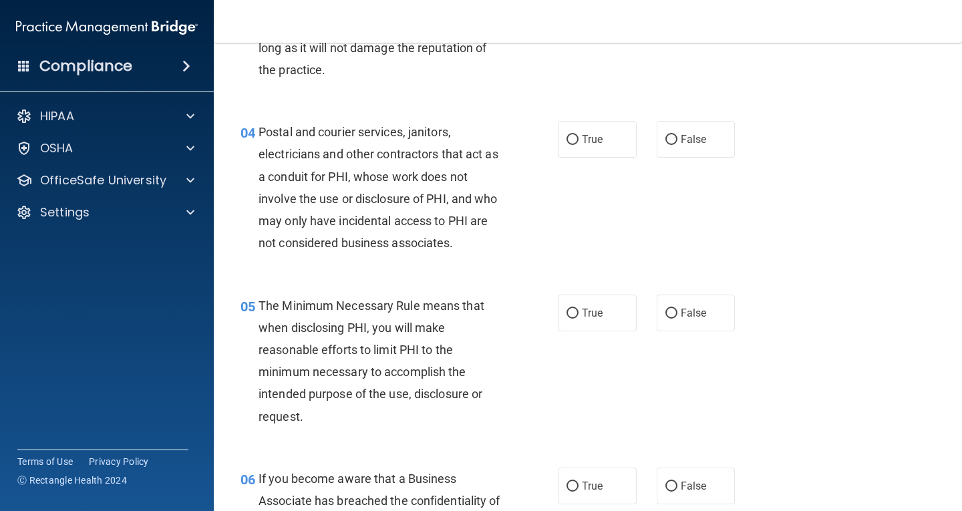
scroll to position [401, 0]
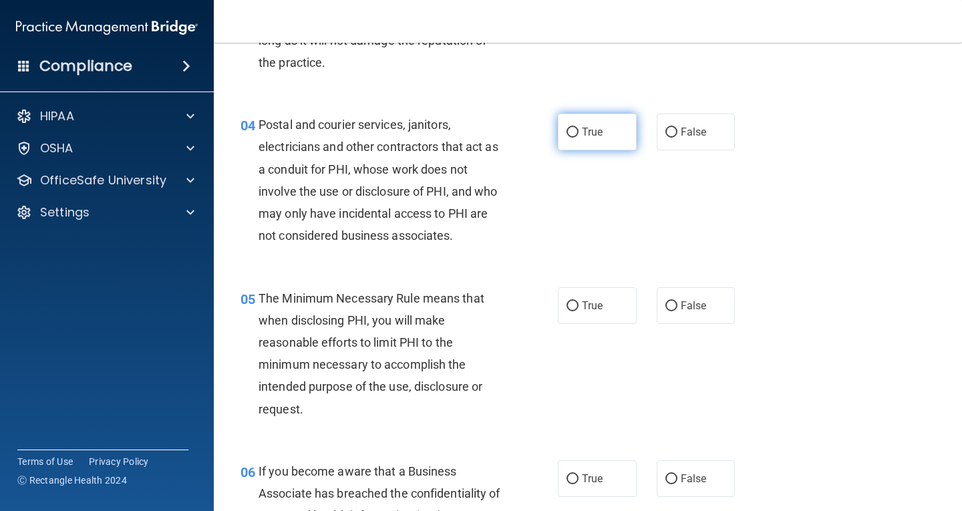
click at [608, 127] on label "True" at bounding box center [597, 132] width 79 height 37
click at [579, 128] on input "True" at bounding box center [573, 133] width 12 height 10
radio input "true"
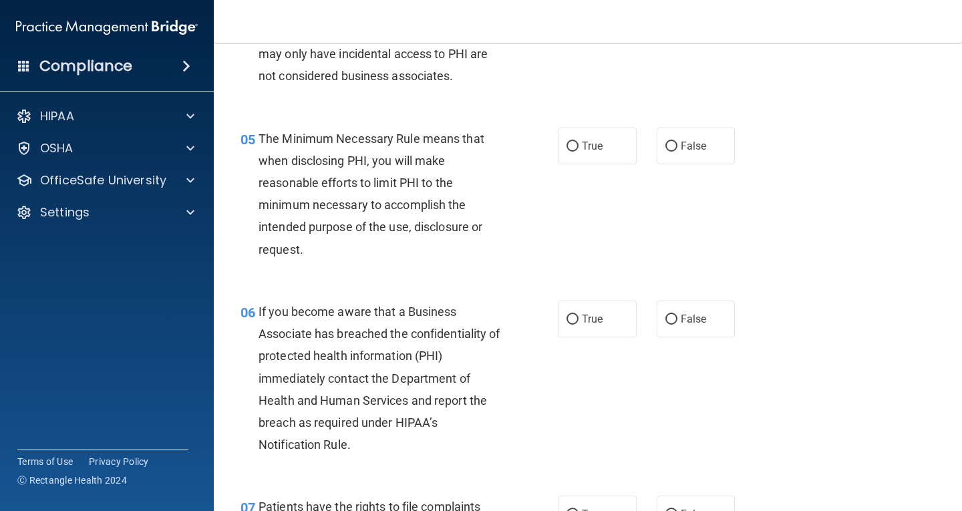
scroll to position [601, 0]
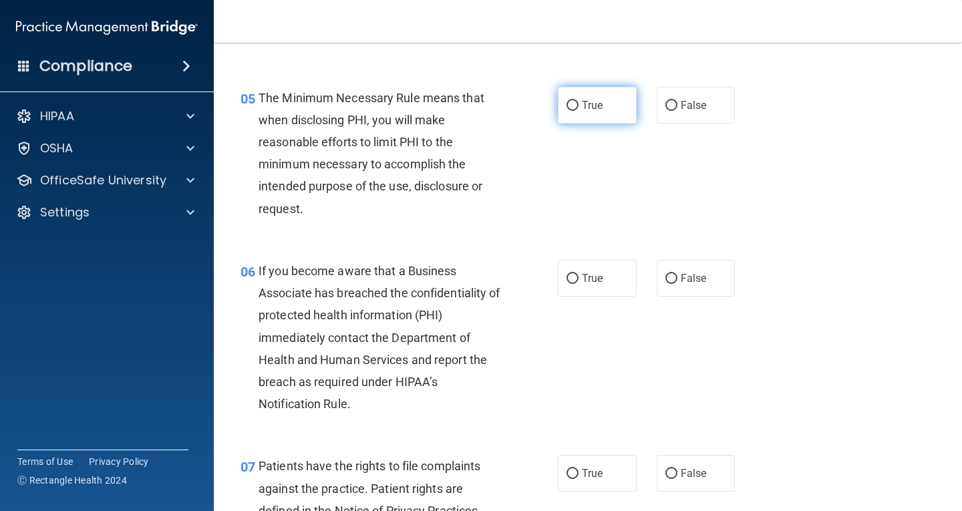
click at [600, 101] on label "True" at bounding box center [597, 105] width 79 height 37
click at [579, 101] on input "True" at bounding box center [573, 106] width 12 height 10
radio input "true"
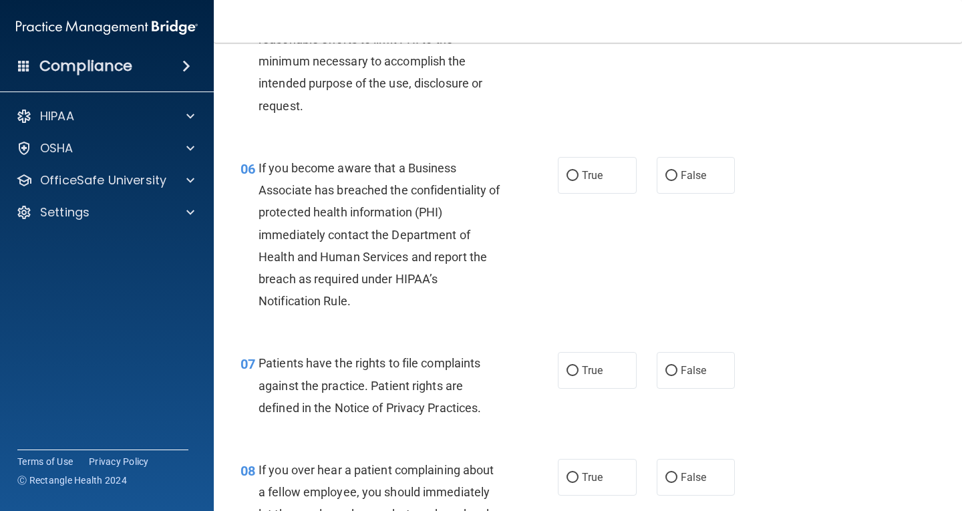
scroll to position [735, 0]
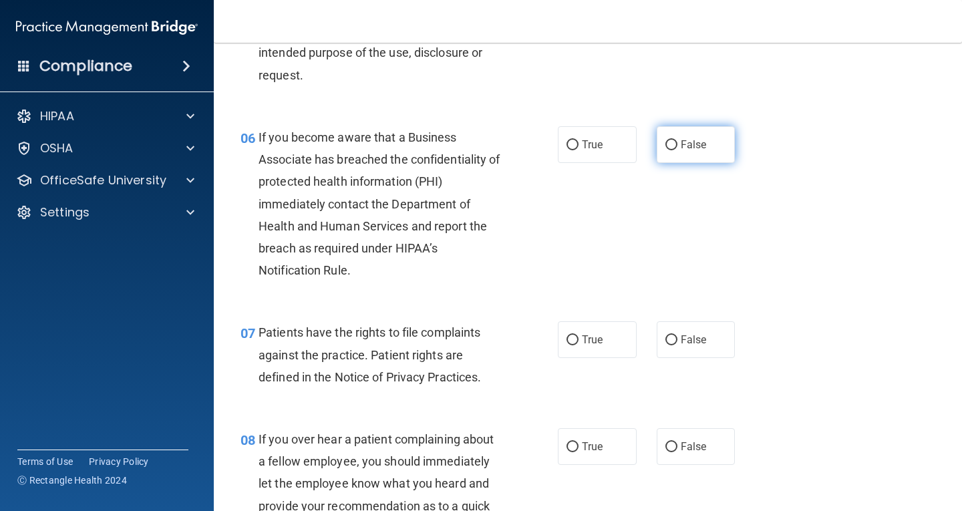
click at [688, 152] on label "False" at bounding box center [696, 144] width 79 height 37
click at [678, 150] on input "False" at bounding box center [672, 145] width 12 height 10
radio input "true"
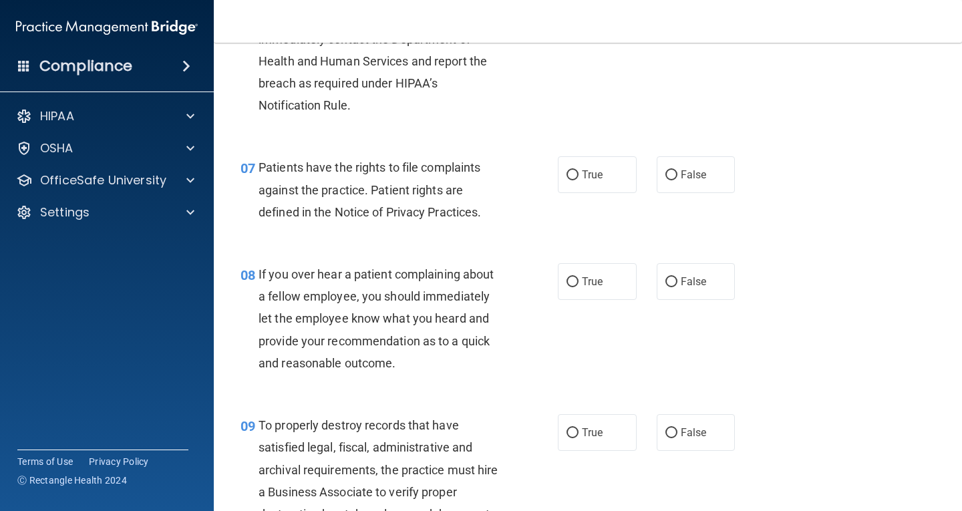
scroll to position [936, 0]
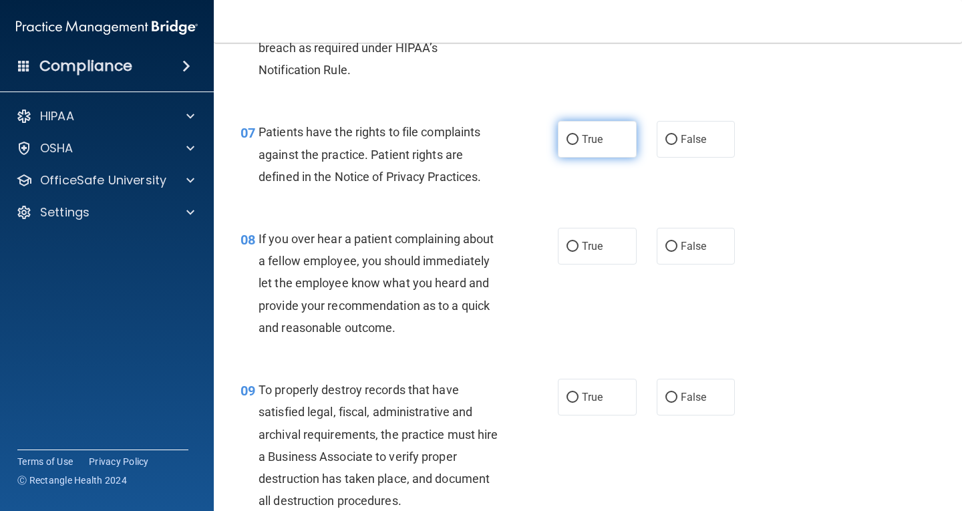
click at [588, 147] on label "True" at bounding box center [597, 139] width 79 height 37
click at [579, 145] on input "True" at bounding box center [573, 140] width 12 height 10
radio input "true"
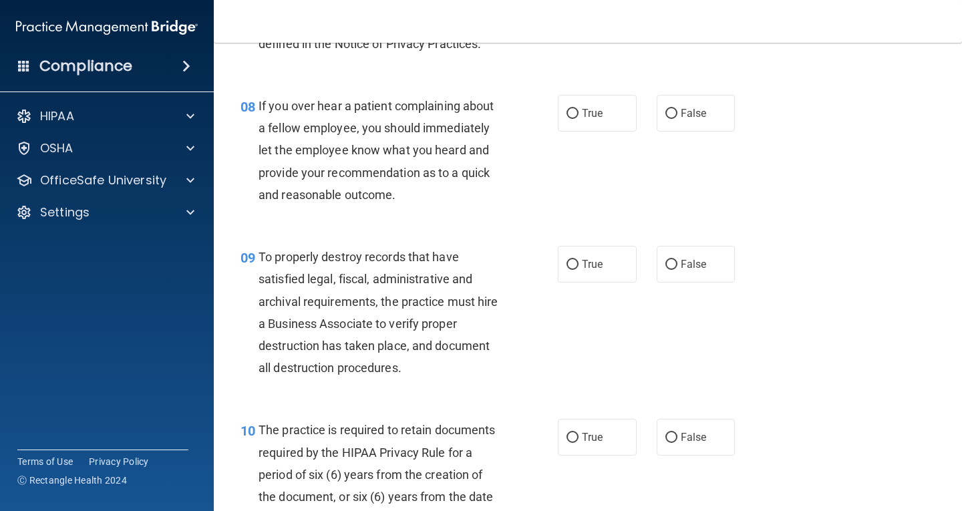
scroll to position [1069, 0]
click at [736, 106] on div "True False" at bounding box center [652, 112] width 189 height 37
click at [701, 124] on label "False" at bounding box center [696, 112] width 79 height 37
click at [678, 118] on input "False" at bounding box center [672, 113] width 12 height 10
radio input "true"
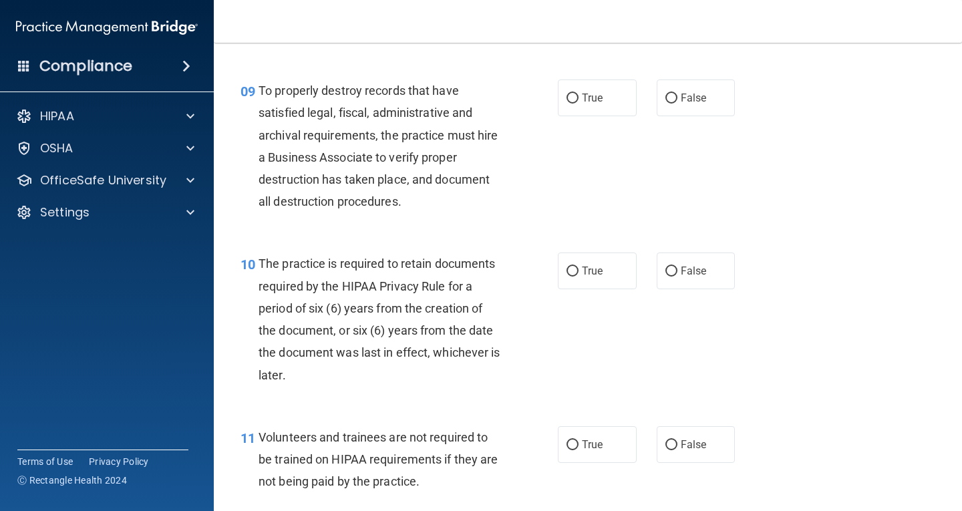
scroll to position [1203, 0]
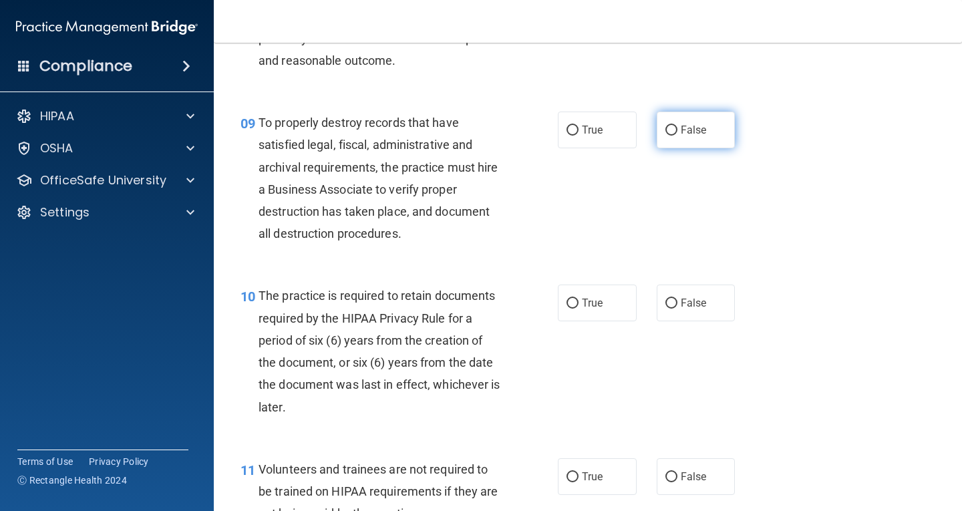
click at [706, 130] on label "False" at bounding box center [696, 130] width 79 height 37
click at [678, 130] on input "False" at bounding box center [672, 131] width 12 height 10
radio input "true"
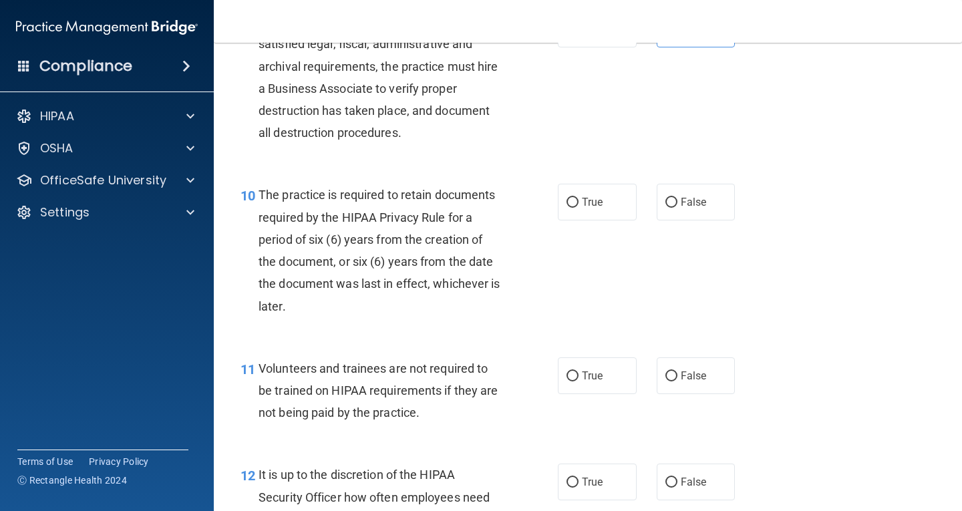
scroll to position [1337, 0]
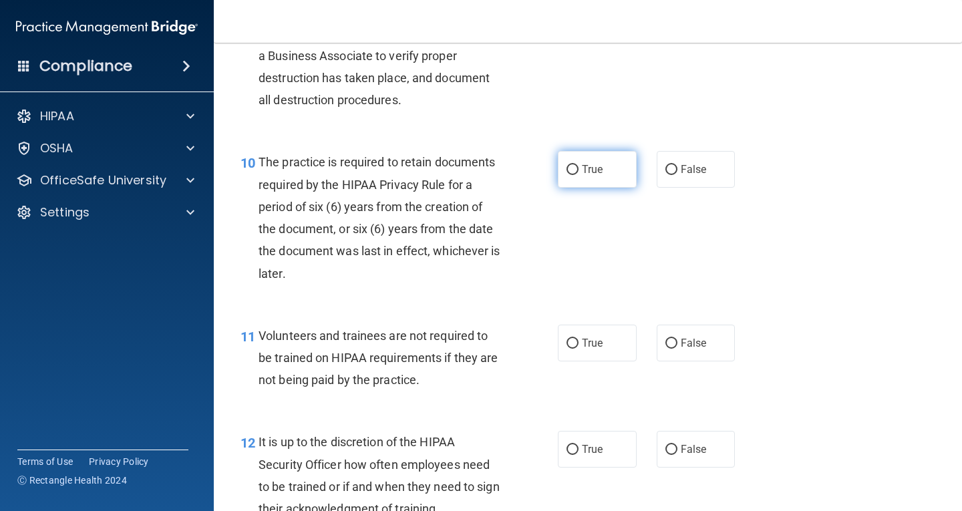
click at [605, 174] on label "True" at bounding box center [597, 169] width 79 height 37
click at [579, 174] on input "True" at bounding box center [573, 170] width 12 height 10
radio input "true"
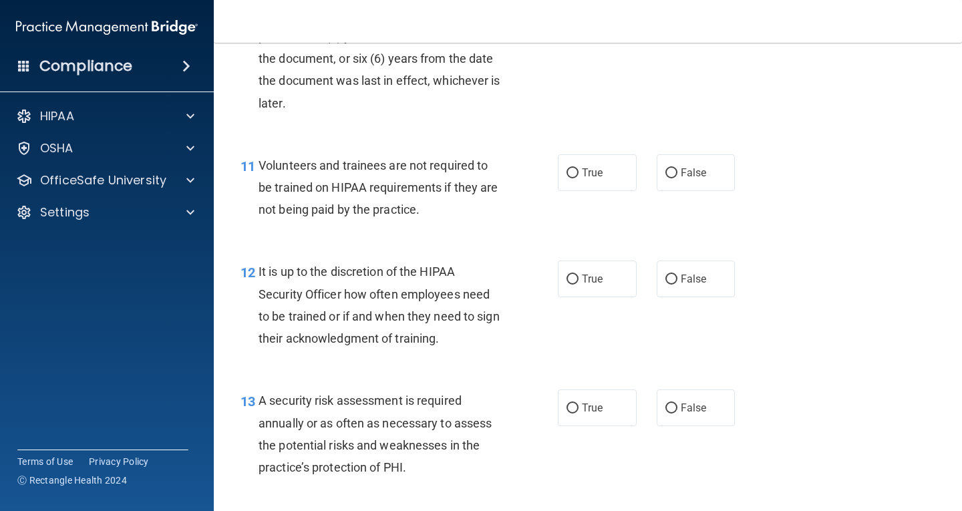
scroll to position [1537, 0]
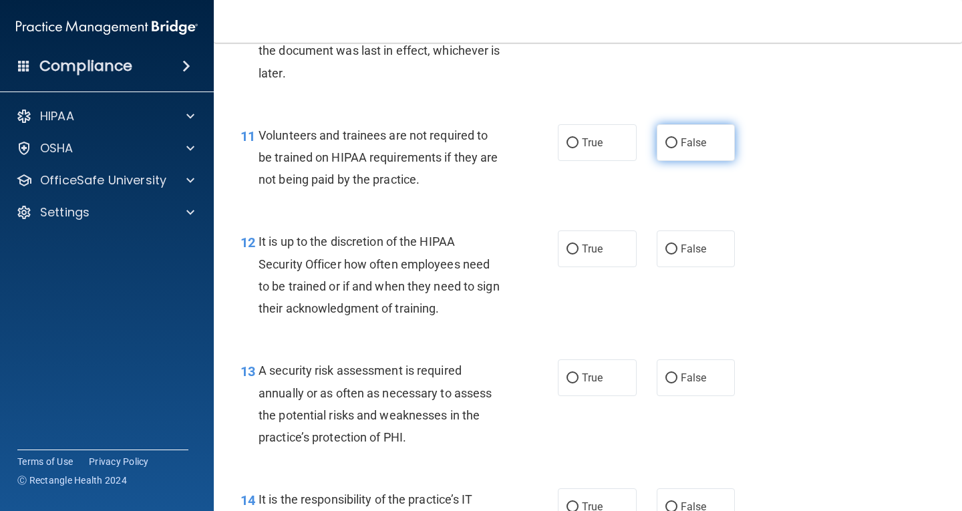
click at [672, 150] on label "False" at bounding box center [696, 142] width 79 height 37
click at [672, 148] on input "False" at bounding box center [672, 143] width 12 height 10
radio input "true"
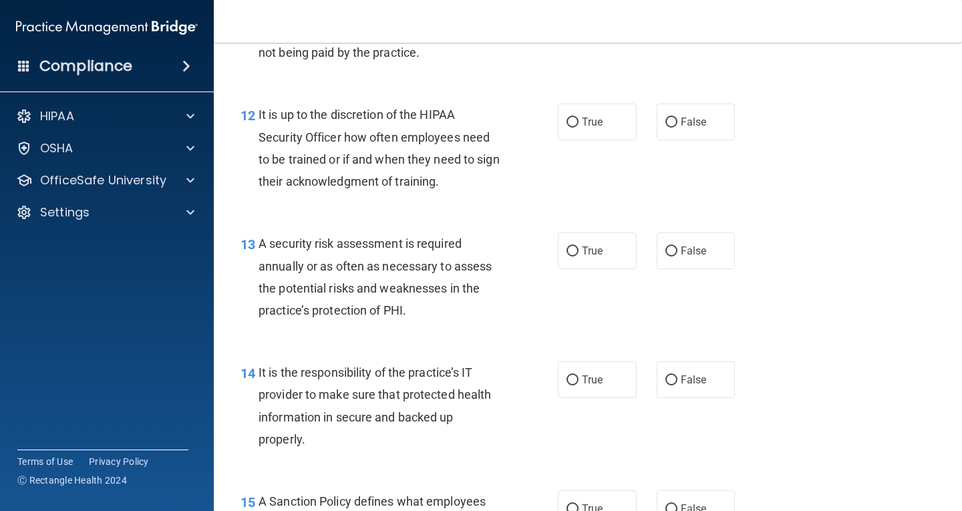
scroll to position [1671, 0]
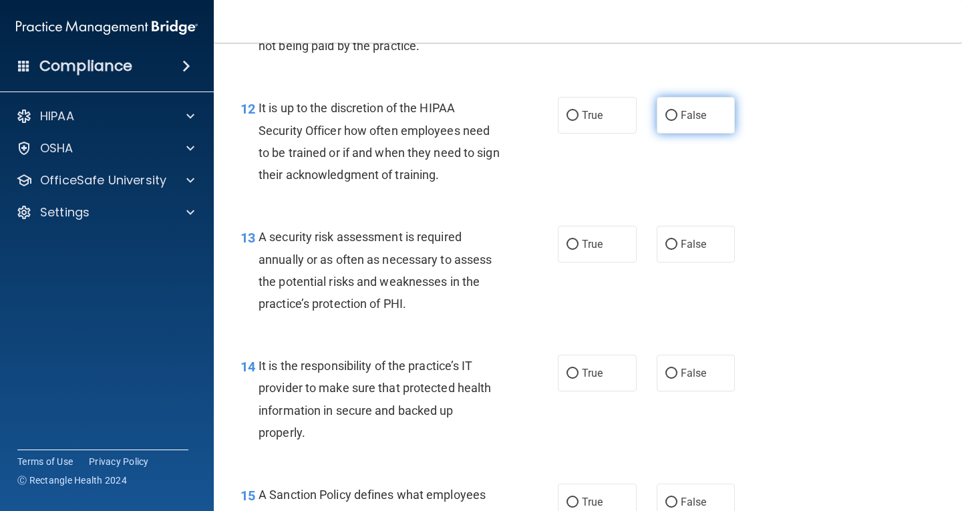
click at [679, 108] on label "False" at bounding box center [696, 115] width 79 height 37
click at [678, 111] on input "False" at bounding box center [672, 116] width 12 height 10
radio input "true"
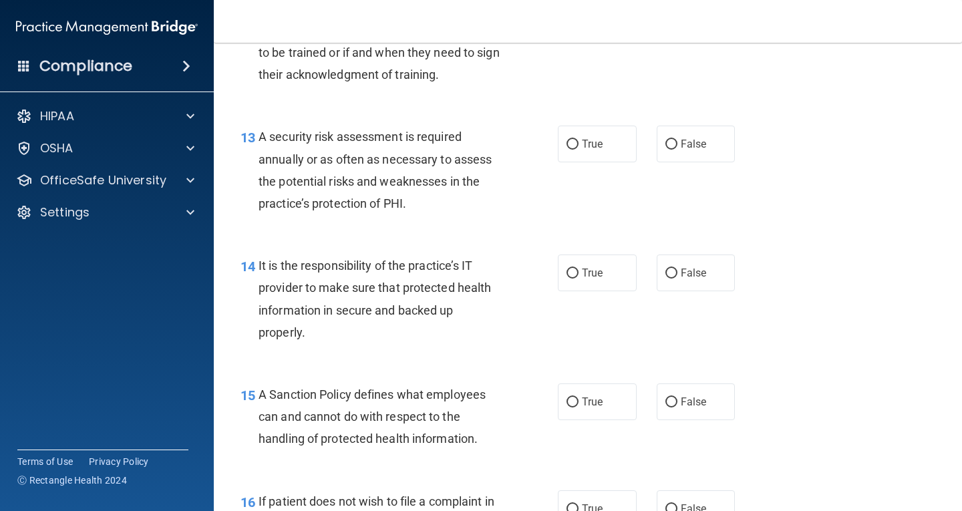
scroll to position [1804, 0]
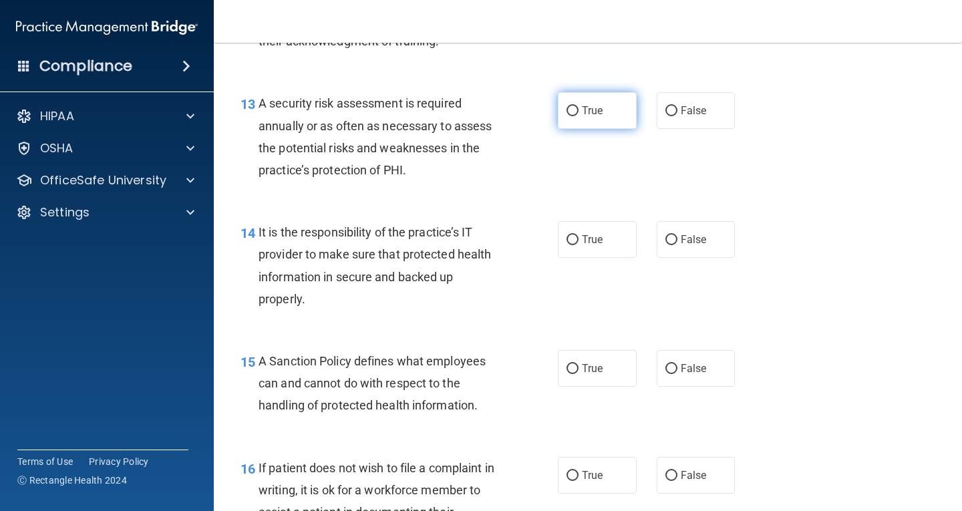
click at [601, 122] on label "True" at bounding box center [597, 110] width 79 height 37
click at [579, 116] on input "True" at bounding box center [573, 111] width 12 height 10
radio input "true"
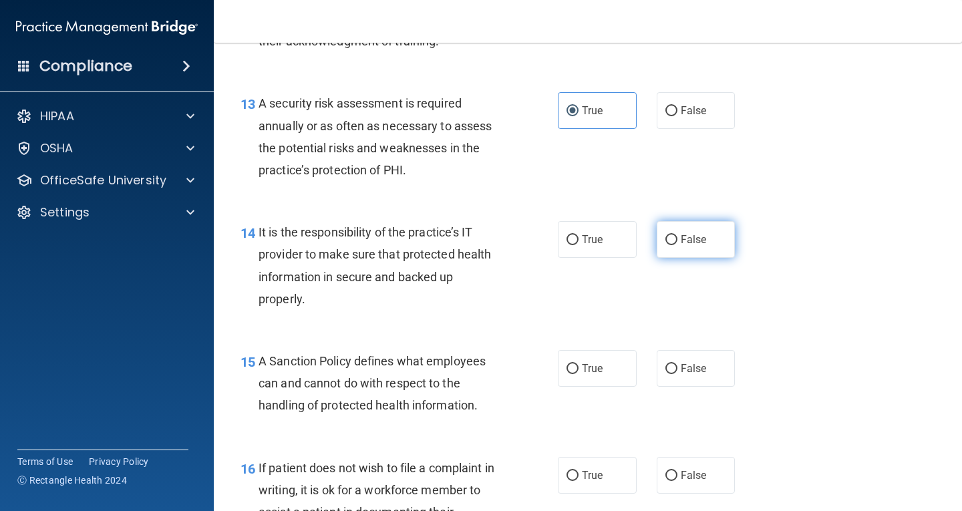
click at [707, 245] on label "False" at bounding box center [696, 239] width 79 height 37
click at [678, 245] on input "False" at bounding box center [672, 240] width 12 height 10
radio input "true"
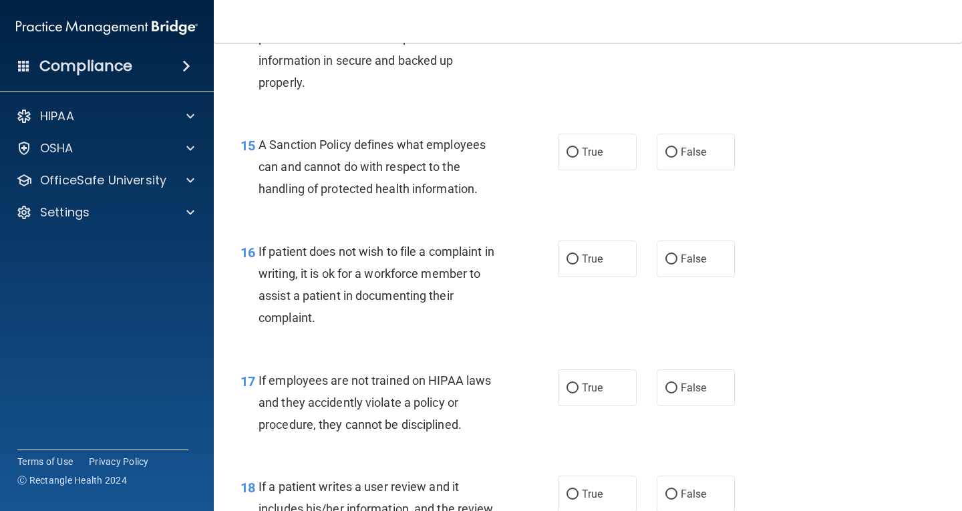
scroll to position [2072, 0]
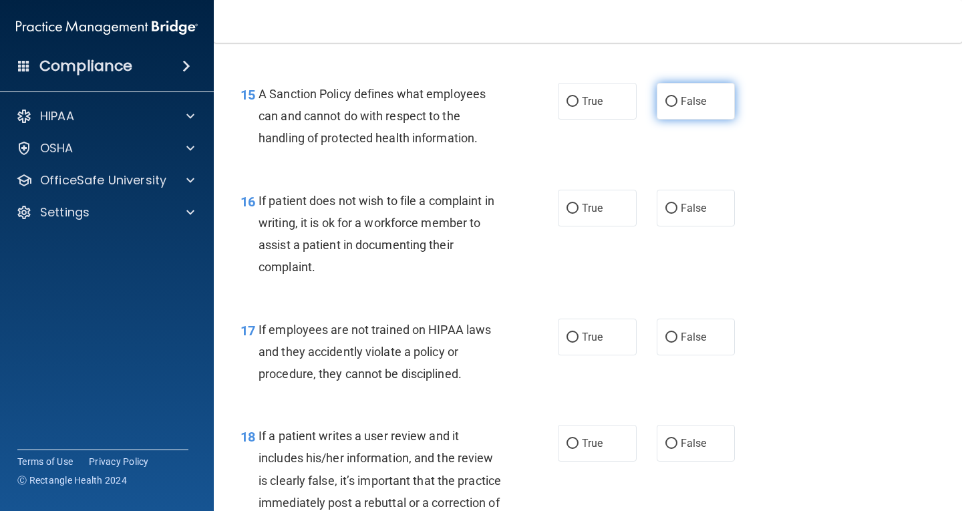
click at [702, 100] on label "False" at bounding box center [696, 101] width 79 height 37
click at [678, 100] on input "False" at bounding box center [672, 102] width 12 height 10
radio input "true"
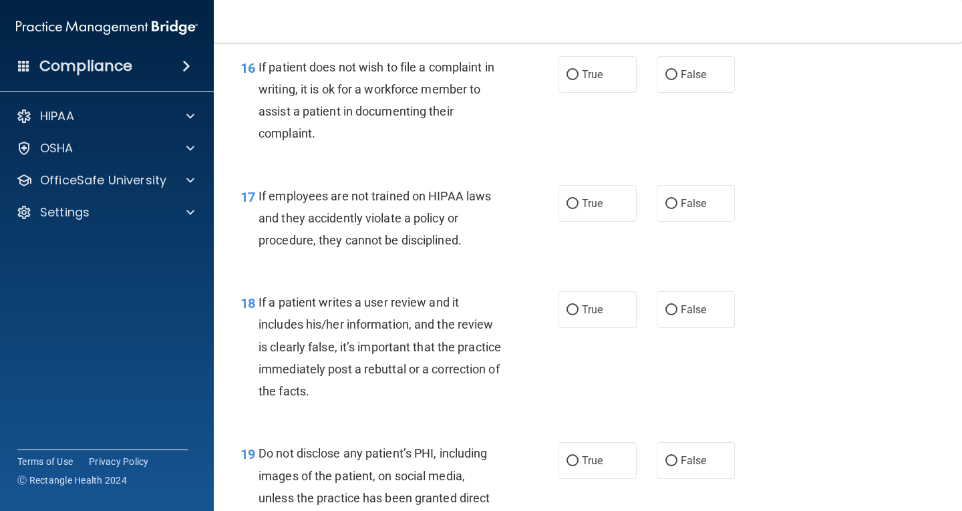
scroll to position [2139, 0]
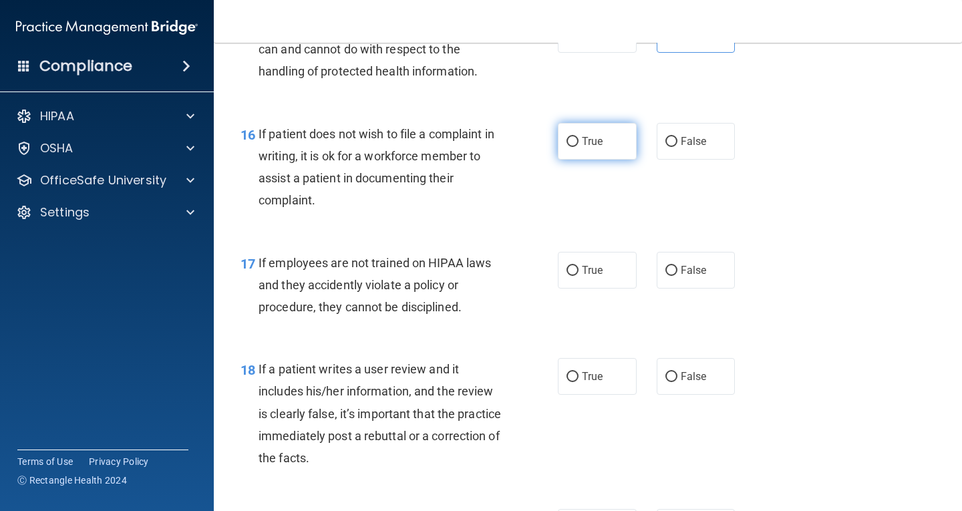
click at [585, 148] on label "True" at bounding box center [597, 141] width 79 height 37
click at [579, 147] on input "True" at bounding box center [573, 142] width 12 height 10
radio input "true"
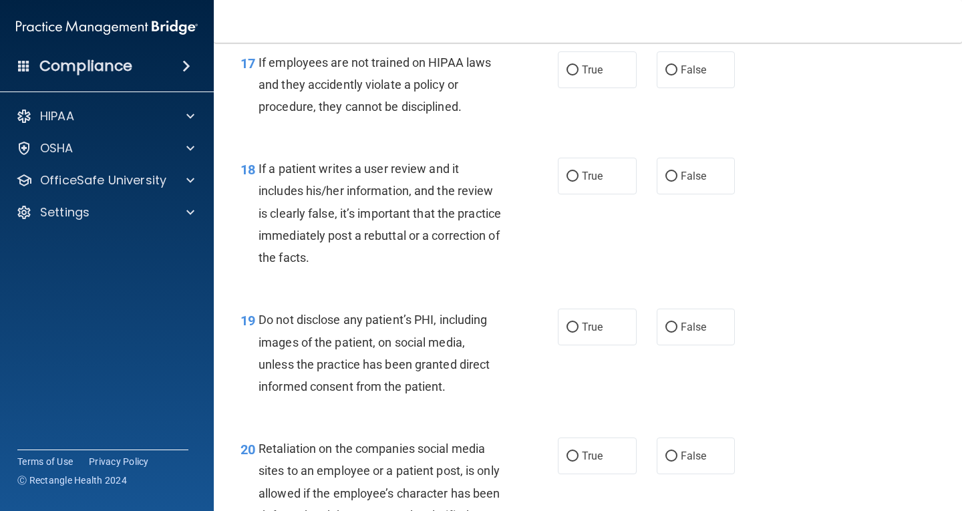
scroll to position [2272, 0]
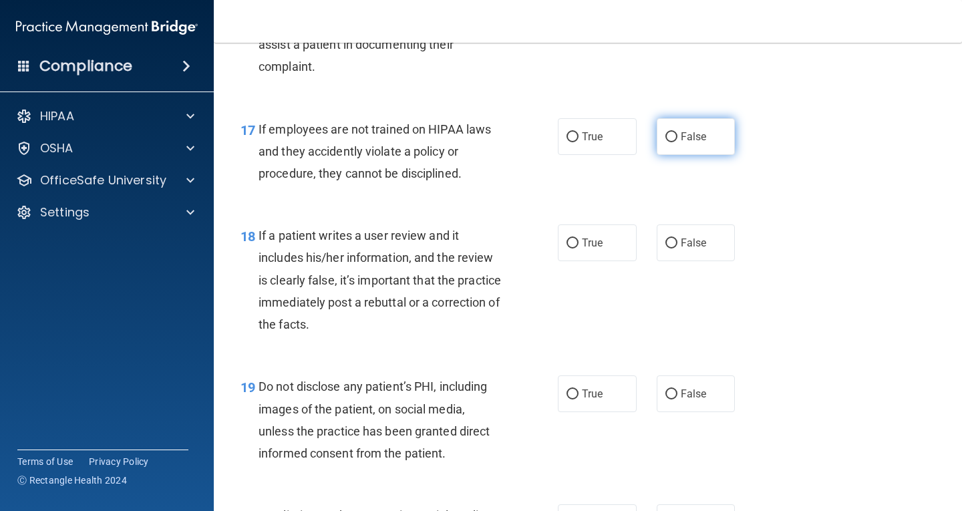
click at [696, 153] on label "False" at bounding box center [696, 136] width 79 height 37
click at [678, 142] on input "False" at bounding box center [672, 137] width 12 height 10
radio input "true"
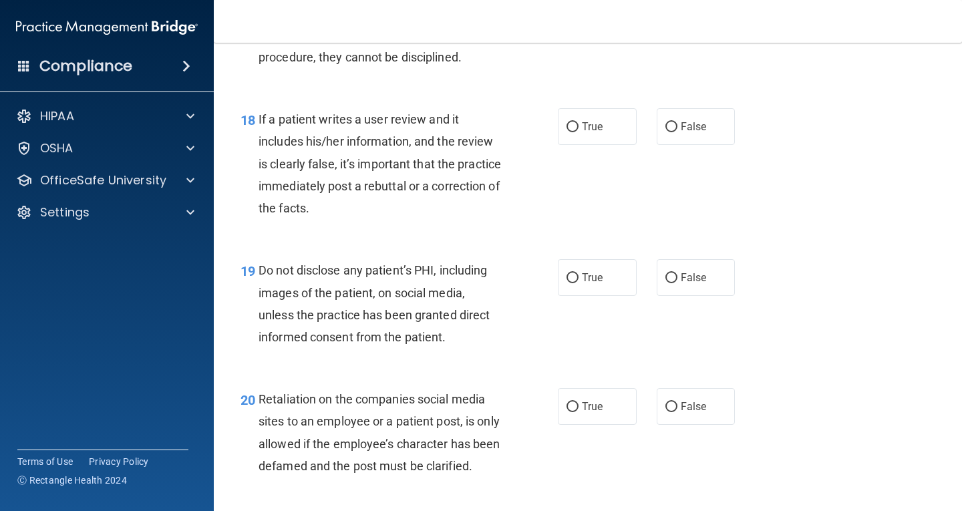
scroll to position [2406, 0]
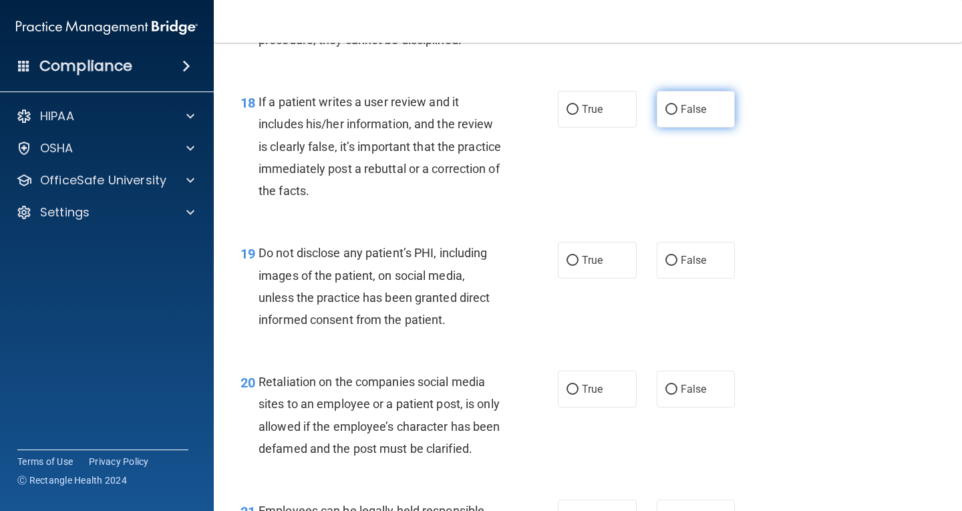
click at [703, 108] on label "False" at bounding box center [696, 109] width 79 height 37
click at [678, 108] on input "False" at bounding box center [672, 110] width 12 height 10
radio input "true"
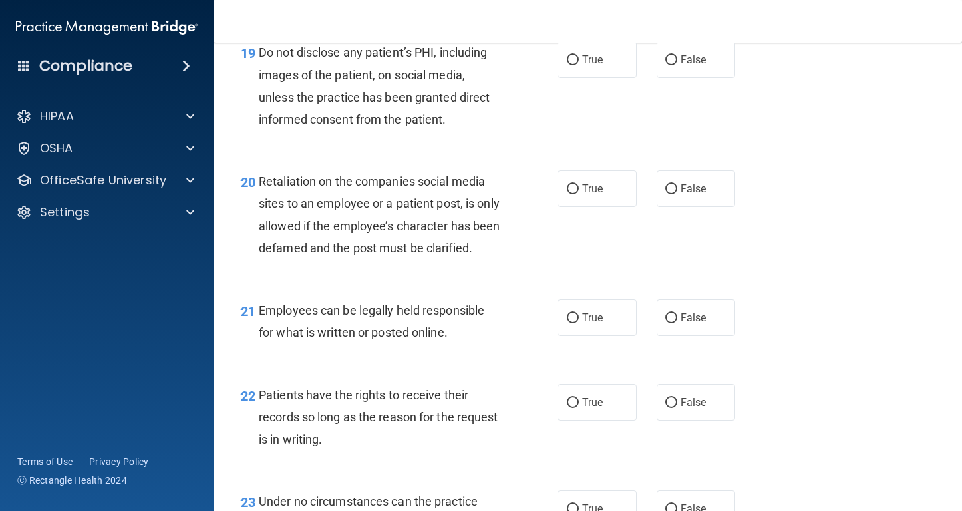
scroll to position [2540, 0]
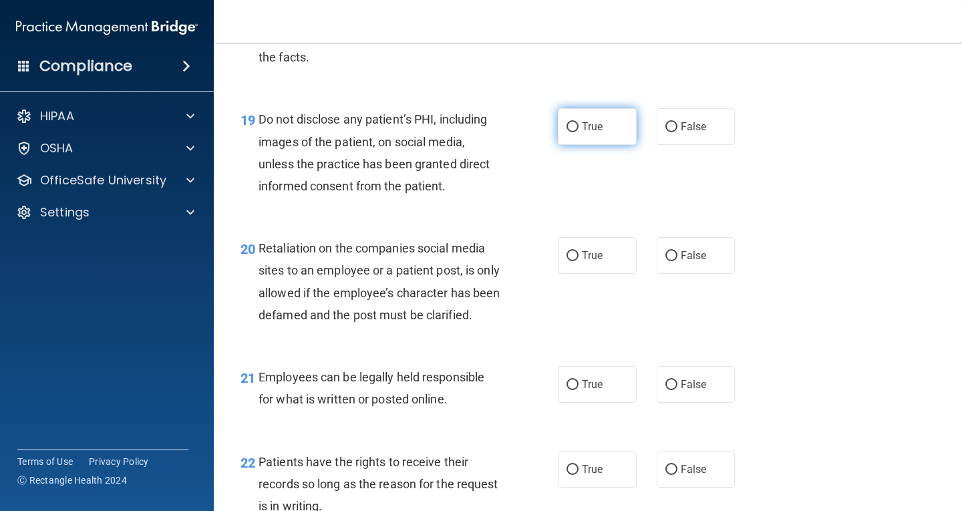
click at [618, 128] on label "True" at bounding box center [597, 126] width 79 height 37
click at [579, 128] on input "True" at bounding box center [573, 127] width 12 height 10
radio input "true"
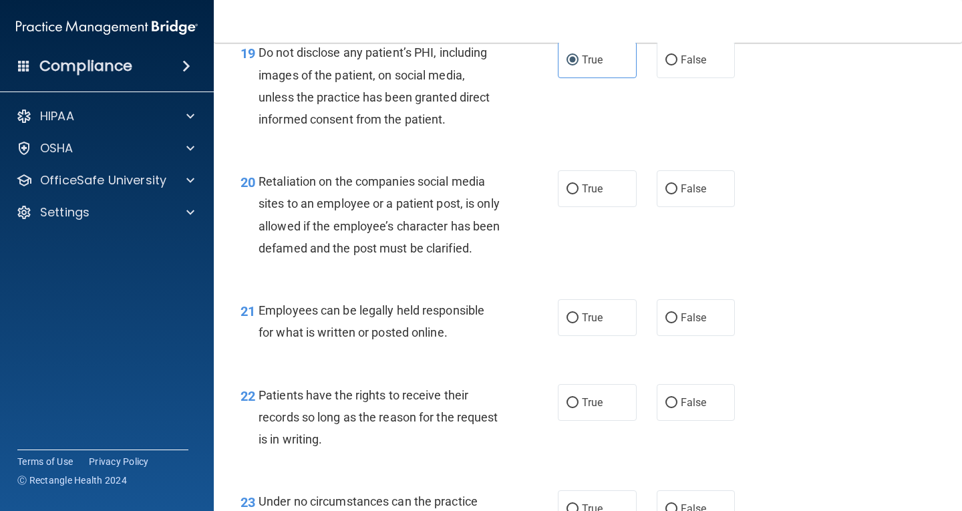
scroll to position [2673, 0]
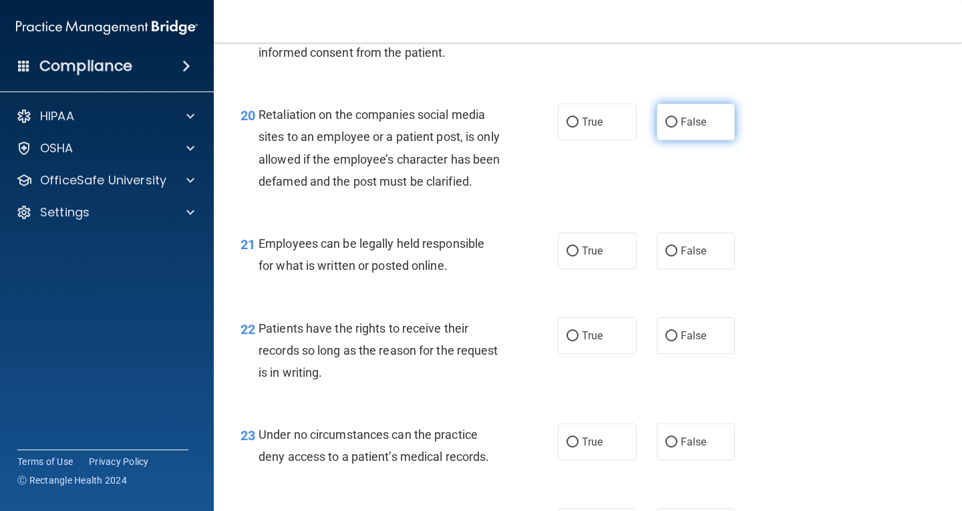
click at [706, 120] on label "False" at bounding box center [696, 122] width 79 height 37
click at [678, 120] on input "False" at bounding box center [672, 123] width 12 height 10
radio input "true"
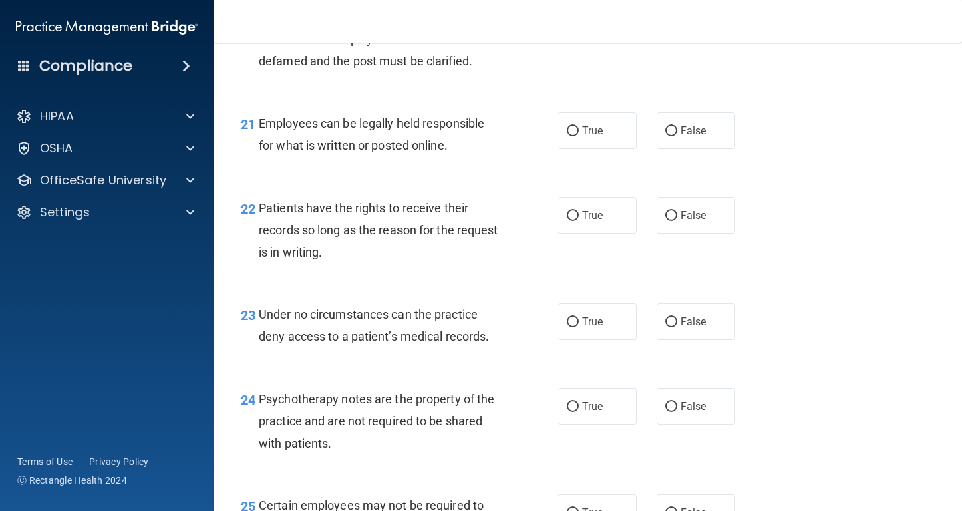
scroll to position [2807, 0]
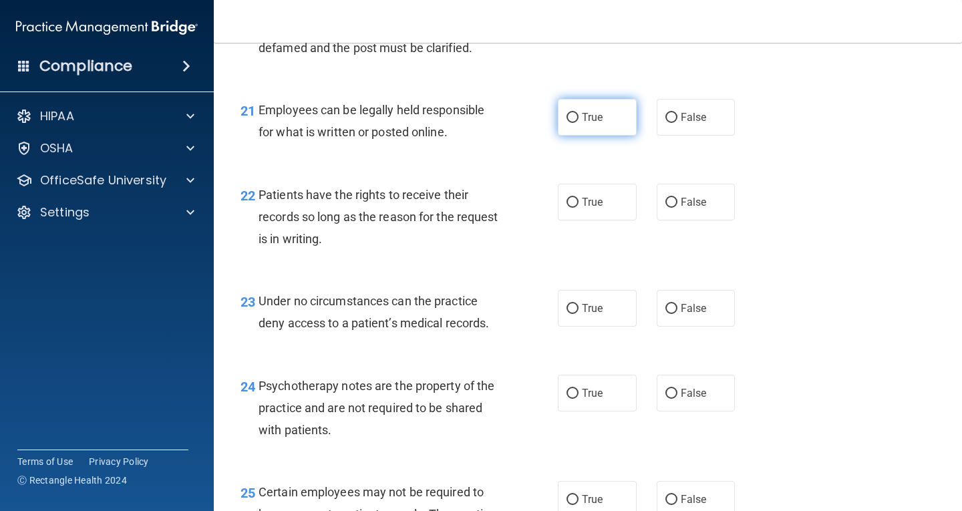
click at [603, 132] on label "True" at bounding box center [597, 117] width 79 height 37
click at [579, 123] on input "True" at bounding box center [573, 118] width 12 height 10
radio input "true"
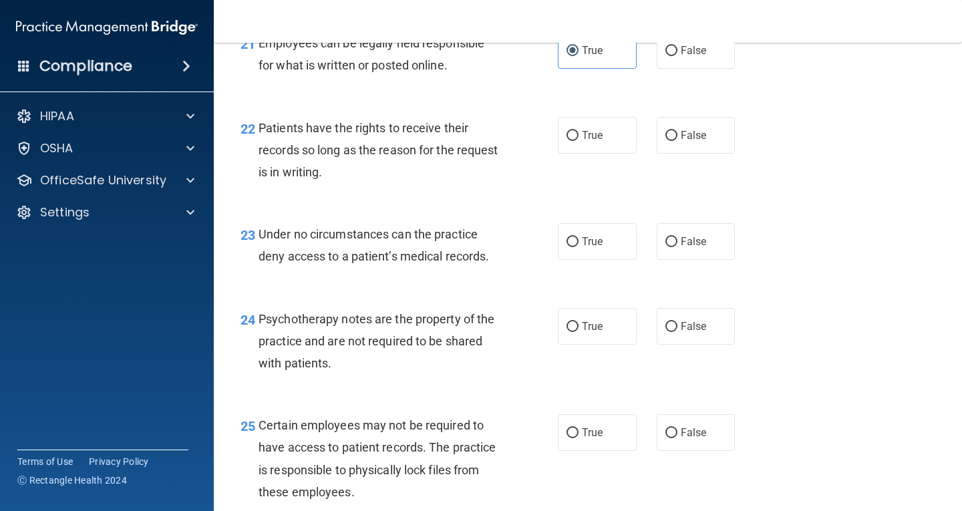
scroll to position [2941, 0]
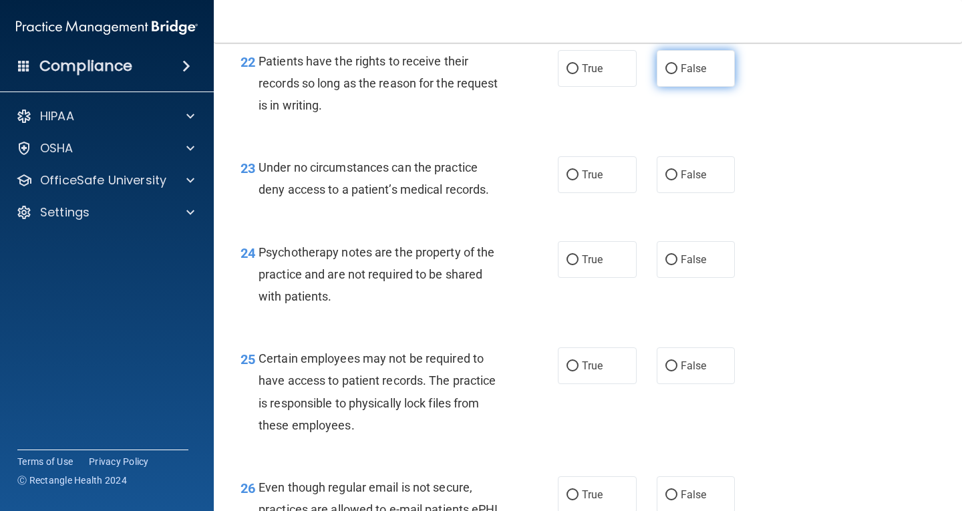
click at [707, 87] on label "False" at bounding box center [696, 68] width 79 height 37
click at [678, 74] on input "False" at bounding box center [672, 69] width 12 height 10
radio input "true"
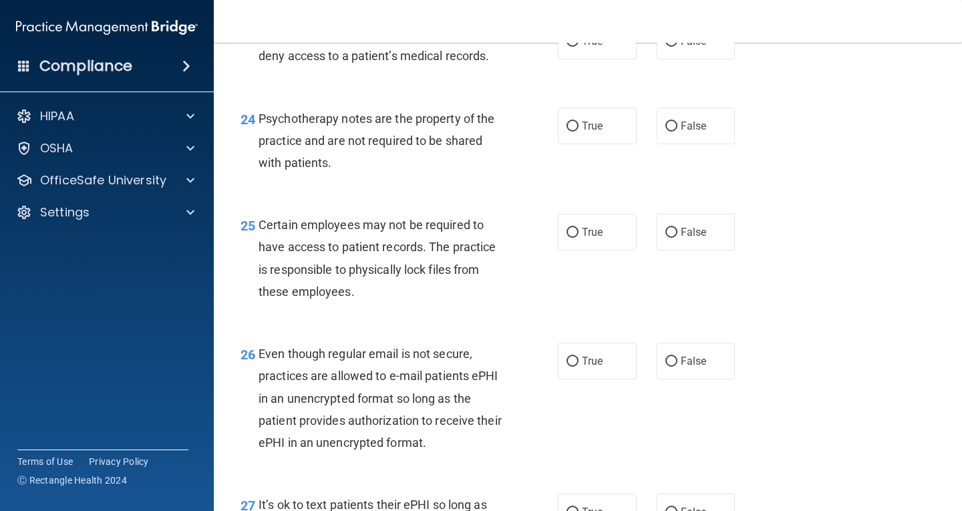
scroll to position [3007, 0]
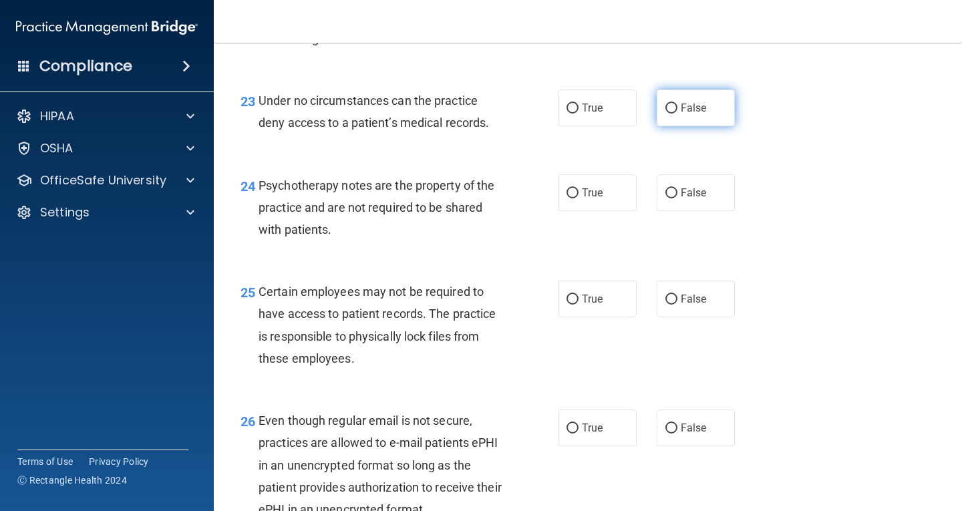
click at [706, 126] on label "False" at bounding box center [696, 108] width 79 height 37
click at [678, 114] on input "False" at bounding box center [672, 109] width 12 height 10
radio input "true"
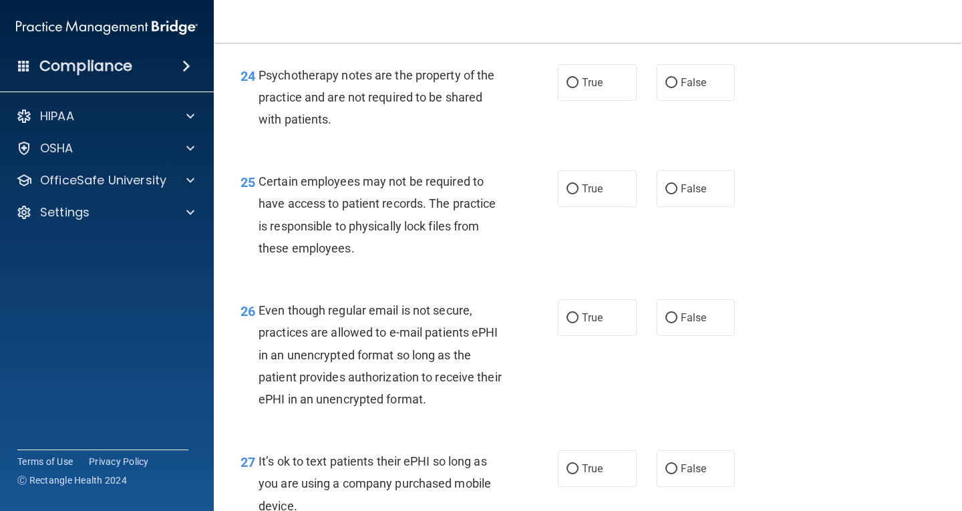
scroll to position [3141, 0]
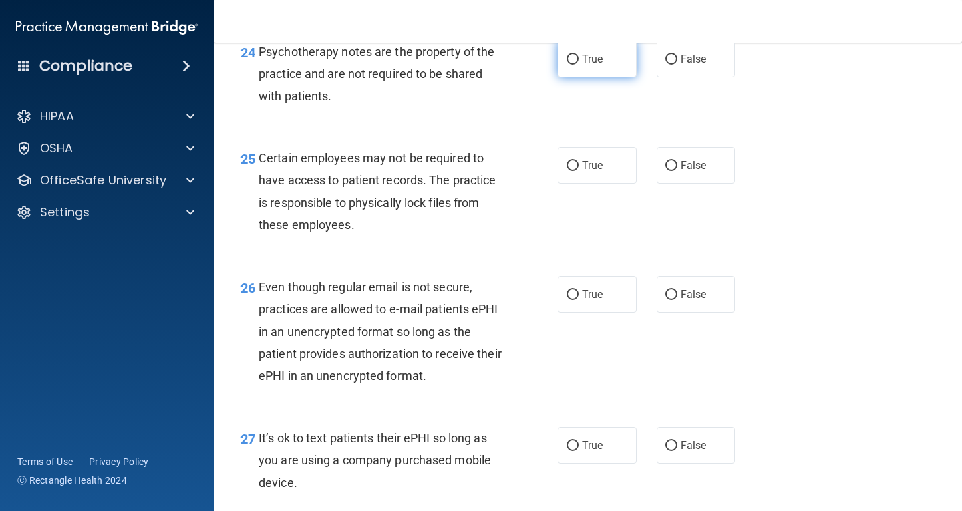
click at [594, 78] on label "True" at bounding box center [597, 59] width 79 height 37
click at [579, 65] on input "True" at bounding box center [573, 60] width 12 height 10
radio input "true"
click at [592, 172] on span "True" at bounding box center [592, 165] width 21 height 13
click at [579, 171] on input "True" at bounding box center [573, 166] width 12 height 10
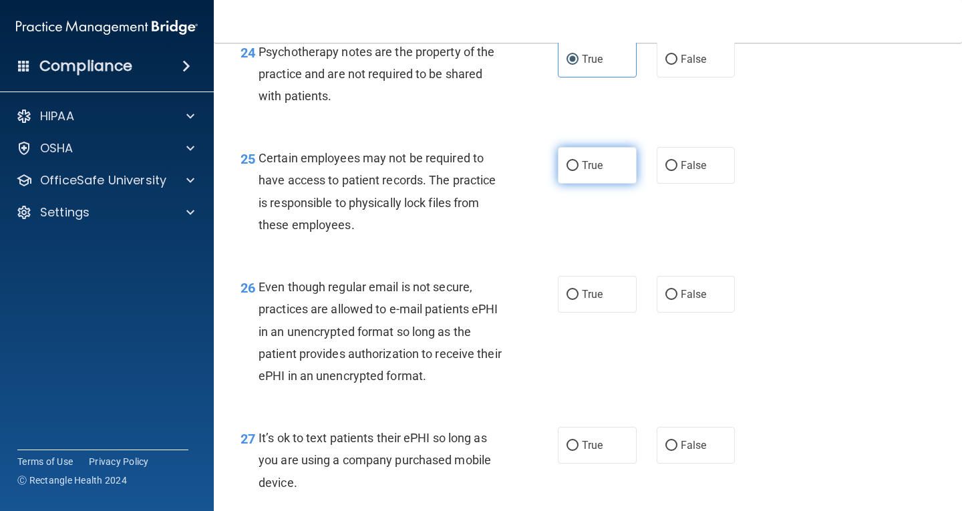
radio input "true"
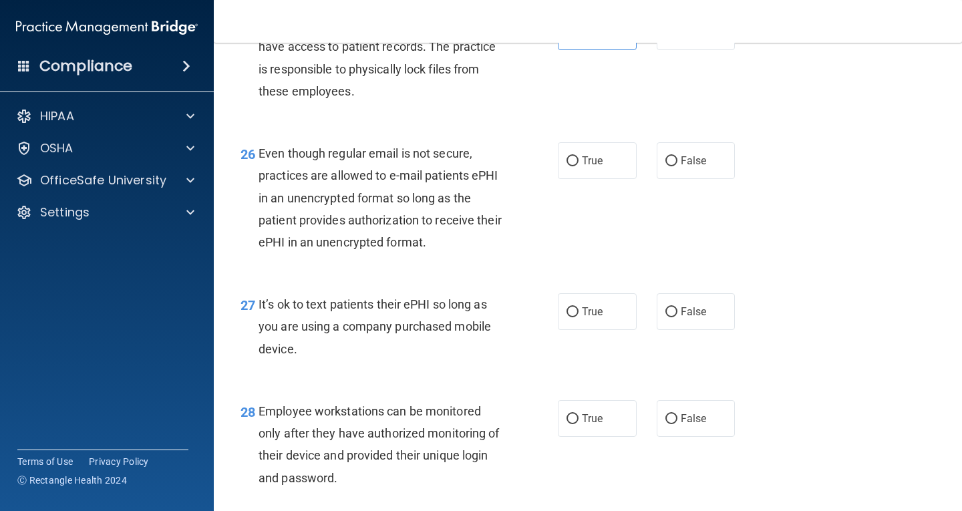
scroll to position [3342, 0]
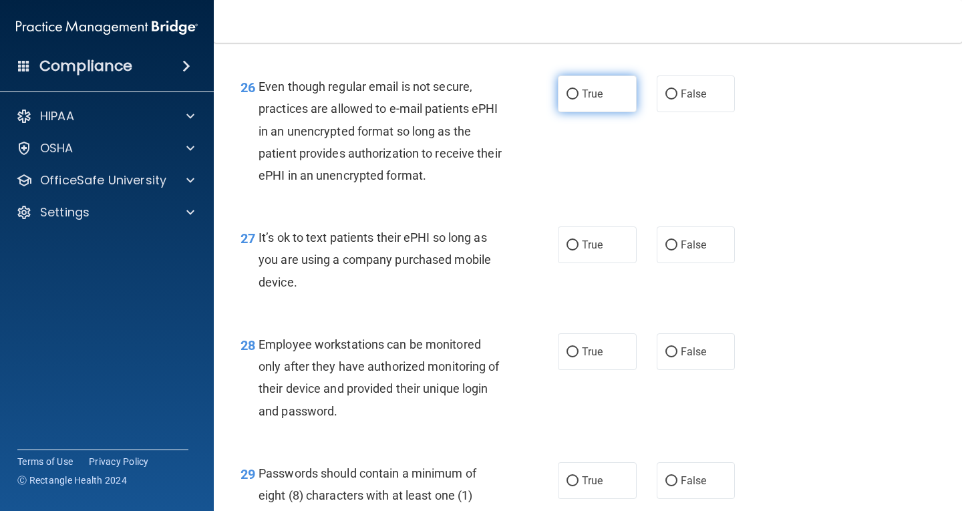
click at [610, 112] on label "True" at bounding box center [597, 94] width 79 height 37
click at [579, 100] on input "True" at bounding box center [573, 95] width 12 height 10
radio input "true"
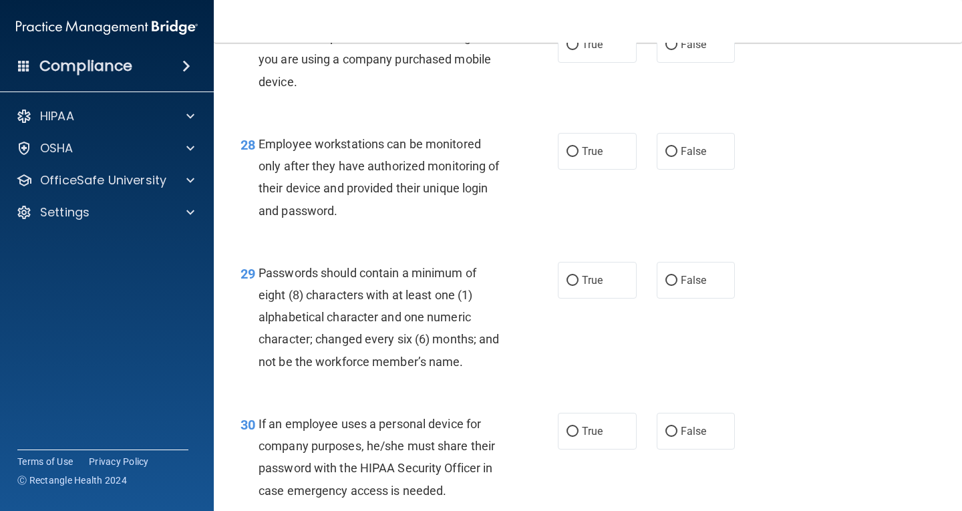
scroll to position [3475, 0]
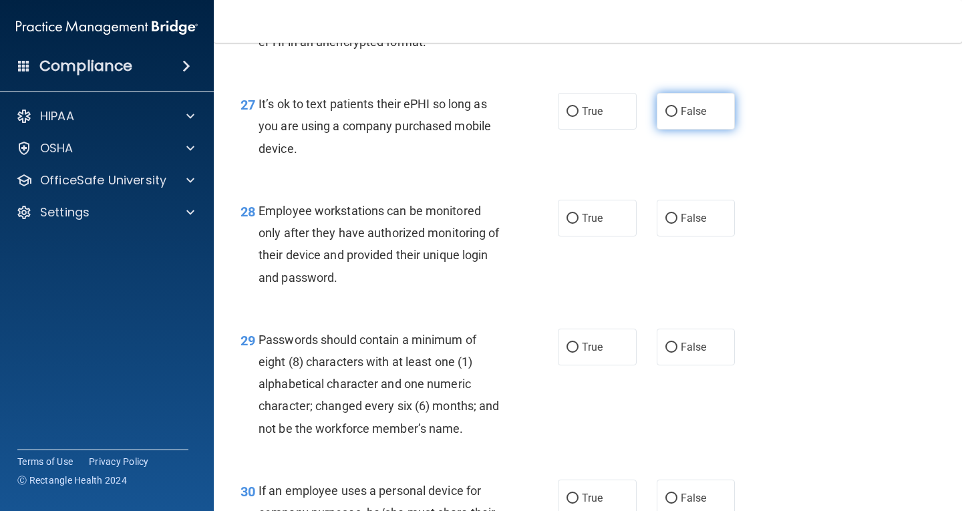
click at [698, 118] on span "False" at bounding box center [694, 111] width 26 height 13
click at [678, 117] on input "False" at bounding box center [672, 112] width 12 height 10
radio input "true"
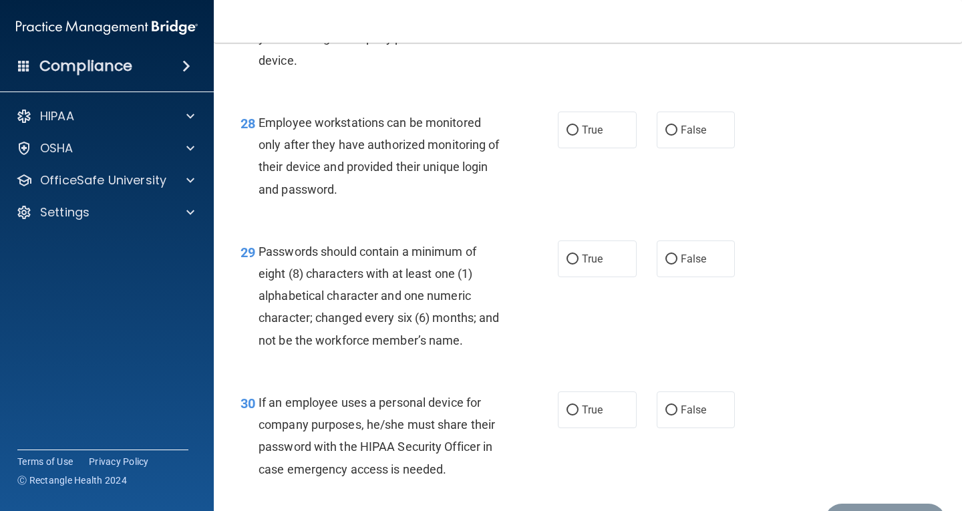
scroll to position [3609, 0]
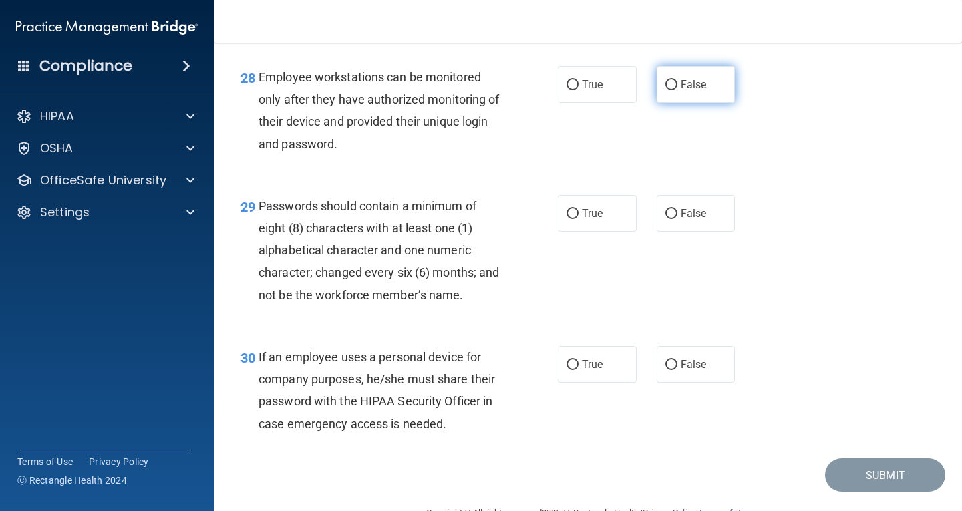
click at [681, 95] on label "False" at bounding box center [696, 84] width 79 height 37
click at [678, 90] on input "False" at bounding box center [672, 85] width 12 height 10
radio input "true"
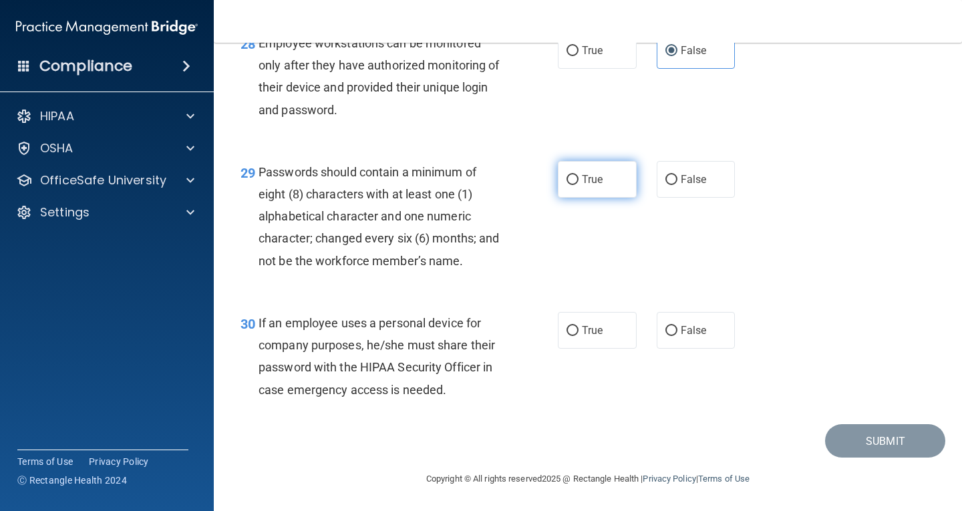
click at [602, 180] on label "True" at bounding box center [597, 179] width 79 height 37
click at [579, 180] on input "True" at bounding box center [573, 180] width 12 height 10
radio input "true"
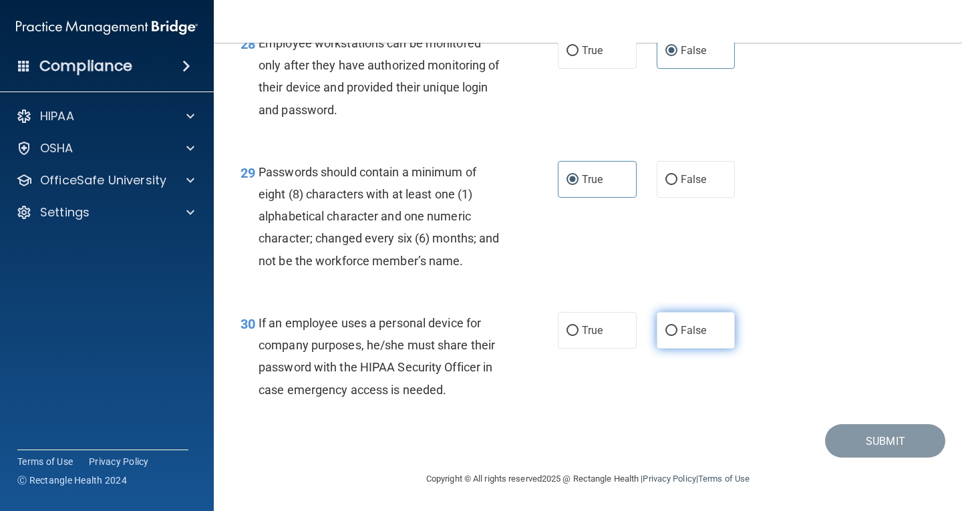
click at [700, 326] on span "False" at bounding box center [694, 330] width 26 height 13
click at [678, 326] on input "False" at bounding box center [672, 331] width 12 height 10
radio input "true"
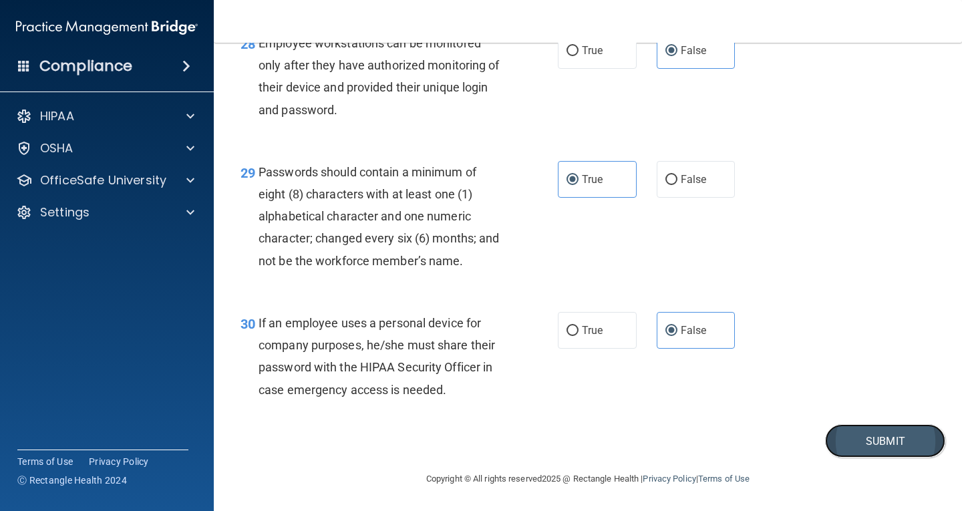
click at [903, 445] on button "Submit" at bounding box center [885, 441] width 120 height 34
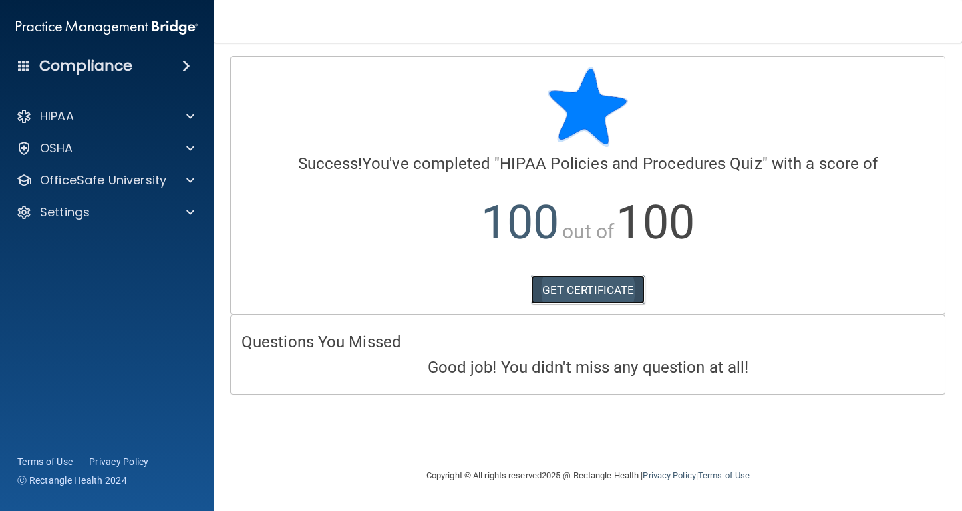
click at [618, 289] on link "GET CERTIFICATE" at bounding box center [588, 289] width 114 height 29
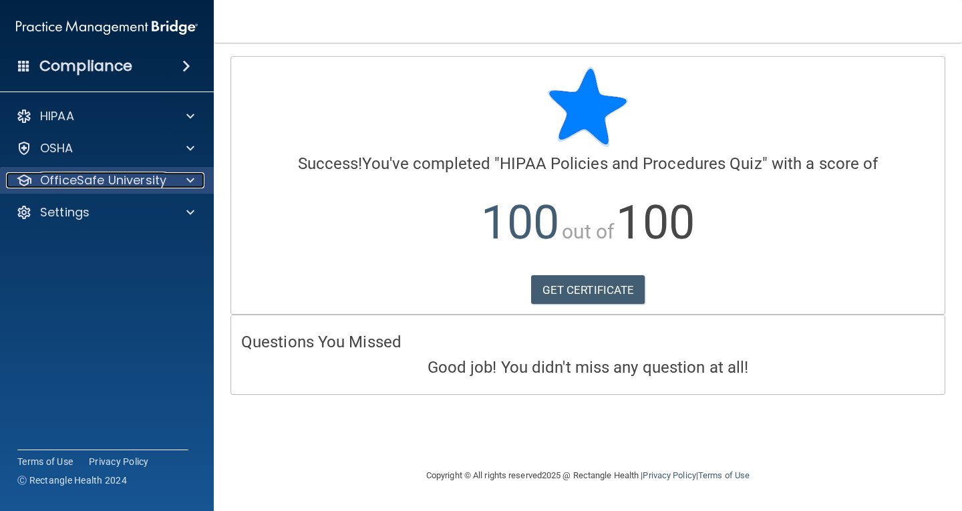
click at [125, 182] on p "OfficeSafe University" at bounding box center [103, 180] width 126 height 16
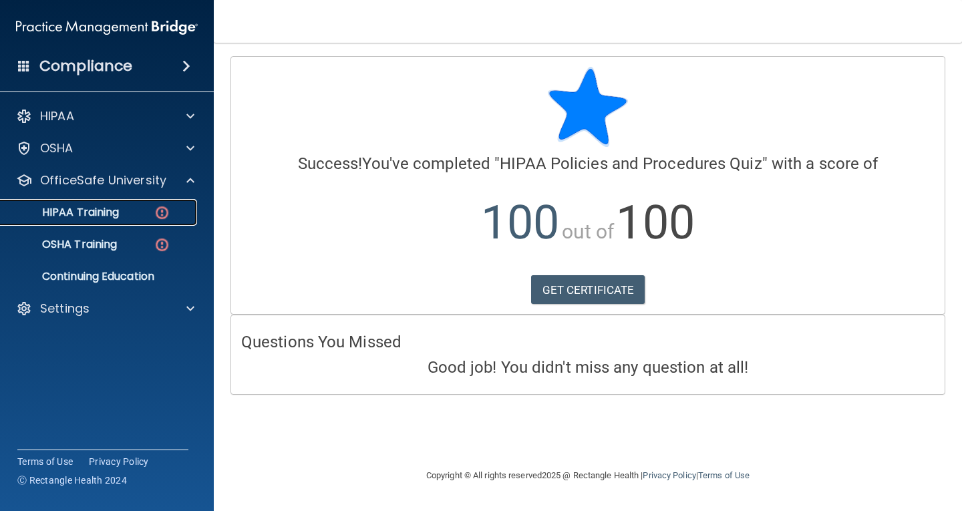
click at [119, 214] on p "HIPAA Training" at bounding box center [64, 212] width 110 height 13
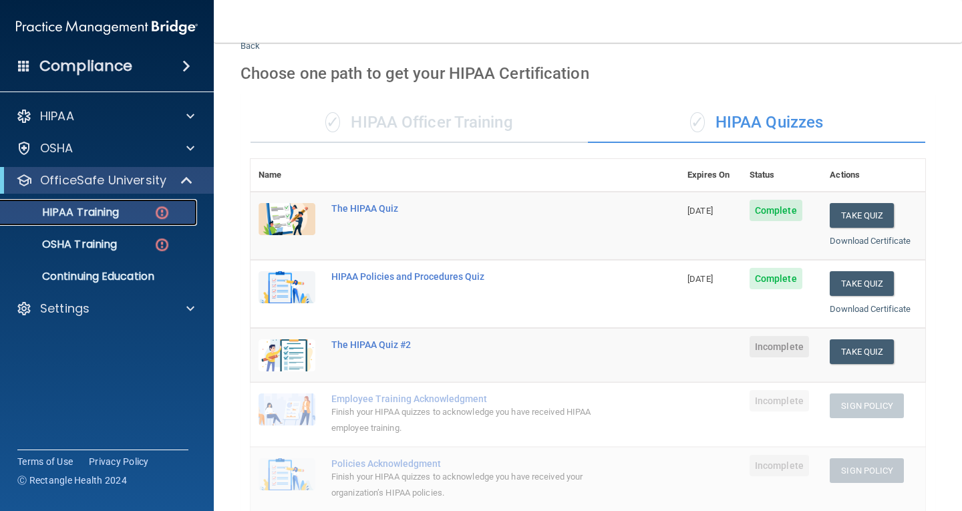
scroll to position [67, 0]
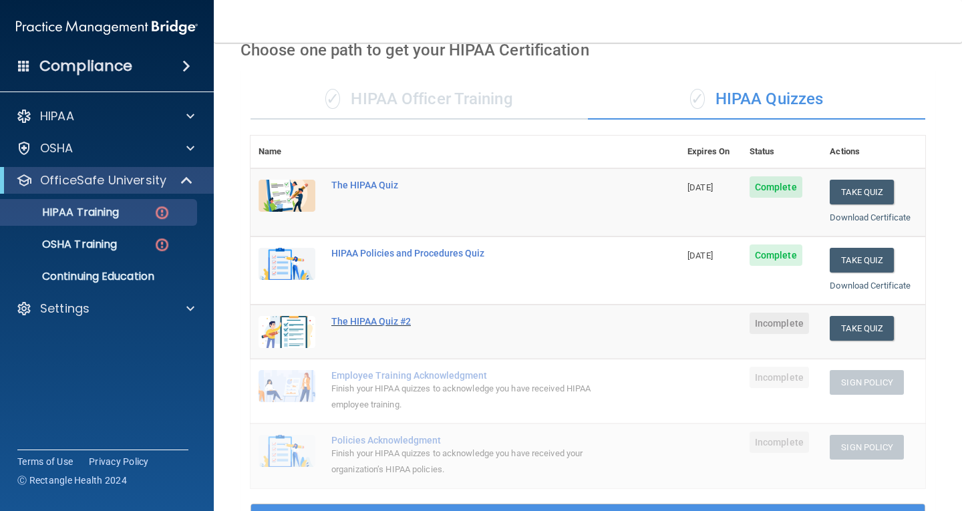
click at [391, 321] on div "The HIPAA Quiz #2" at bounding box center [471, 321] width 281 height 11
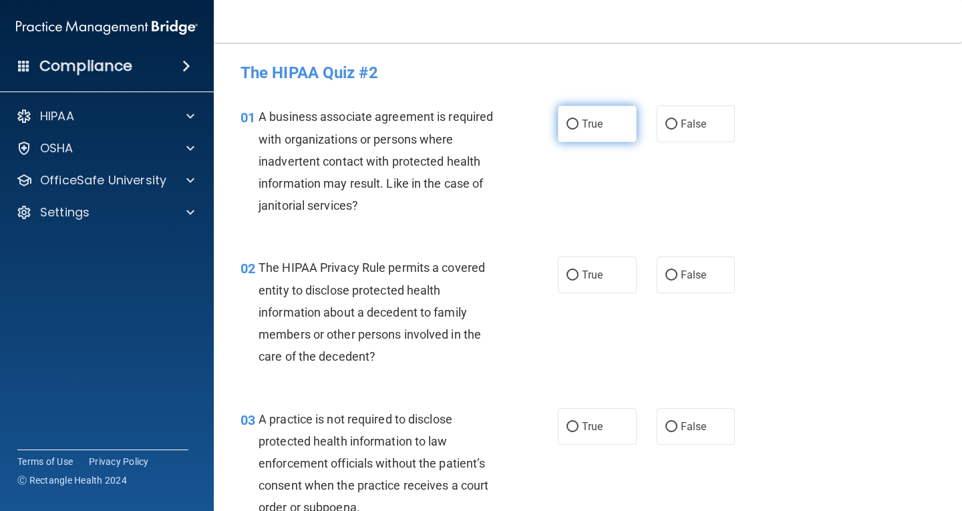
click at [591, 128] on span "True" at bounding box center [592, 124] width 21 height 13
click at [579, 128] on input "True" at bounding box center [573, 125] width 12 height 10
radio input "true"
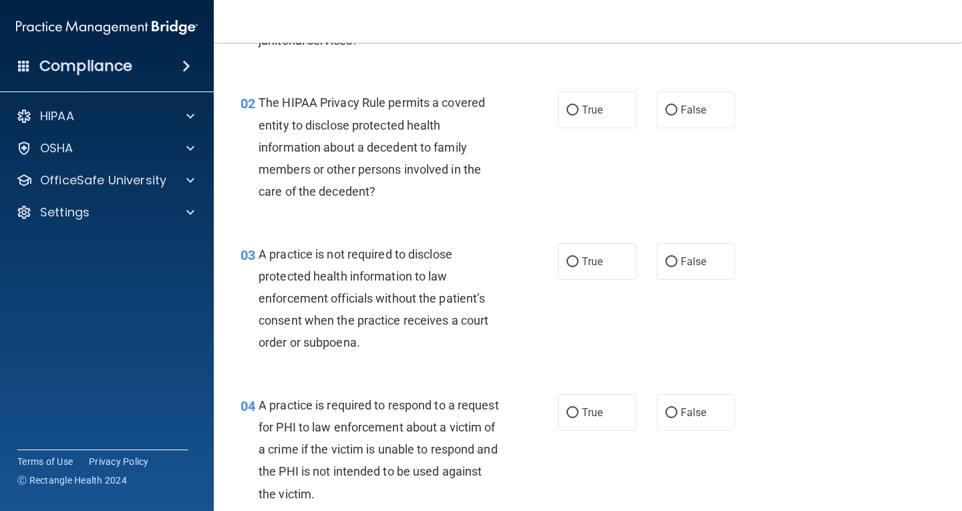
scroll to position [200, 0]
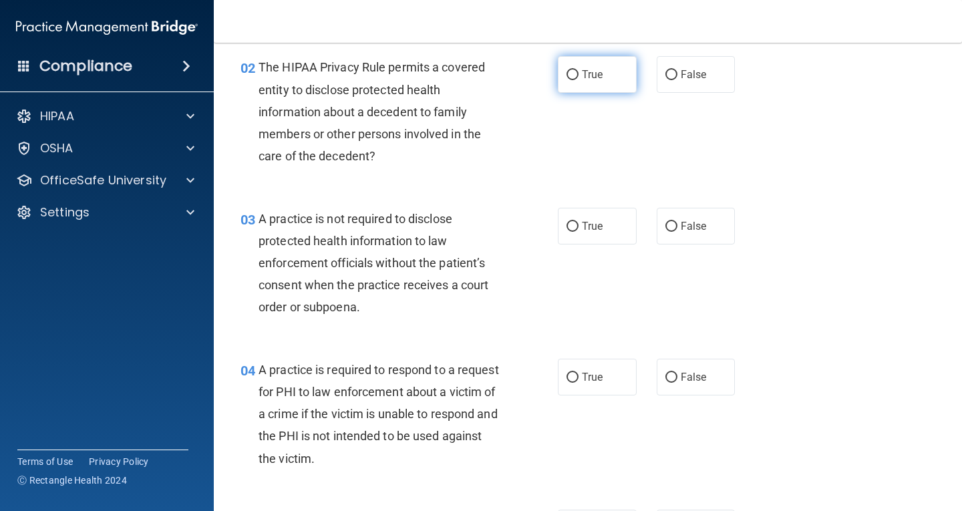
click at [601, 76] on label "True" at bounding box center [597, 74] width 79 height 37
click at [579, 76] on input "True" at bounding box center [573, 75] width 12 height 10
radio input "true"
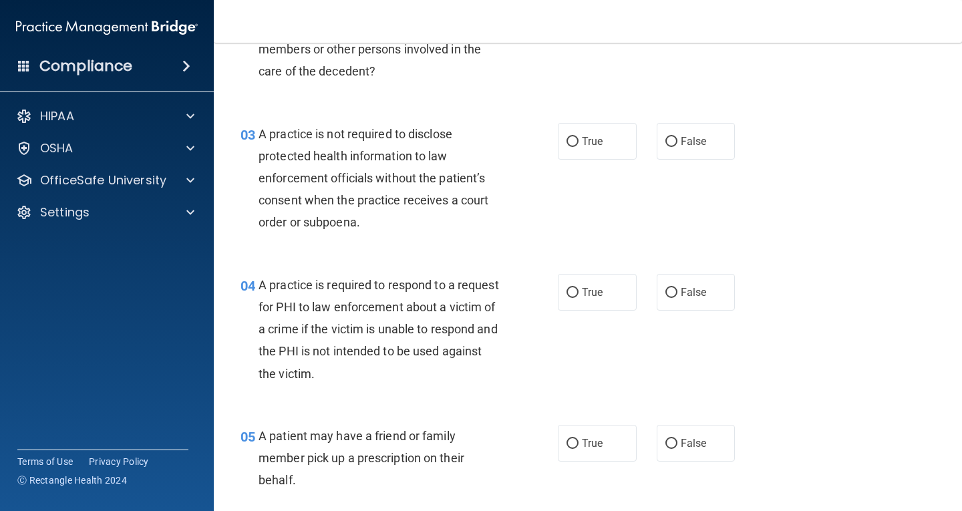
scroll to position [334, 0]
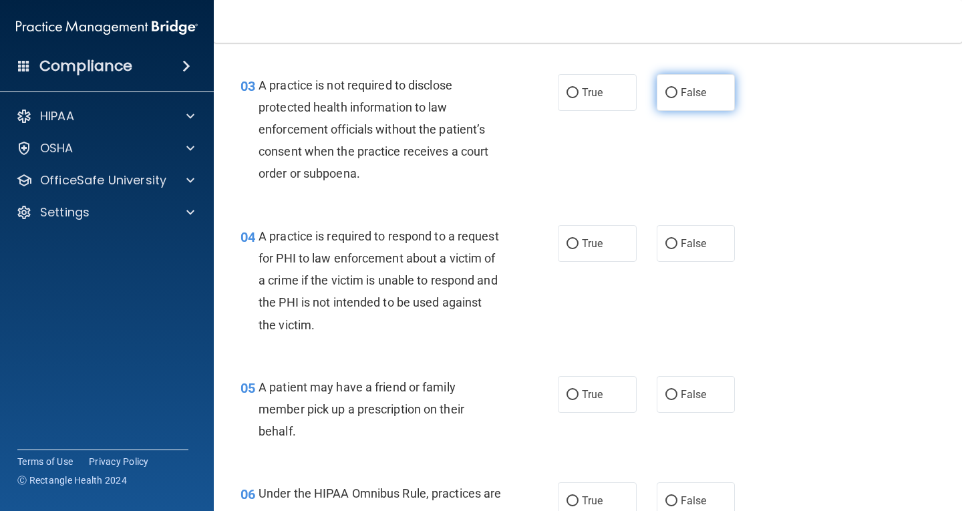
click at [686, 94] on span "False" at bounding box center [694, 92] width 26 height 13
click at [678, 94] on input "False" at bounding box center [672, 93] width 12 height 10
radio input "true"
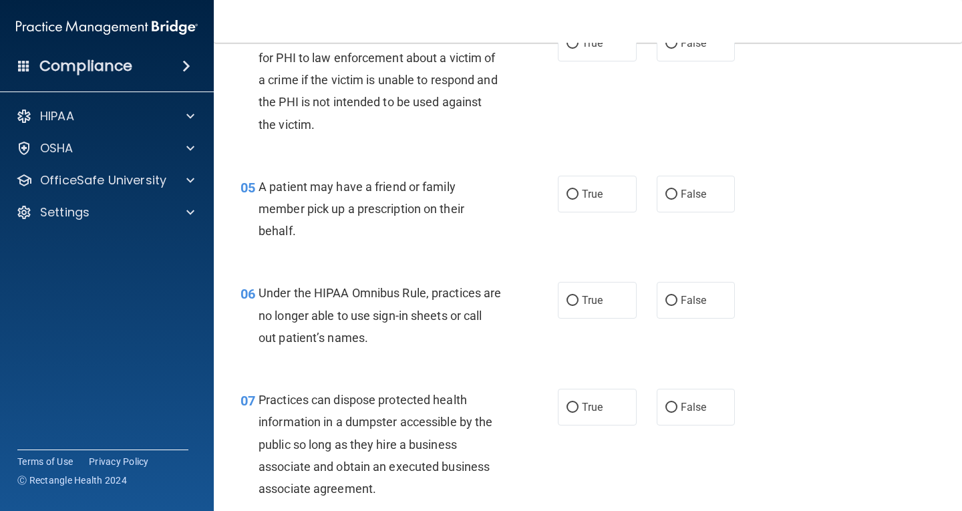
scroll to position [468, 0]
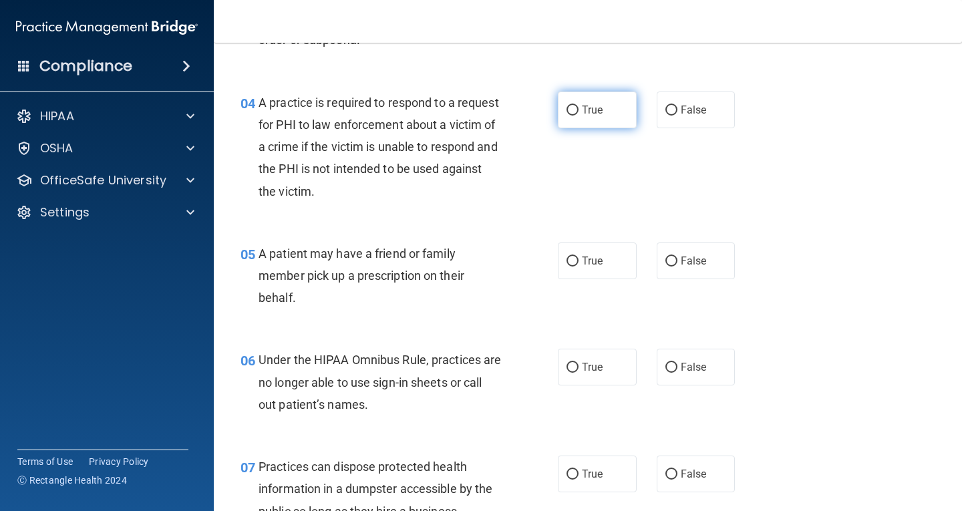
click at [568, 113] on input "True" at bounding box center [573, 111] width 12 height 10
radio input "true"
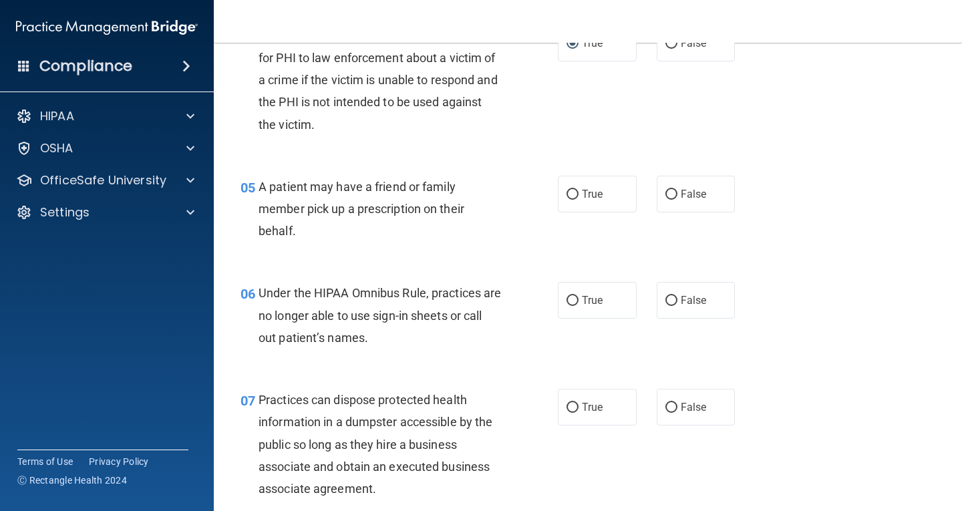
scroll to position [601, 0]
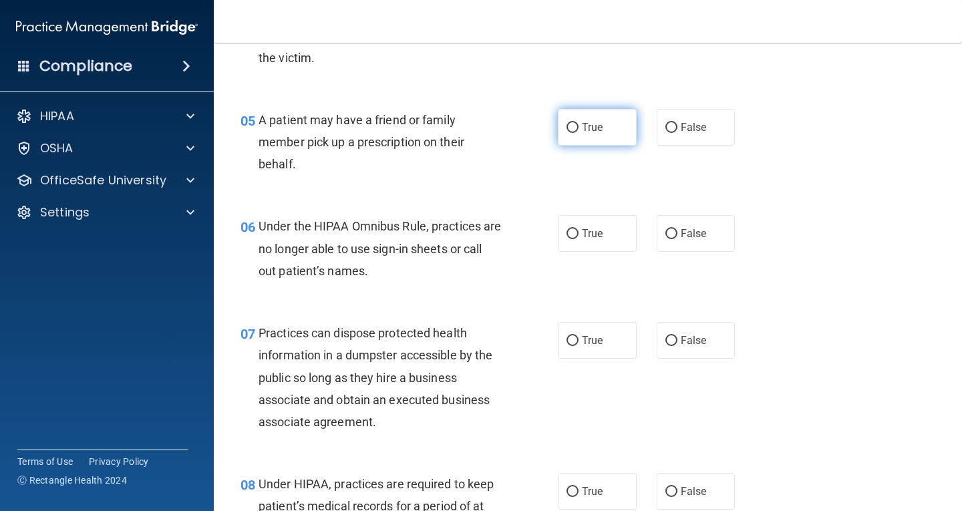
click at [571, 127] on input "True" at bounding box center [573, 128] width 12 height 10
radio input "true"
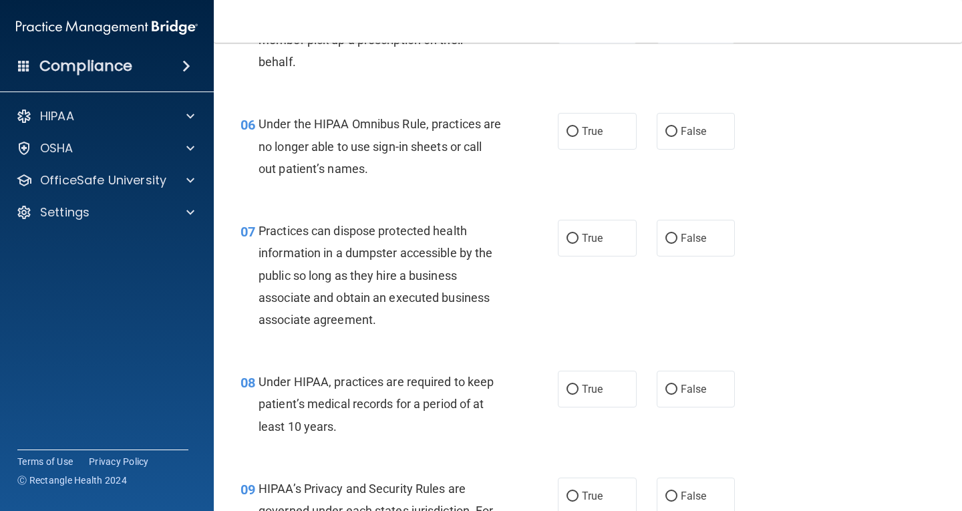
scroll to position [735, 0]
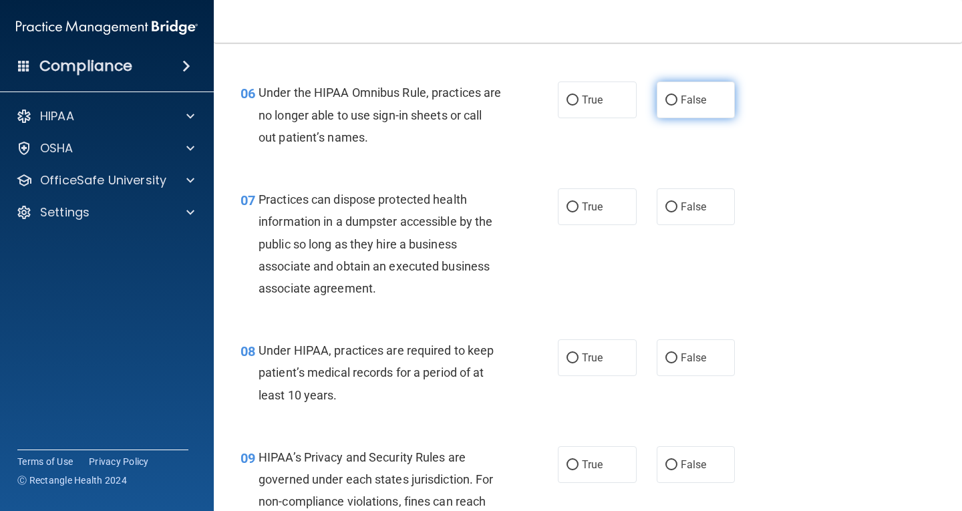
click at [666, 104] on input "False" at bounding box center [672, 101] width 12 height 10
radio input "true"
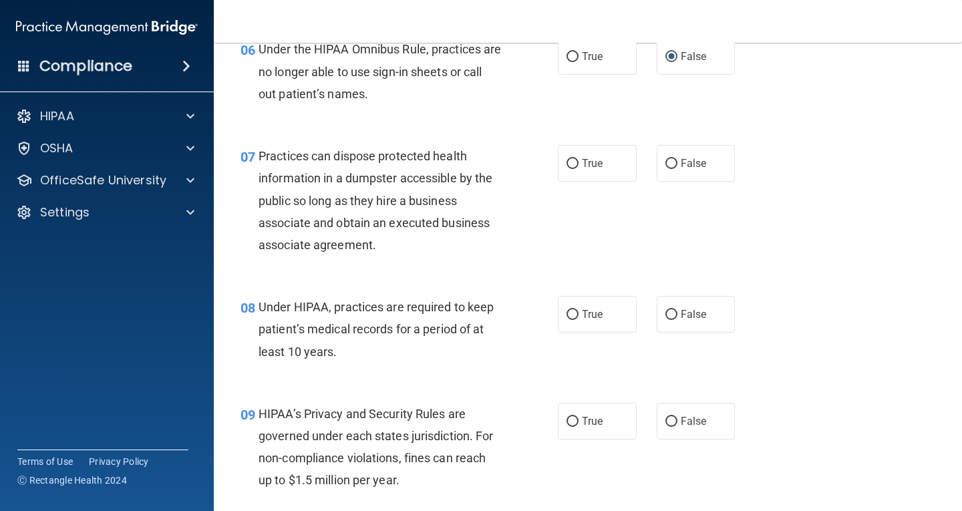
scroll to position [802, 0]
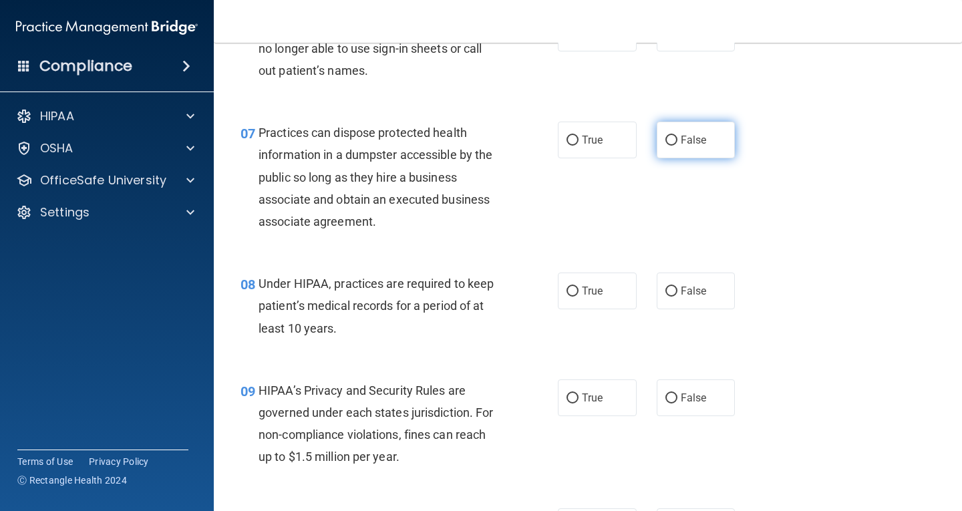
click at [681, 141] on span "False" at bounding box center [694, 140] width 26 height 13
click at [678, 141] on input "False" at bounding box center [672, 141] width 12 height 10
radio input "true"
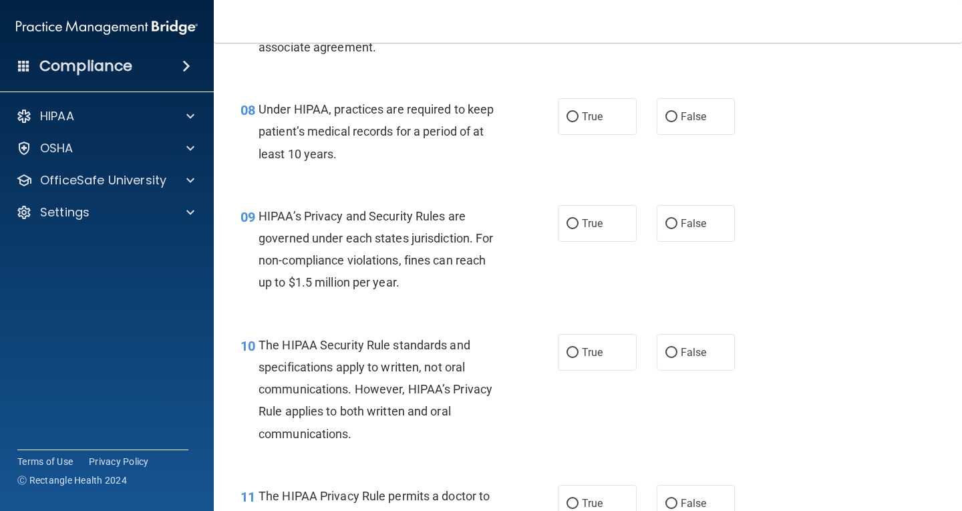
scroll to position [1002, 0]
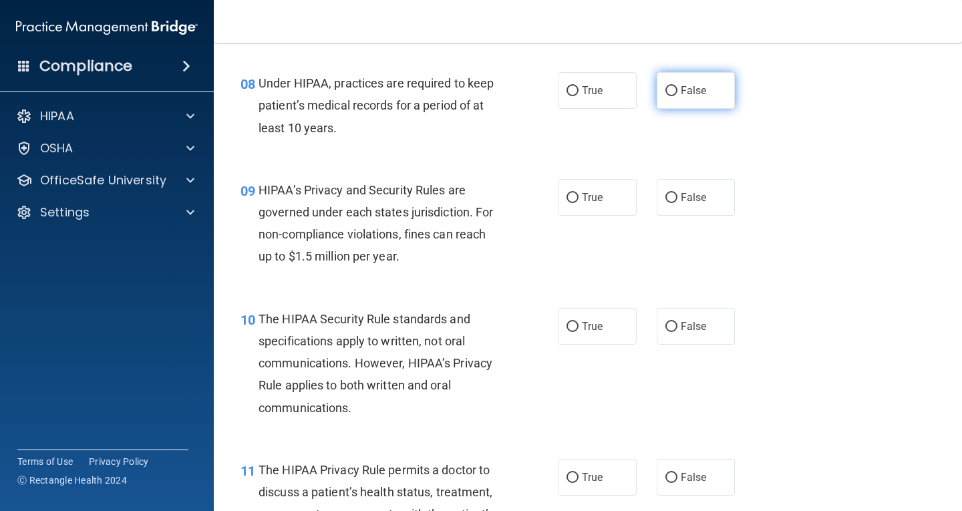
click at [690, 97] on label "False" at bounding box center [696, 90] width 79 height 37
click at [678, 96] on input "False" at bounding box center [672, 91] width 12 height 10
radio input "true"
click at [595, 204] on label "True" at bounding box center [597, 197] width 79 height 37
click at [579, 203] on input "True" at bounding box center [573, 198] width 12 height 10
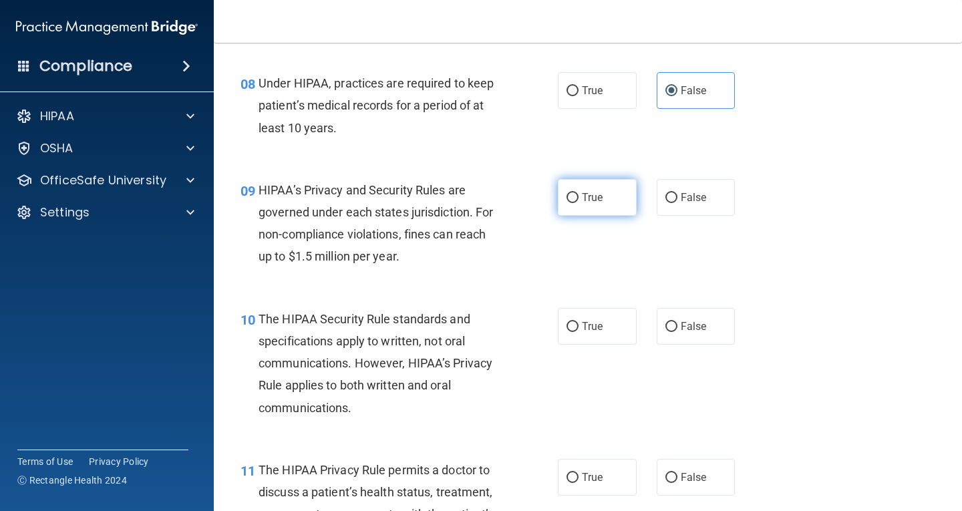
radio input "true"
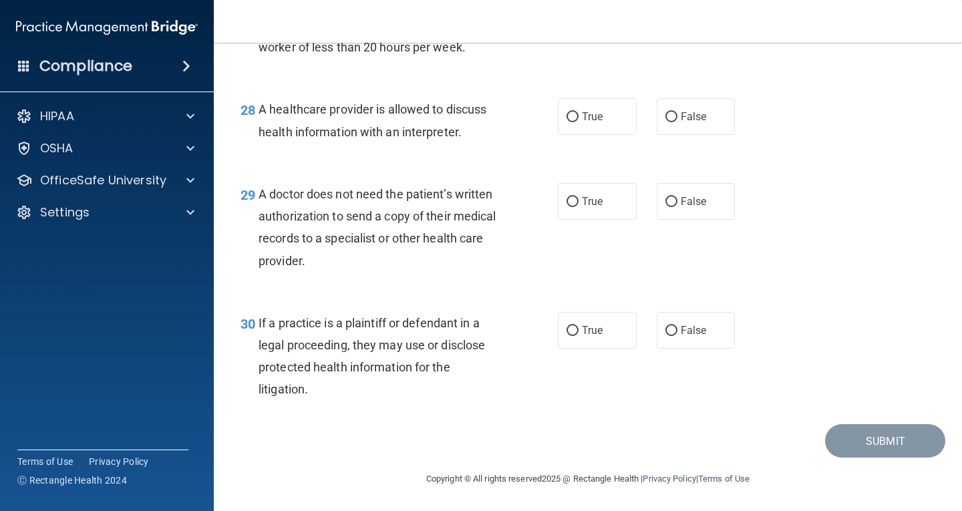
scroll to position [3399, 0]
click at [612, 321] on label "True" at bounding box center [597, 330] width 79 height 37
click at [579, 326] on input "True" at bounding box center [573, 331] width 12 height 10
radio input "true"
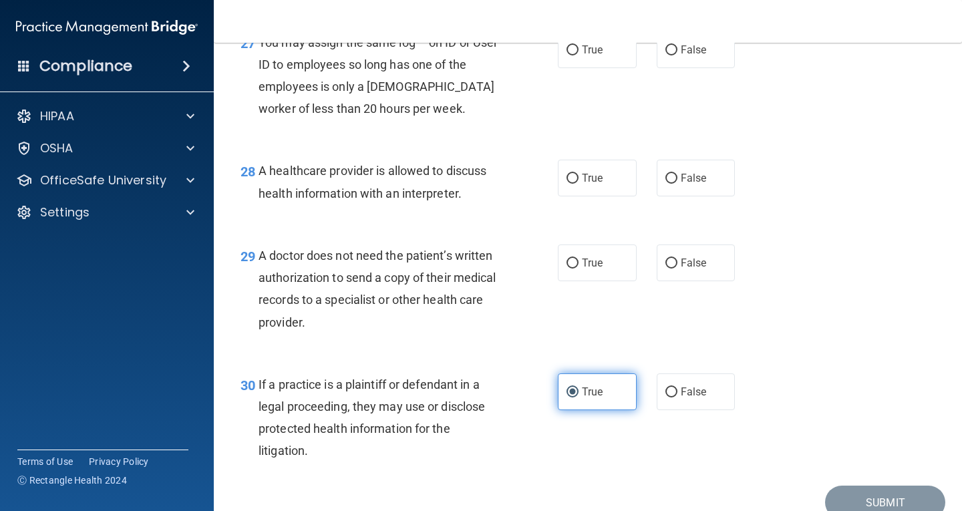
scroll to position [3265, 0]
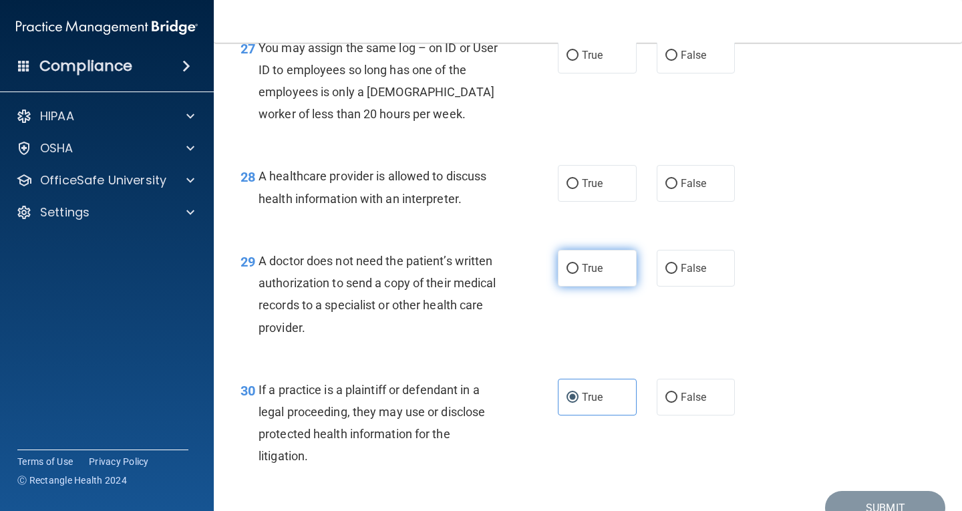
click at [582, 275] on span "True" at bounding box center [592, 268] width 21 height 13
click at [579, 274] on input "True" at bounding box center [573, 269] width 12 height 10
radio input "true"
click at [605, 202] on label "True" at bounding box center [597, 183] width 79 height 37
click at [579, 189] on input "True" at bounding box center [573, 184] width 12 height 10
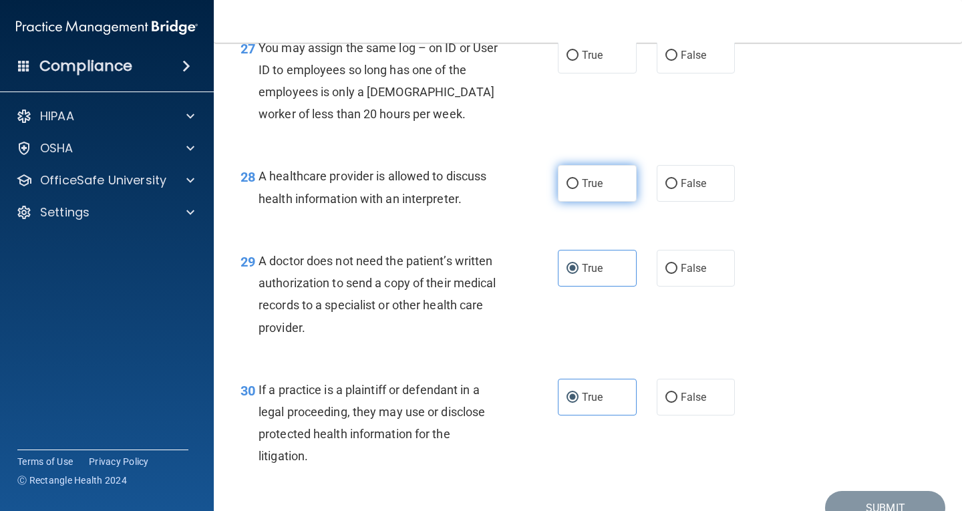
radio input "true"
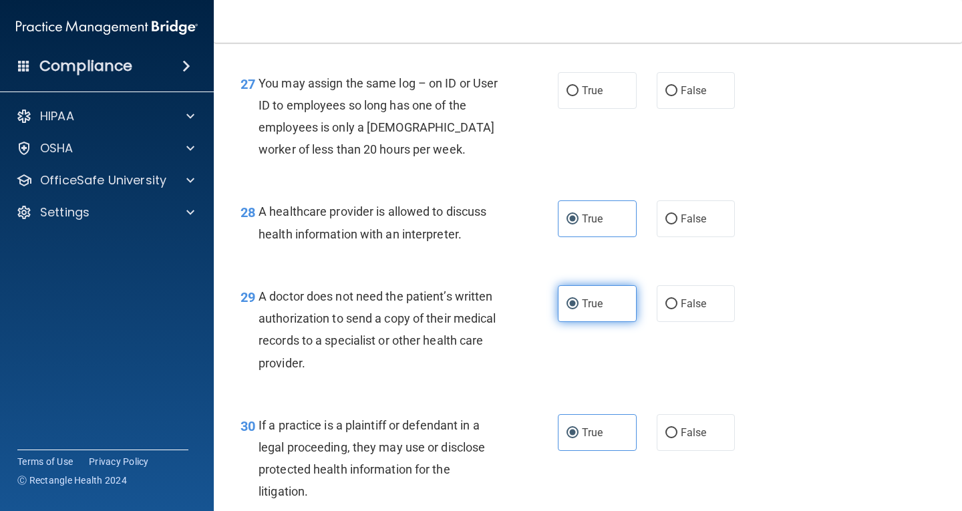
scroll to position [3132, 0]
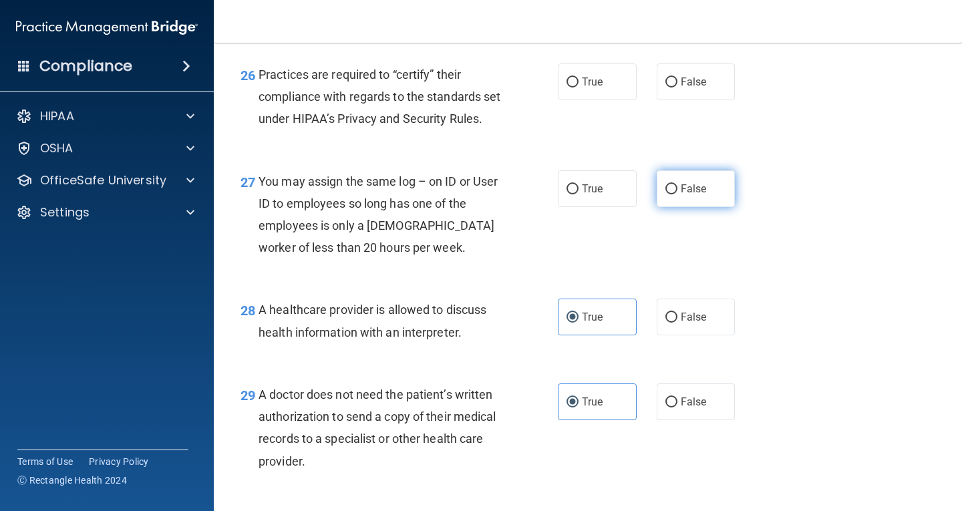
click at [677, 207] on label "False" at bounding box center [696, 188] width 79 height 37
click at [677, 194] on input "False" at bounding box center [672, 189] width 12 height 10
radio input "true"
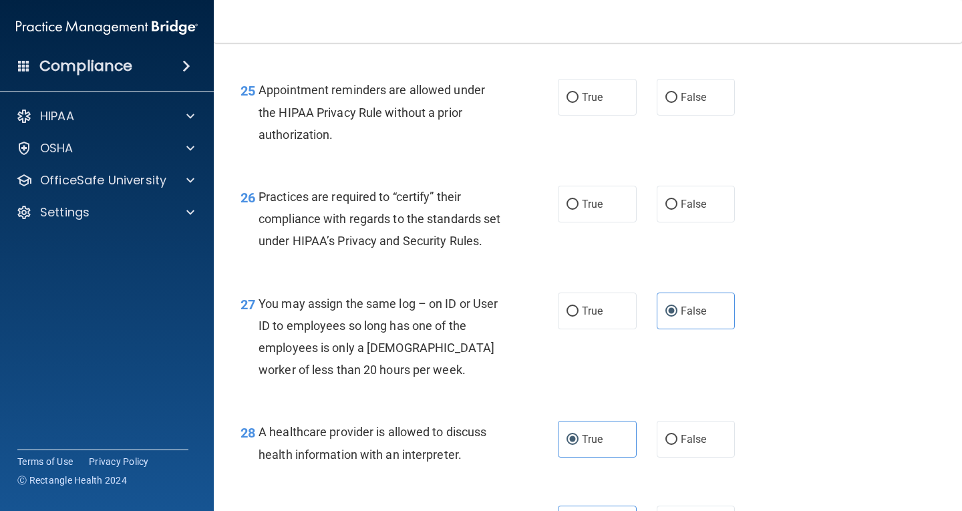
scroll to position [2931, 0]
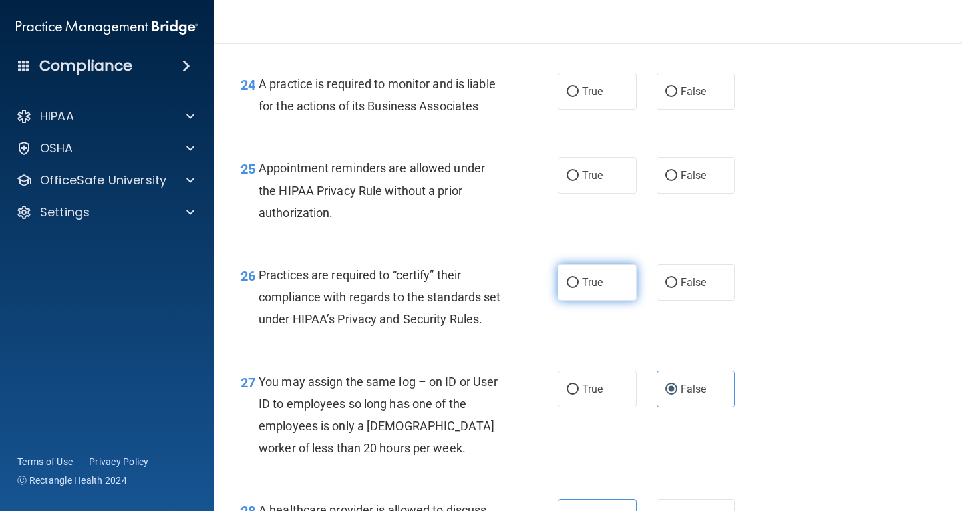
click at [575, 301] on label "True" at bounding box center [597, 282] width 79 height 37
click at [575, 288] on input "True" at bounding box center [573, 283] width 12 height 10
radio input "true"
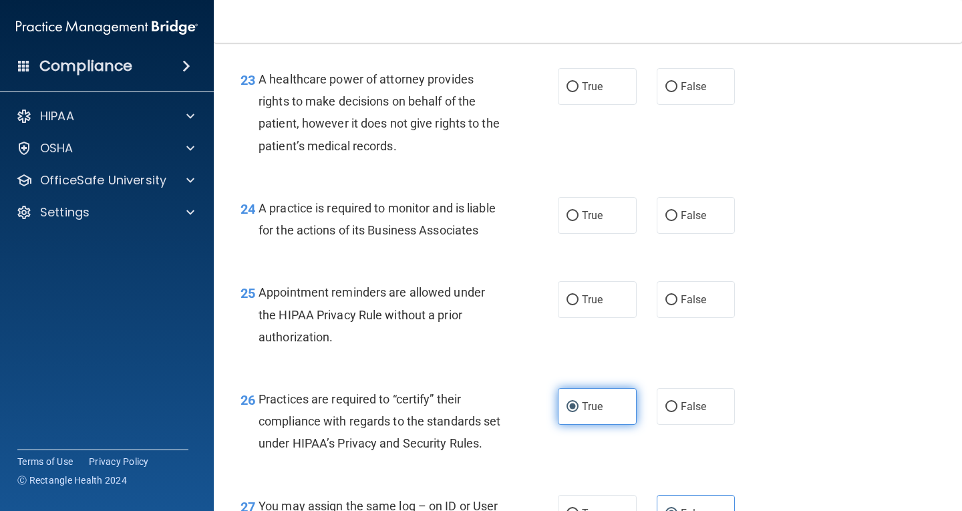
scroll to position [2798, 0]
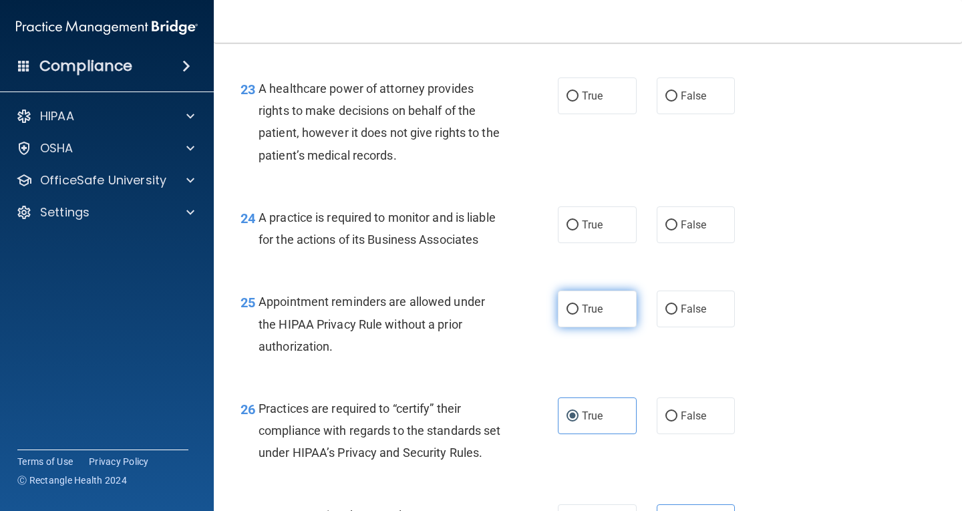
click at [582, 315] on span "True" at bounding box center [592, 309] width 21 height 13
click at [579, 315] on input "True" at bounding box center [573, 310] width 12 height 10
radio input "true"
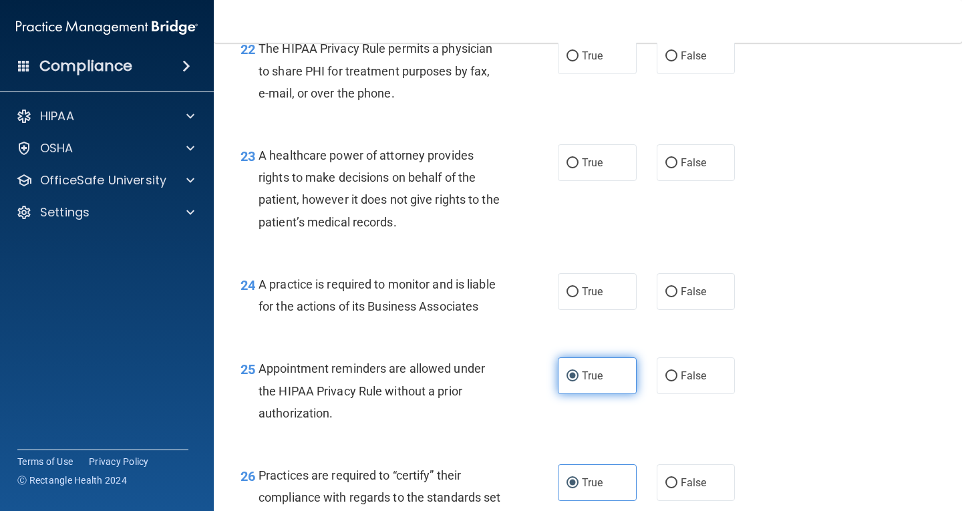
scroll to position [2664, 0]
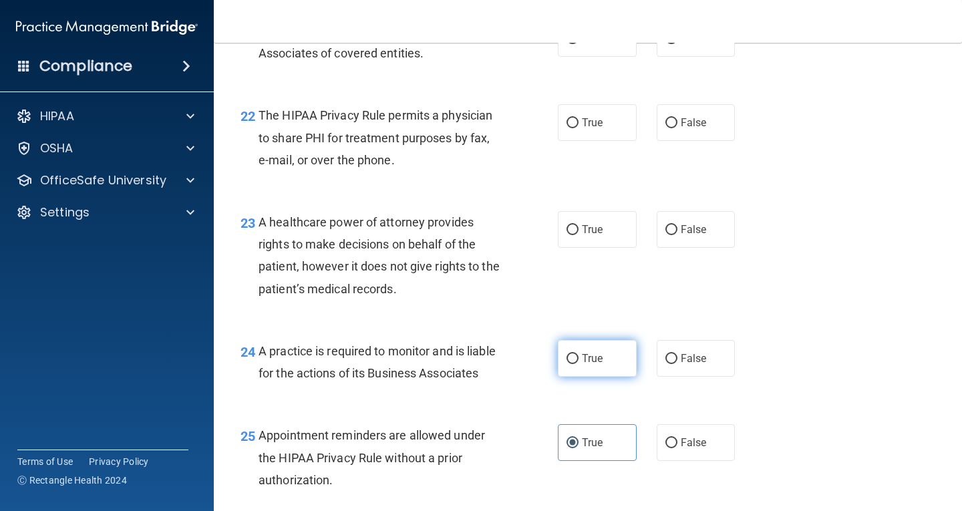
click at [585, 365] on span "True" at bounding box center [592, 358] width 21 height 13
click at [579, 364] on input "True" at bounding box center [573, 359] width 12 height 10
radio input "true"
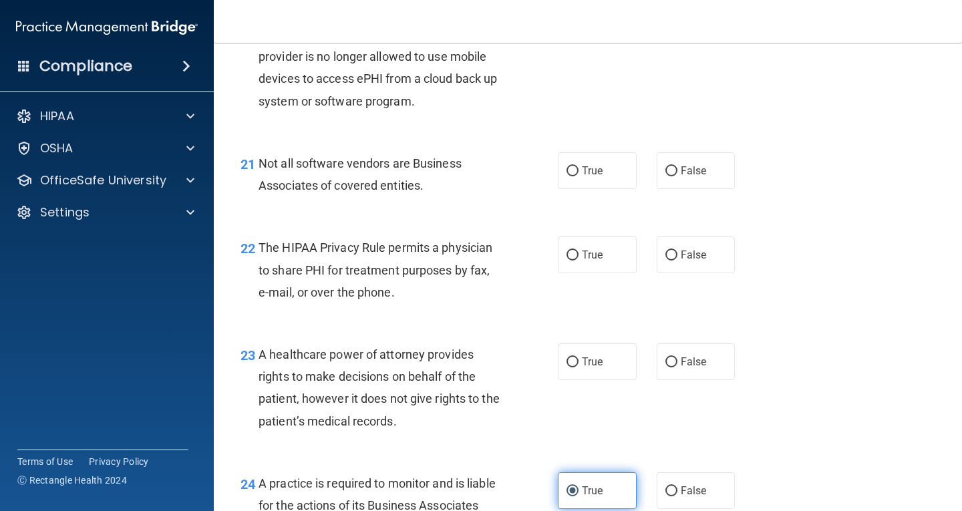
scroll to position [2530, 0]
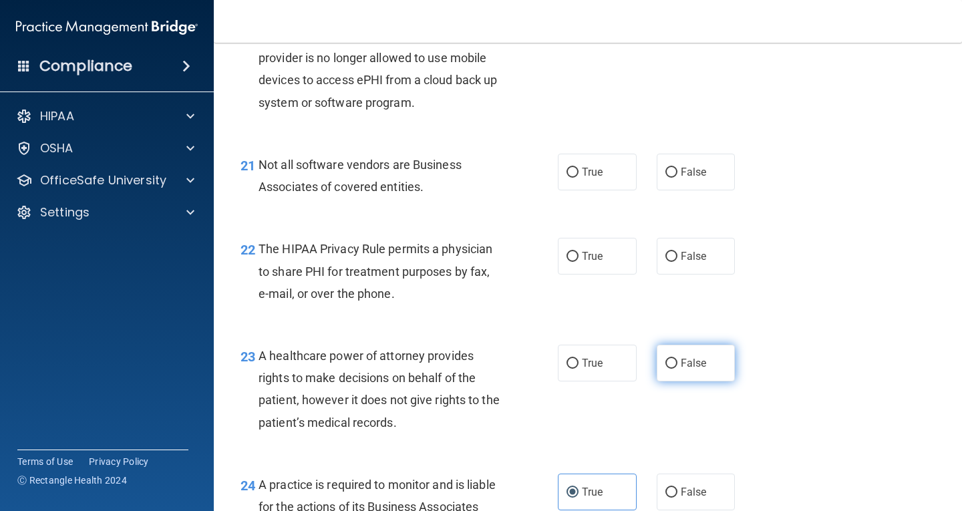
click at [694, 382] on label "False" at bounding box center [696, 363] width 79 height 37
click at [678, 369] on input "False" at bounding box center [672, 364] width 12 height 10
radio input "true"
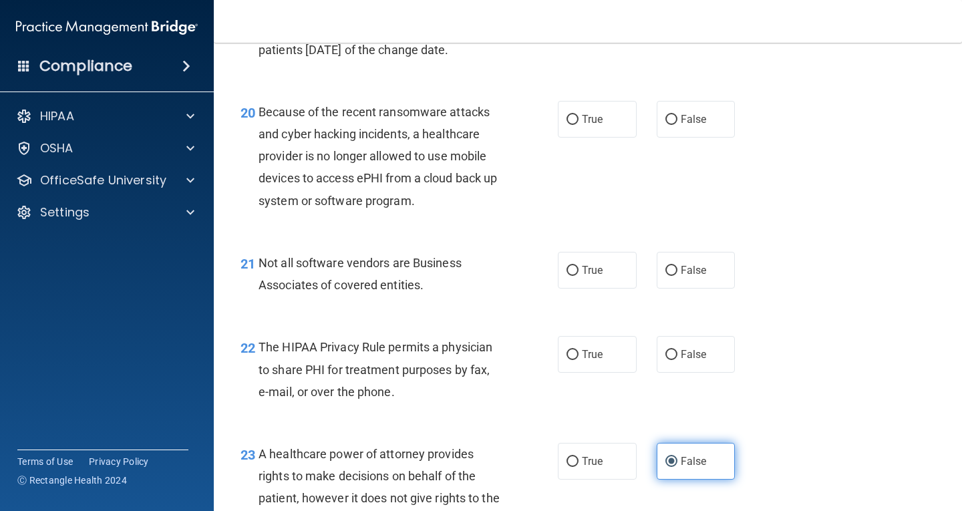
scroll to position [2397, 0]
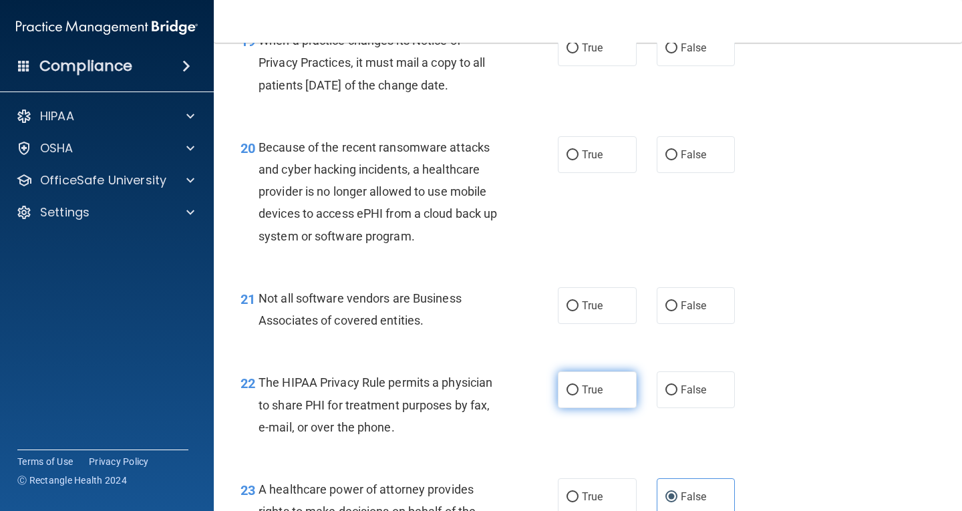
click at [582, 396] on span "True" at bounding box center [592, 390] width 21 height 13
click at [579, 396] on input "True" at bounding box center [573, 391] width 12 height 10
radio input "true"
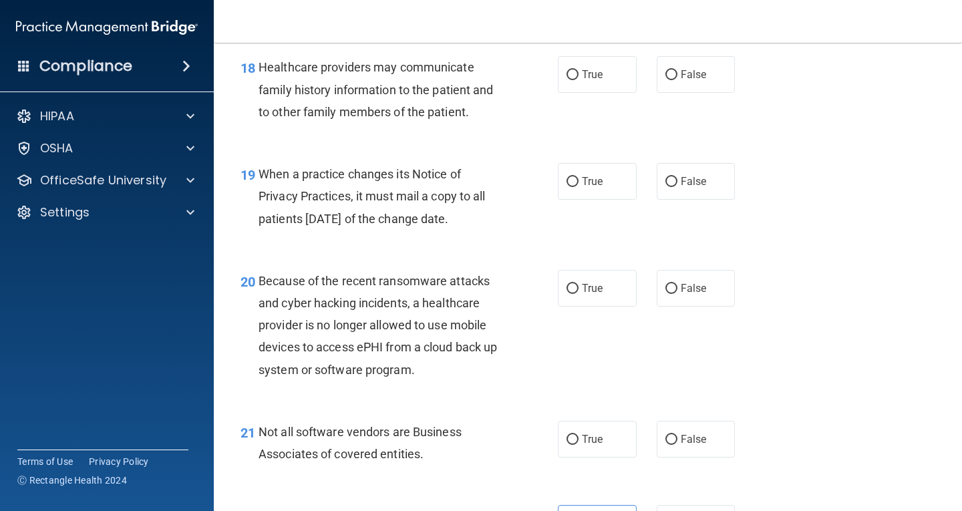
scroll to position [2330, 0]
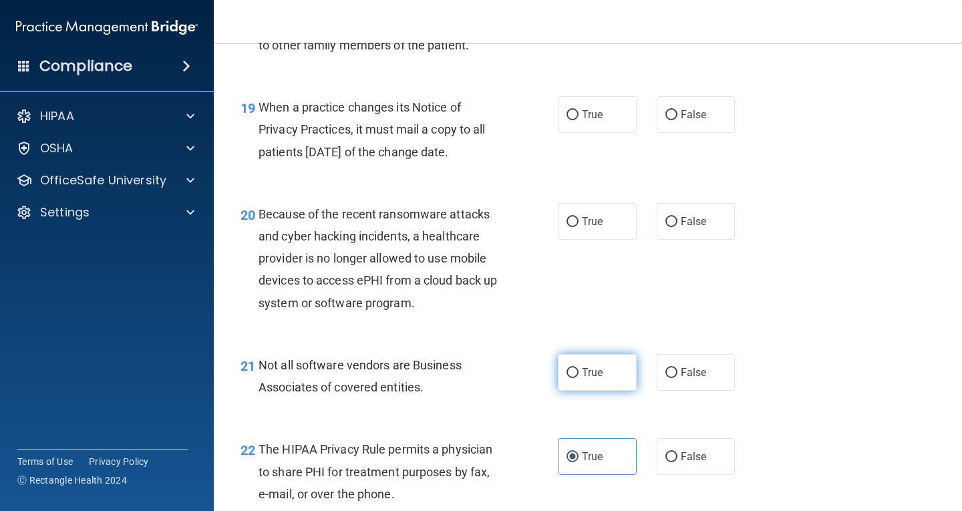
click at [610, 391] on label "True" at bounding box center [597, 372] width 79 height 37
click at [579, 378] on input "True" at bounding box center [573, 373] width 12 height 10
radio input "true"
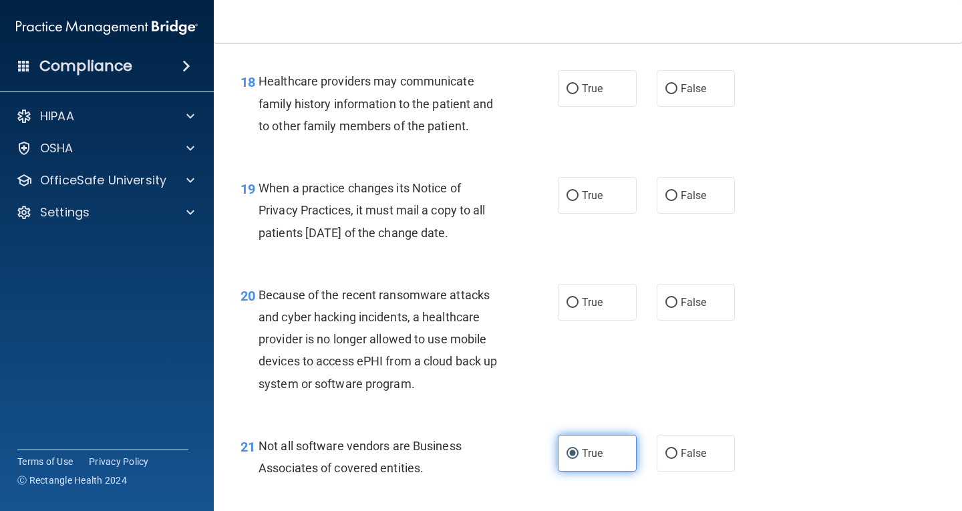
scroll to position [2196, 0]
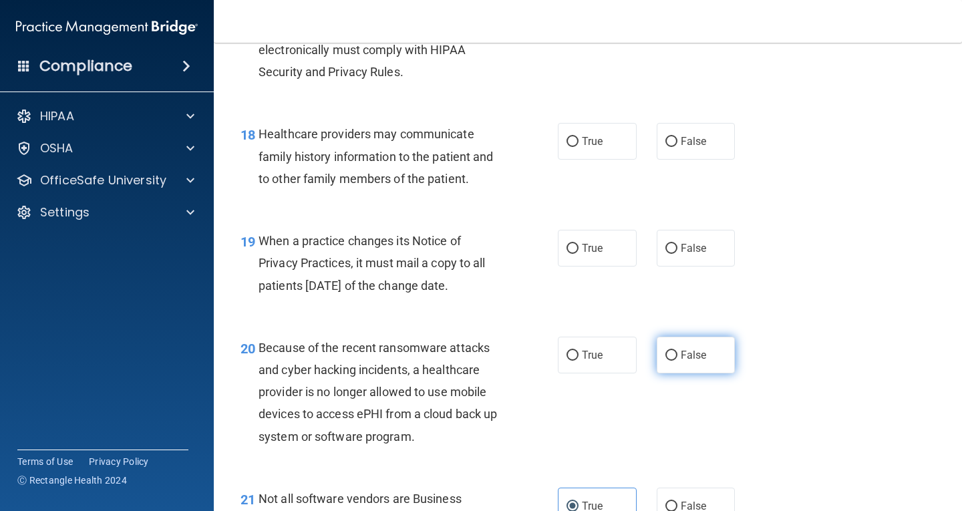
click at [682, 374] on label "False" at bounding box center [696, 355] width 79 height 37
click at [678, 361] on input "False" at bounding box center [672, 356] width 12 height 10
radio input "true"
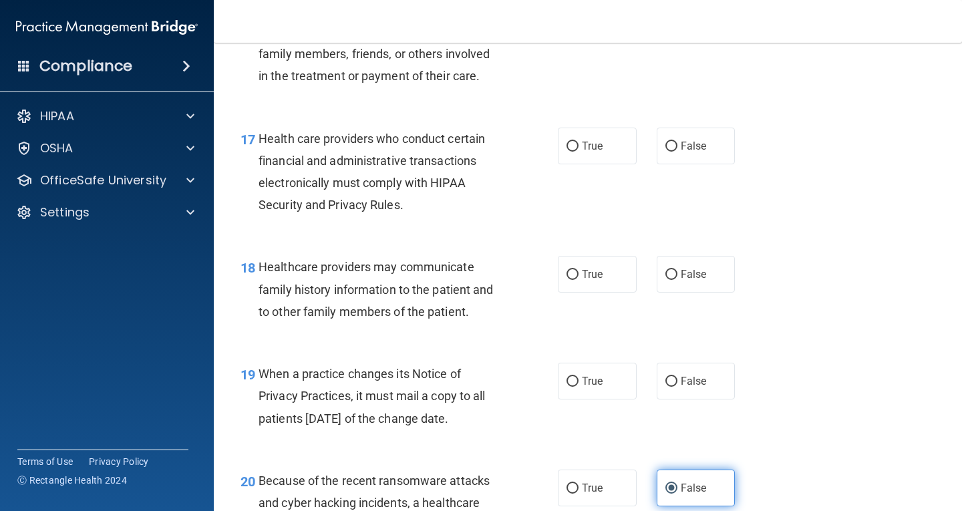
scroll to position [2062, 0]
click at [581, 400] on label "True" at bounding box center [597, 382] width 79 height 37
click at [579, 388] on input "True" at bounding box center [573, 383] width 12 height 10
radio input "true"
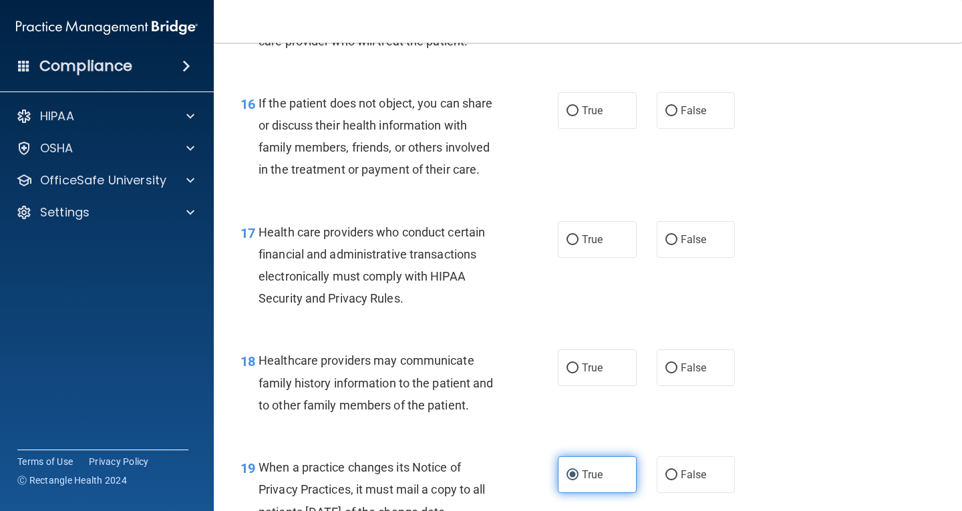
scroll to position [1929, 0]
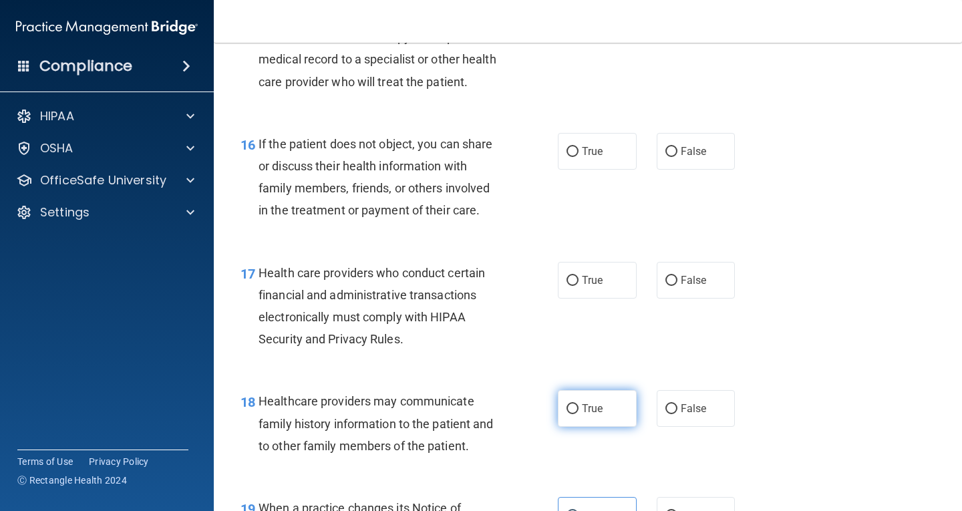
click at [589, 415] on span "True" at bounding box center [592, 408] width 21 height 13
click at [579, 414] on input "True" at bounding box center [573, 409] width 12 height 10
radio input "true"
click at [666, 414] on input "False" at bounding box center [672, 409] width 12 height 10
radio input "true"
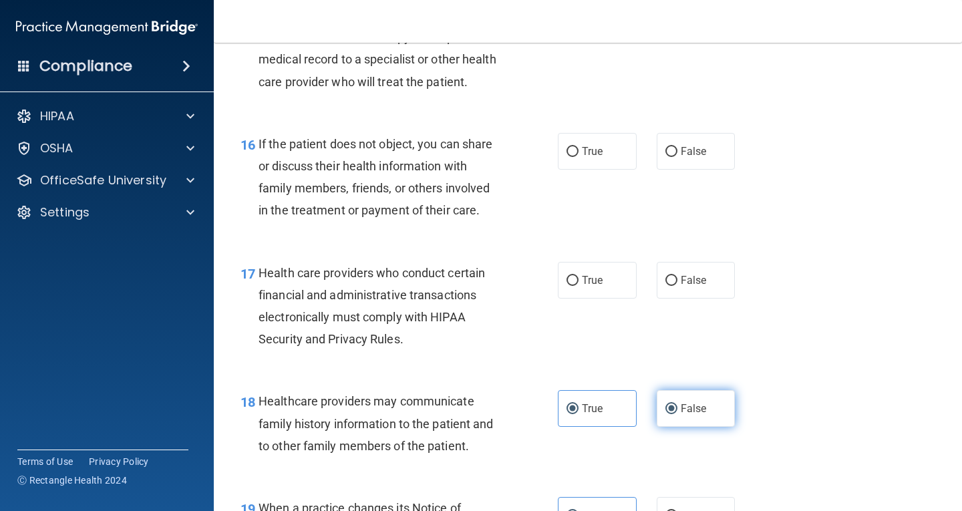
radio input "false"
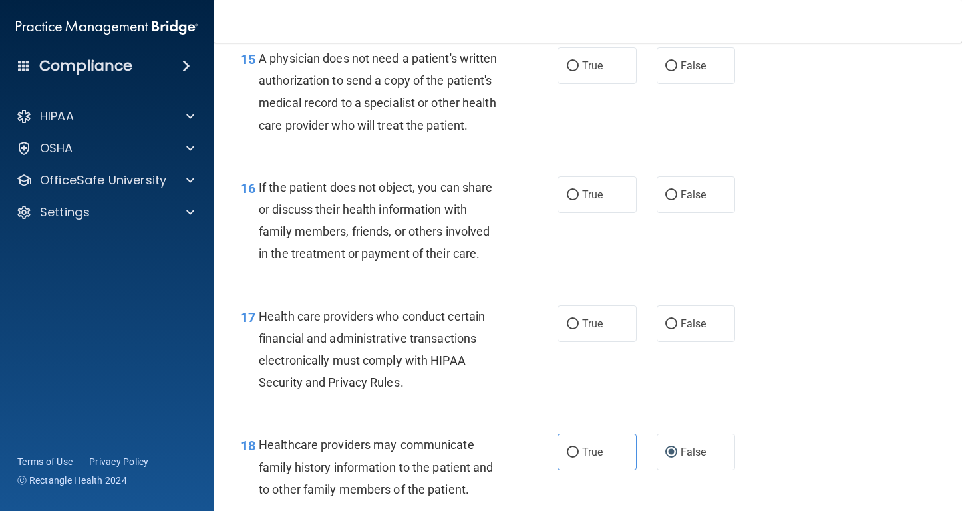
scroll to position [1862, 0]
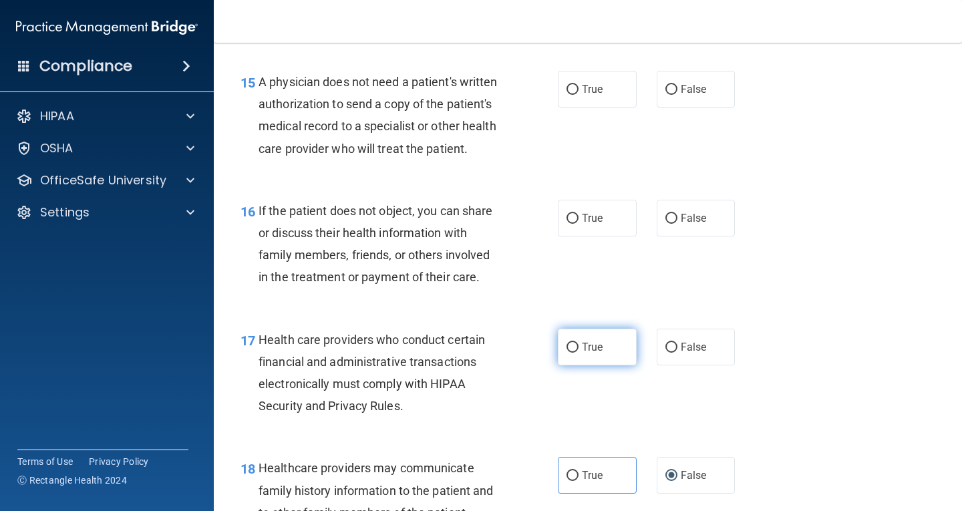
click at [599, 366] on label "True" at bounding box center [597, 347] width 79 height 37
click at [579, 353] on input "True" at bounding box center [573, 348] width 12 height 10
radio input "true"
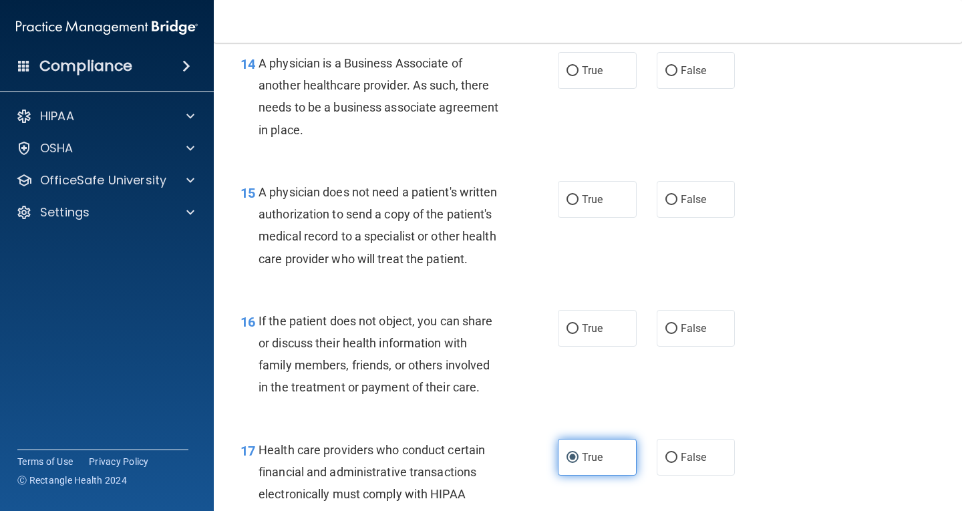
scroll to position [1728, 0]
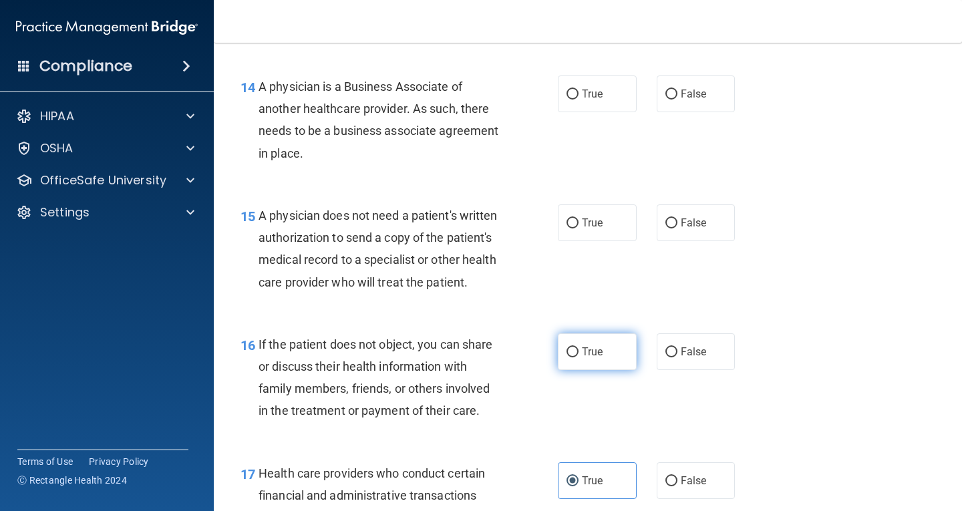
click at [605, 370] on label "True" at bounding box center [597, 351] width 79 height 37
click at [579, 358] on input "True" at bounding box center [573, 353] width 12 height 10
radio input "true"
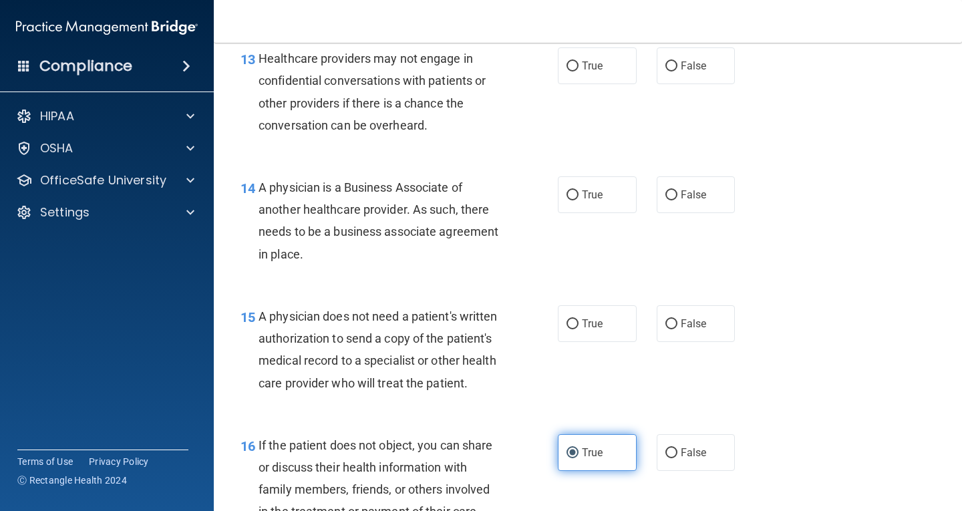
scroll to position [1595, 0]
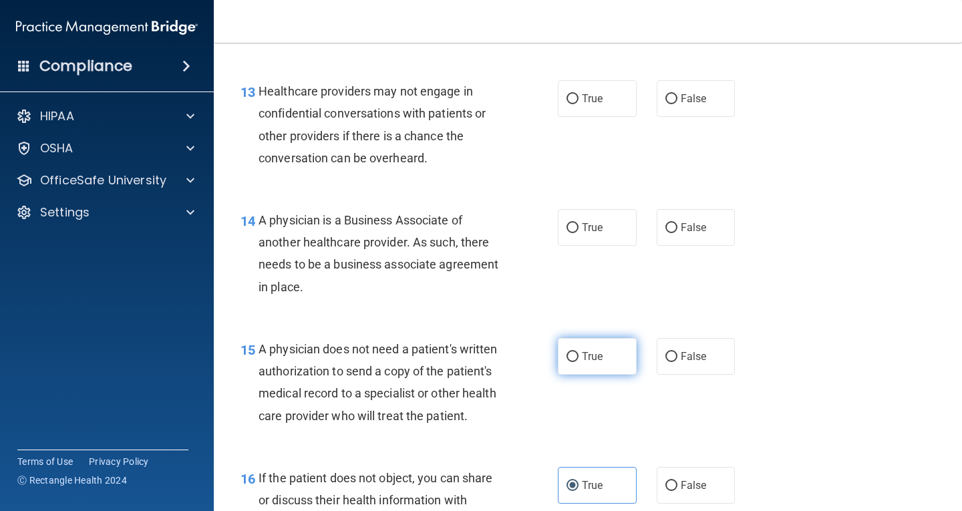
click at [600, 364] on label "True" at bounding box center [597, 356] width 79 height 37
click at [579, 362] on input "True" at bounding box center [573, 357] width 12 height 10
radio input "true"
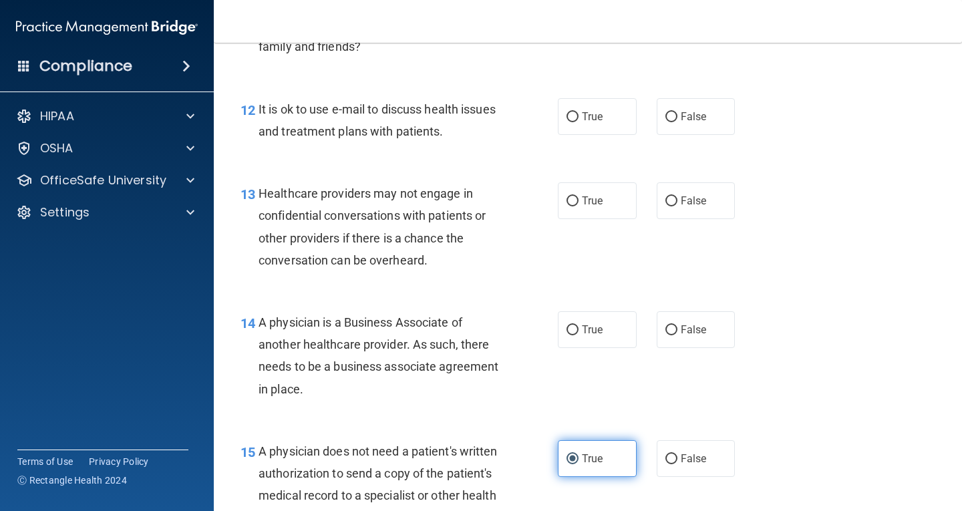
scroll to position [1461, 0]
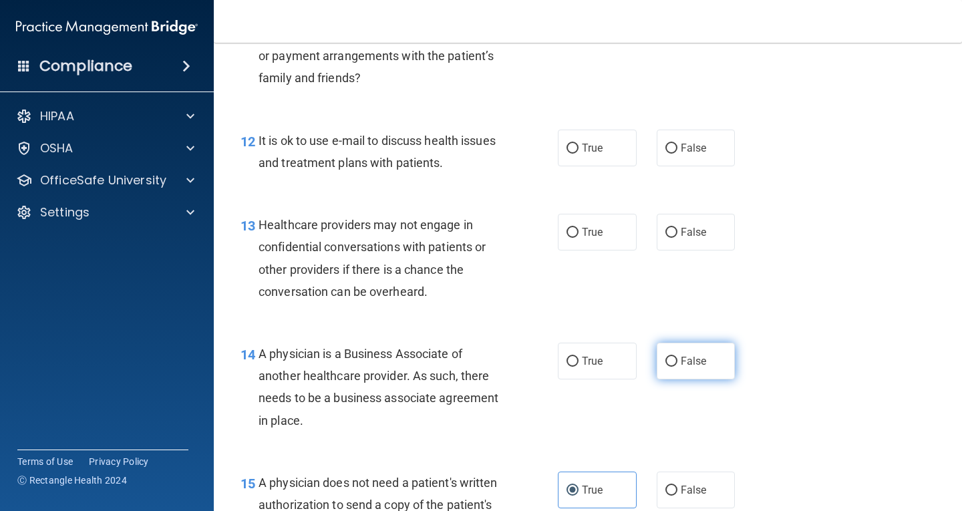
click at [702, 370] on label "False" at bounding box center [696, 361] width 79 height 37
click at [678, 367] on input "False" at bounding box center [672, 362] width 12 height 10
radio input "true"
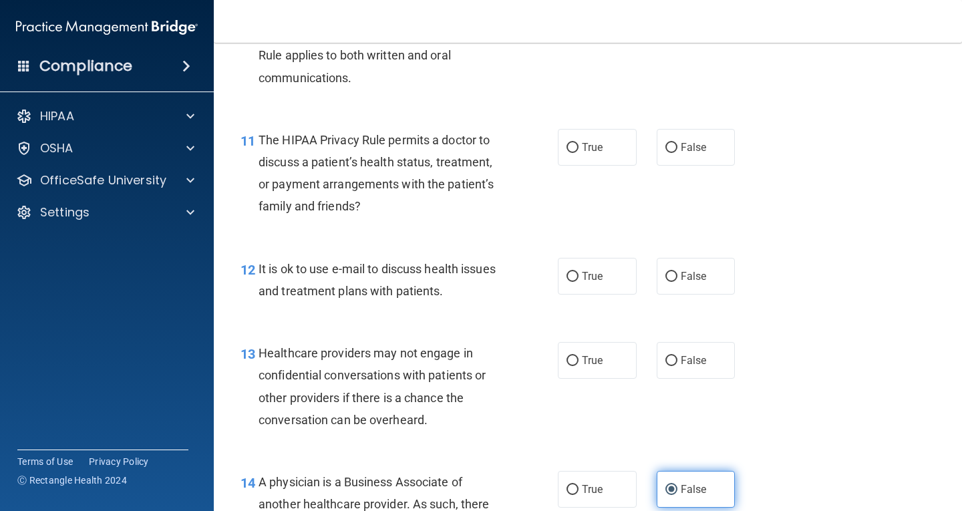
scroll to position [1327, 0]
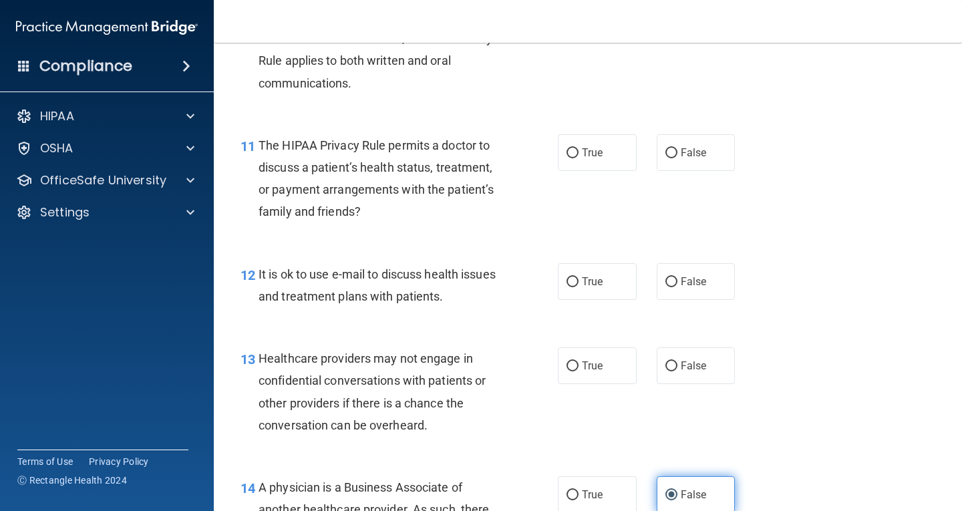
click at [702, 370] on label "False" at bounding box center [696, 366] width 79 height 37
click at [678, 370] on input "False" at bounding box center [672, 367] width 12 height 10
radio input "true"
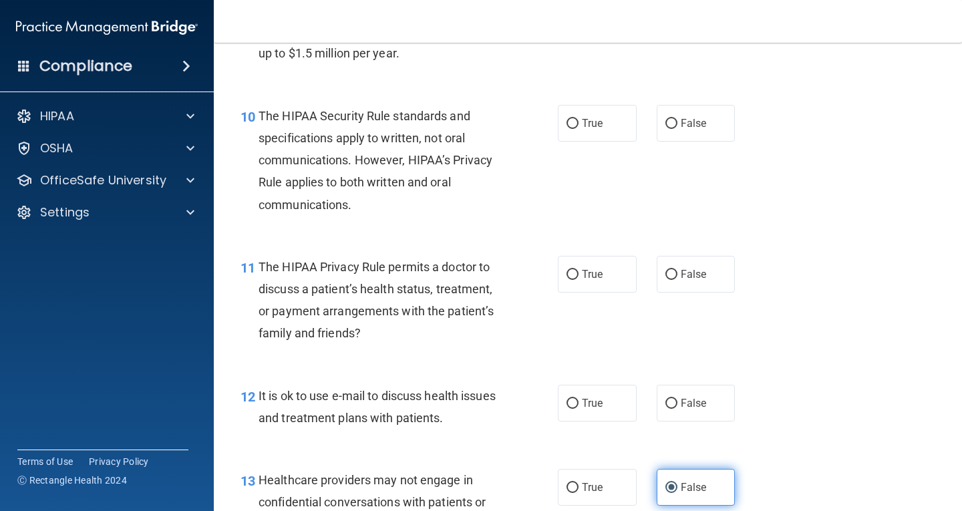
scroll to position [1194, 0]
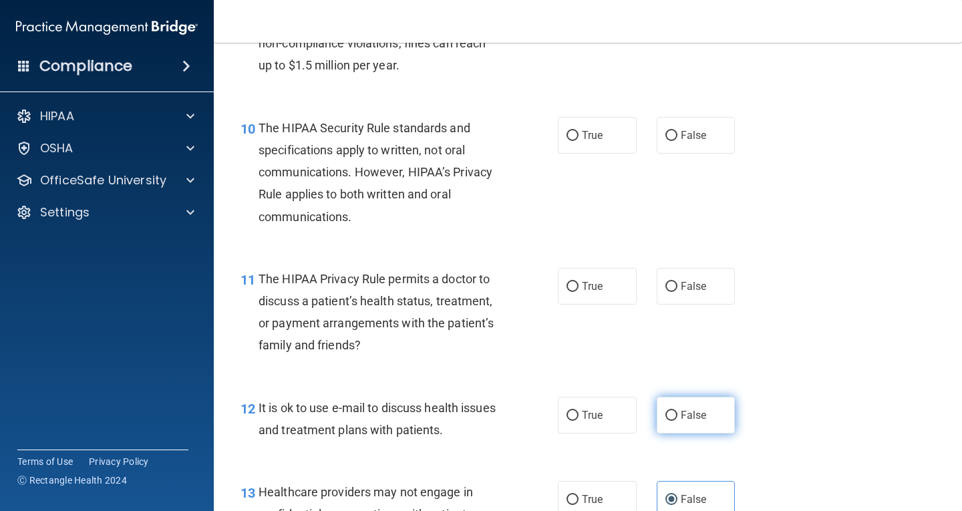
click at [700, 418] on label "False" at bounding box center [696, 415] width 79 height 37
click at [678, 418] on input "False" at bounding box center [672, 416] width 12 height 10
radio input "true"
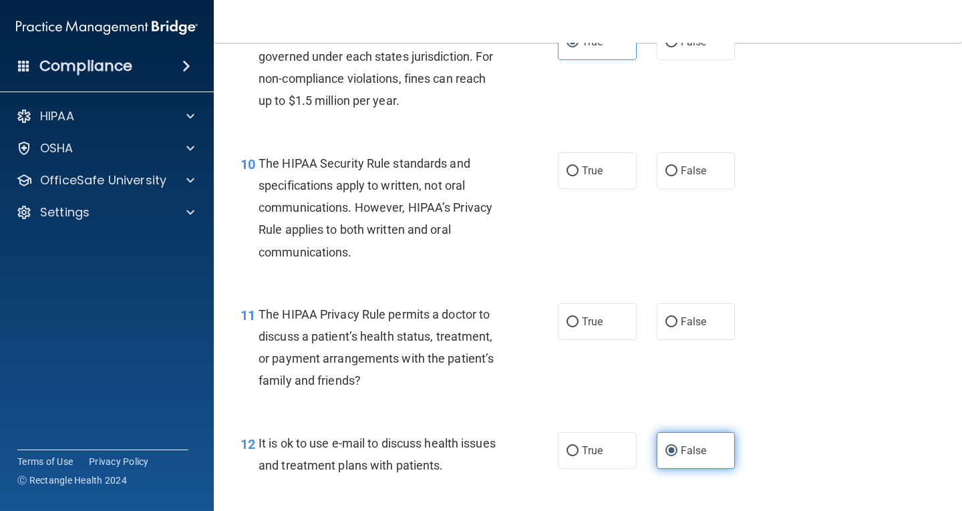
scroll to position [1127, 0]
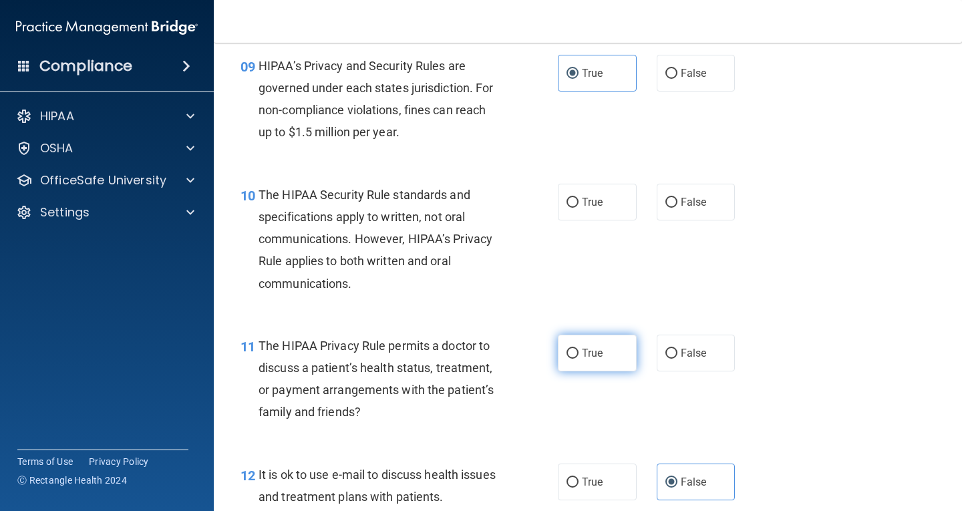
click at [595, 350] on span "True" at bounding box center [592, 353] width 21 height 13
click at [579, 350] on input "True" at bounding box center [573, 354] width 12 height 10
radio input "true"
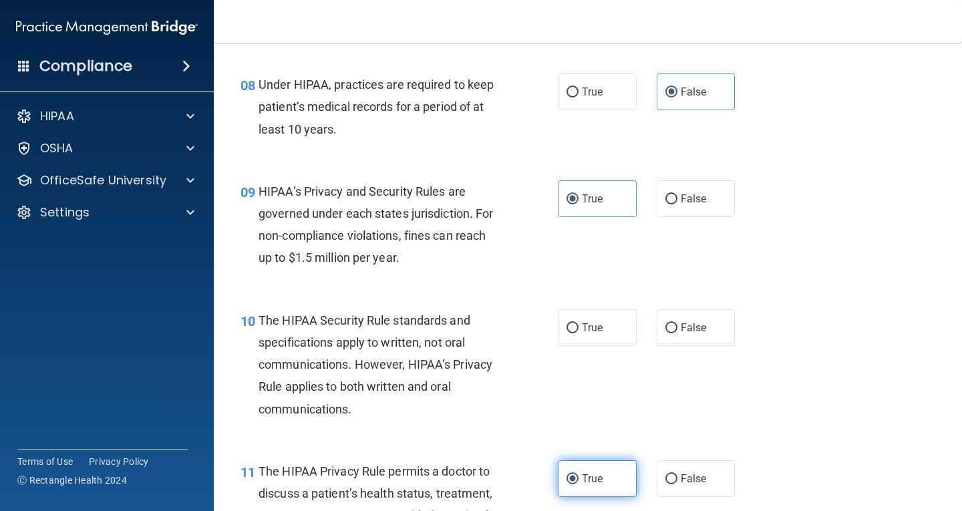
scroll to position [993, 0]
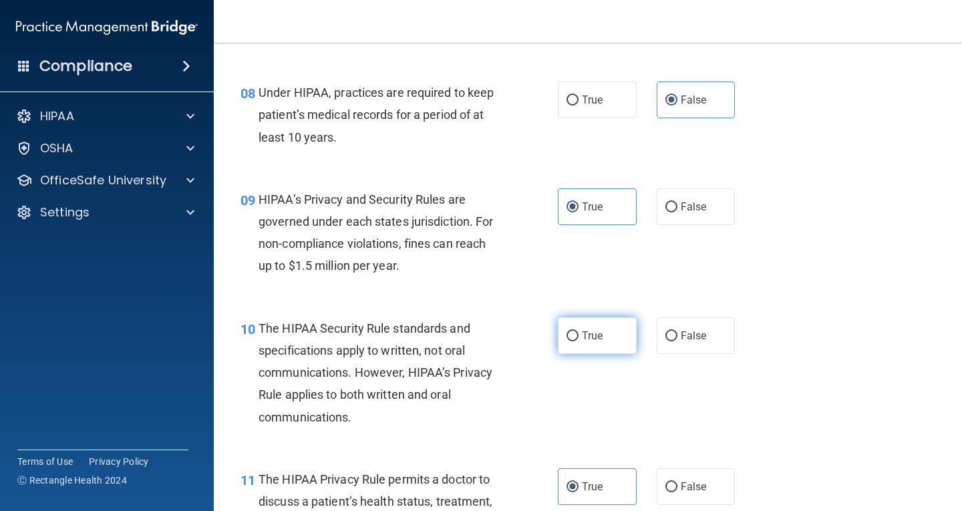
click at [599, 342] on label "True" at bounding box center [597, 335] width 79 height 37
click at [579, 342] on input "True" at bounding box center [573, 336] width 12 height 10
radio input "true"
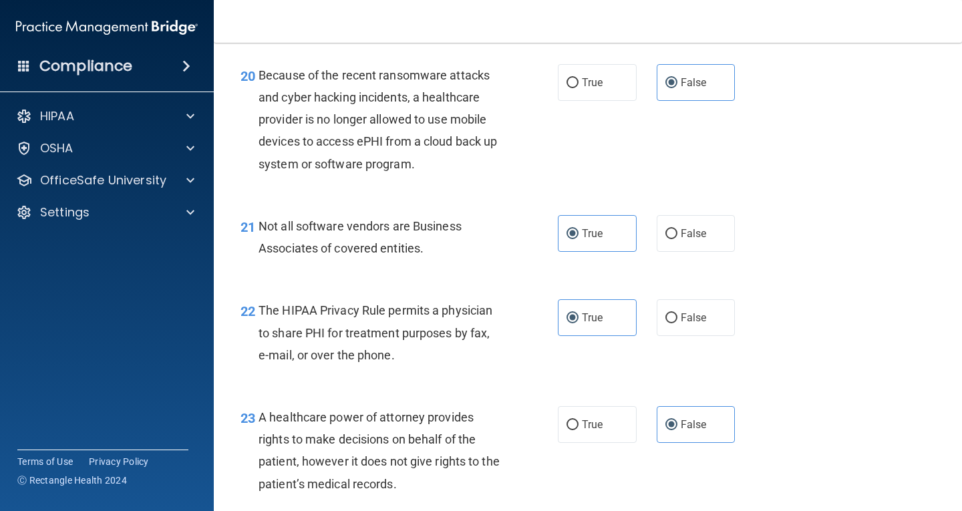
scroll to position [3399, 0]
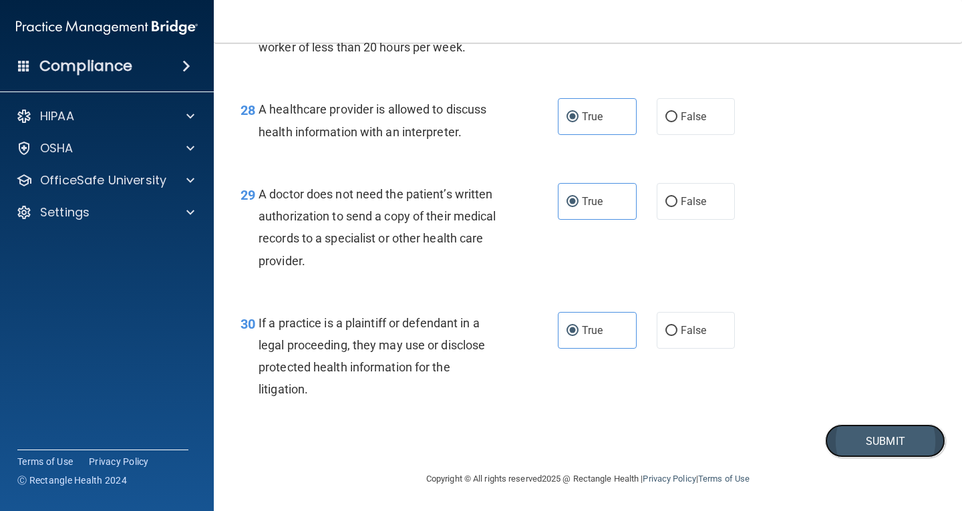
click at [859, 442] on button "Submit" at bounding box center [885, 441] width 120 height 34
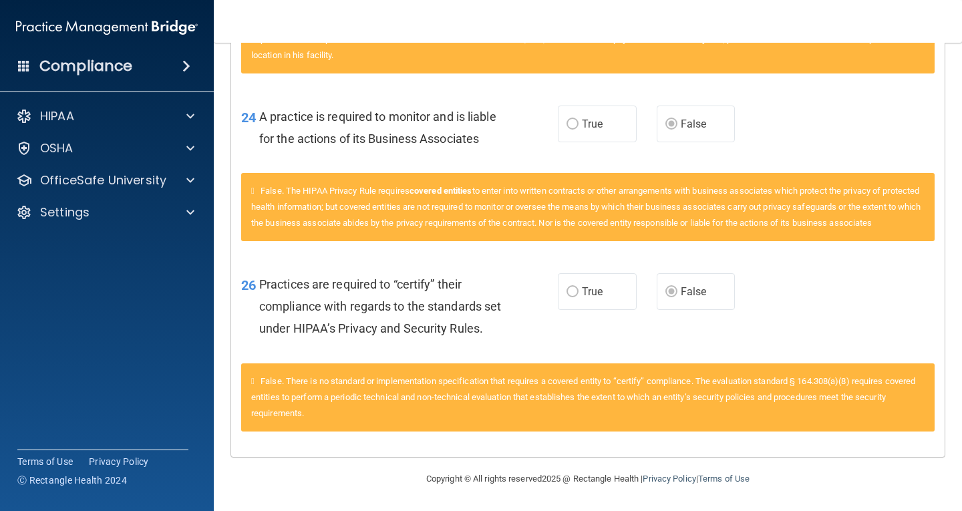
scroll to position [1119, 0]
click at [169, 114] on div "HIPAA" at bounding box center [89, 116] width 166 height 16
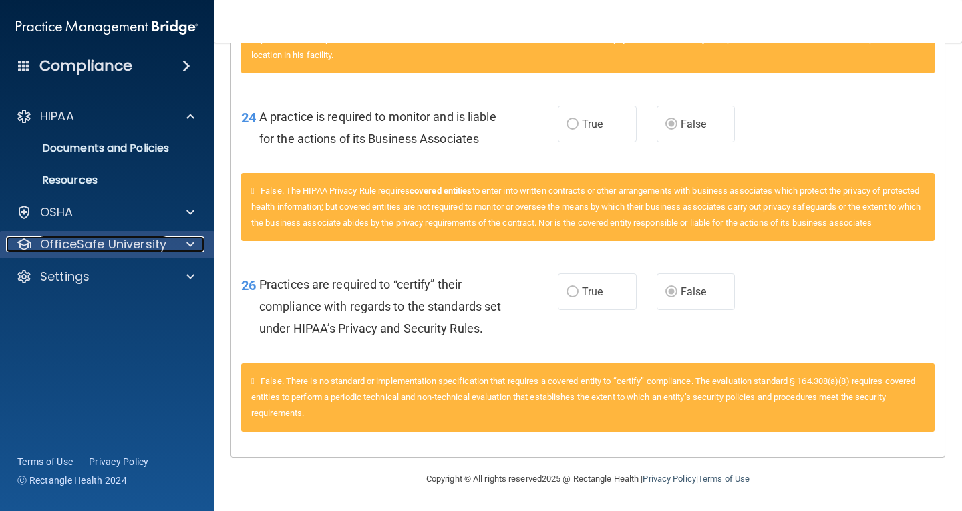
click at [102, 240] on p "OfficeSafe University" at bounding box center [103, 245] width 126 height 16
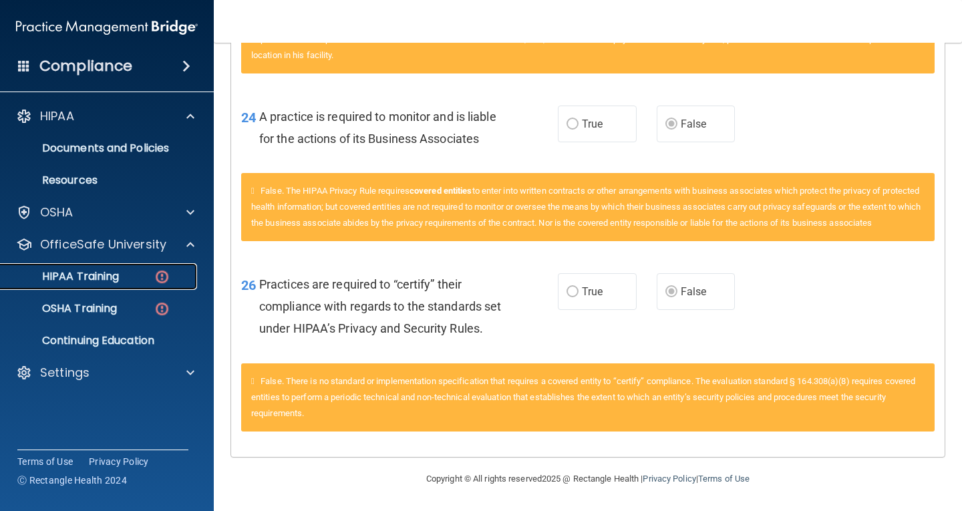
click at [138, 280] on div "HIPAA Training" at bounding box center [100, 276] width 182 height 13
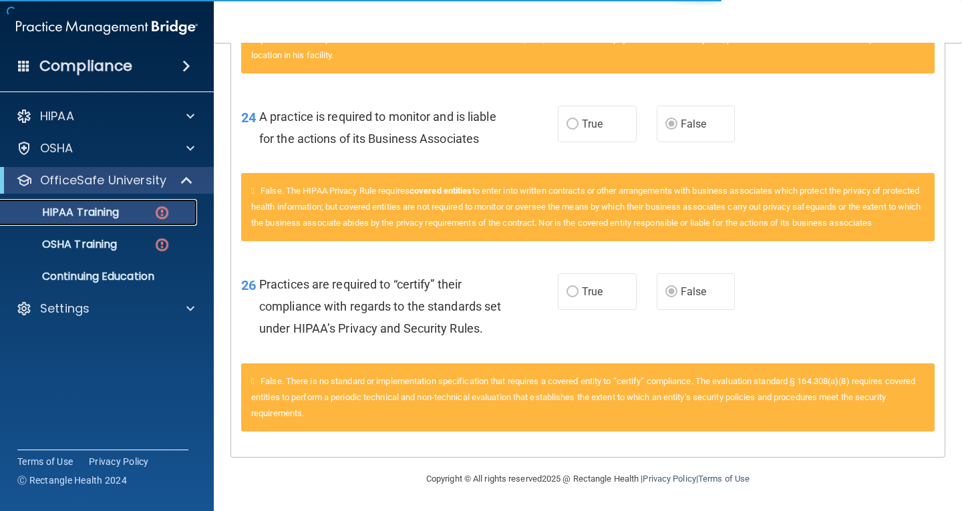
scroll to position [490, 0]
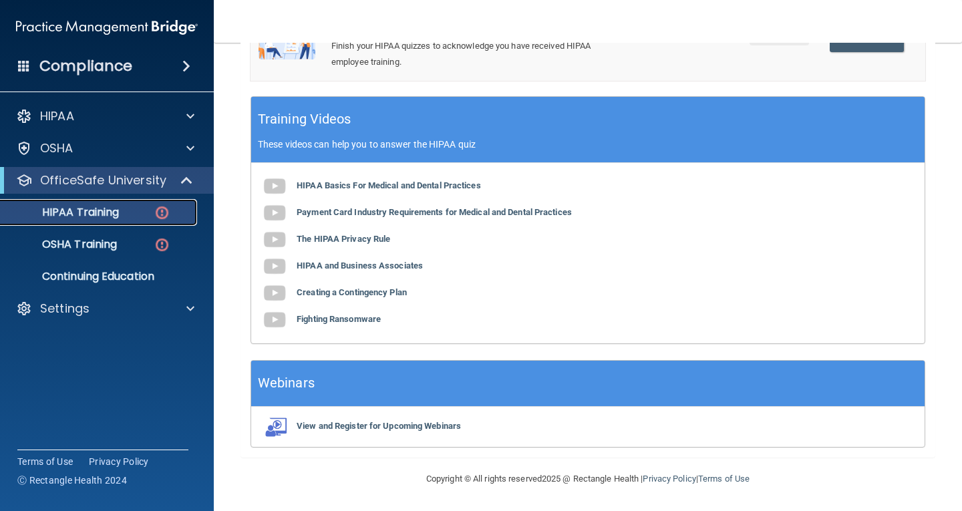
click at [173, 212] on div "HIPAA Training" at bounding box center [100, 212] width 182 height 13
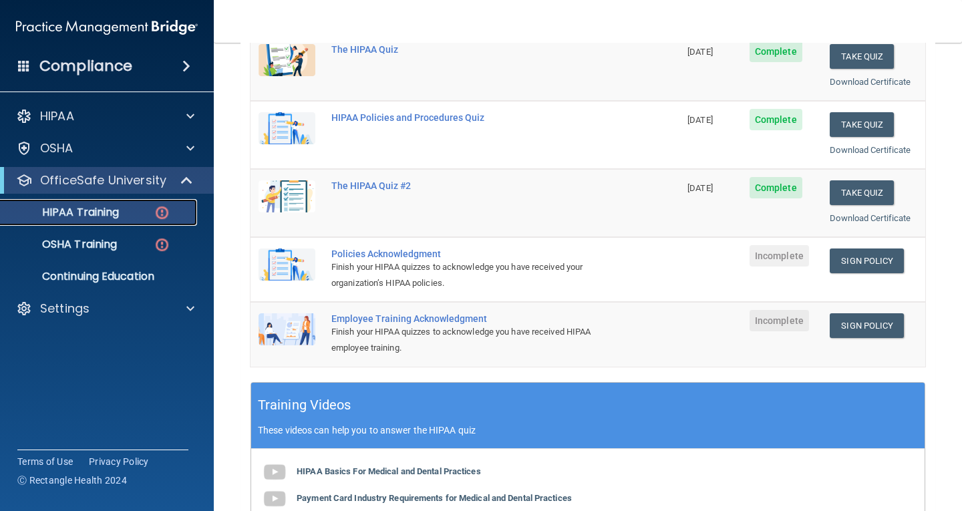
scroll to position [223, 0]
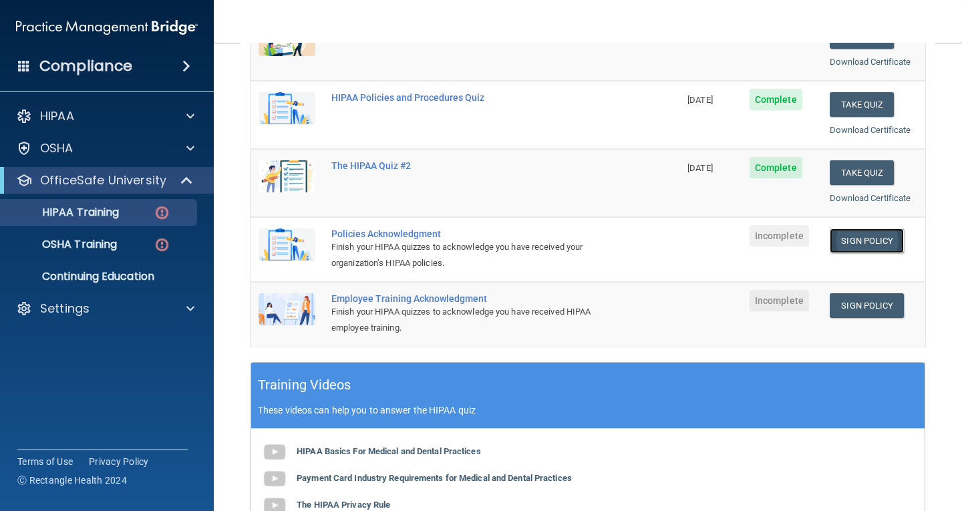
click at [869, 245] on link "Sign Policy" at bounding box center [867, 241] width 74 height 25
